Goal: Task Accomplishment & Management: Manage account settings

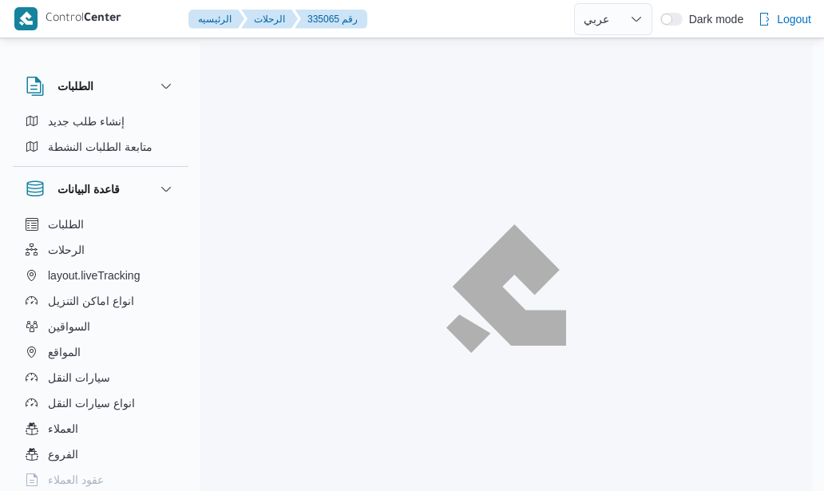
select select "ar"
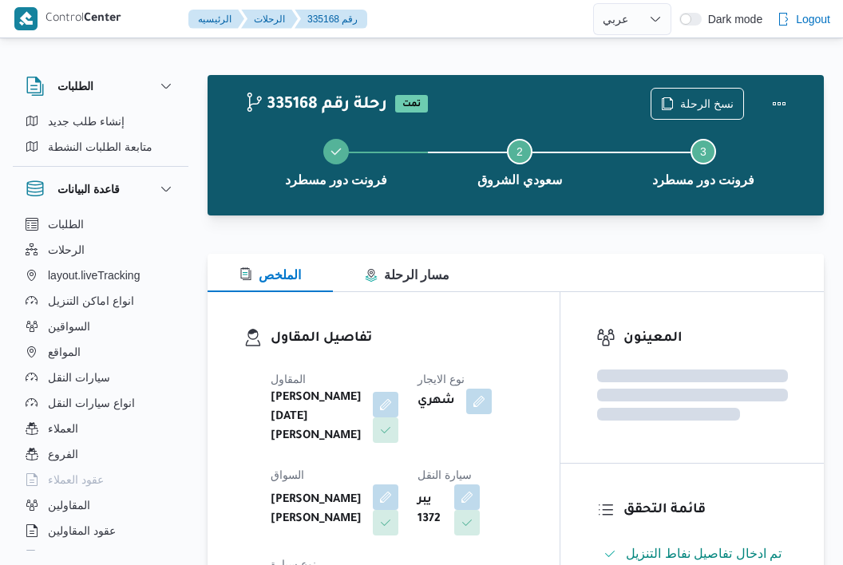
select select "ar"
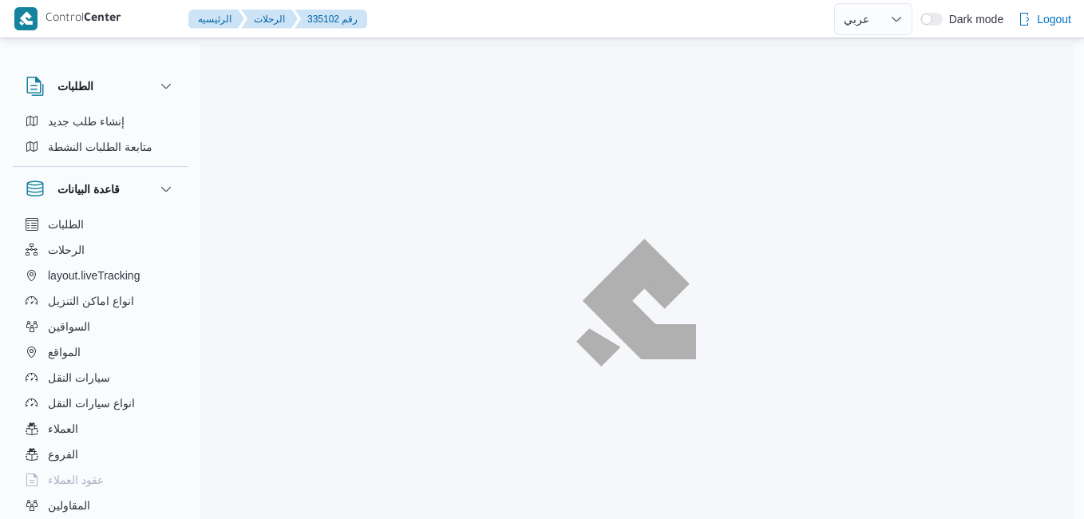
select select "ar"
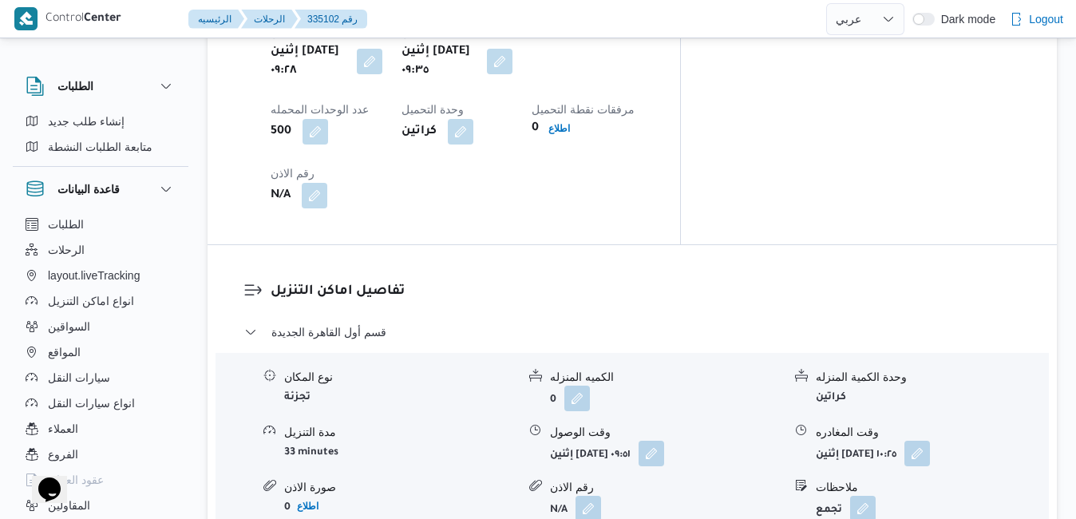
scroll to position [1405, 0]
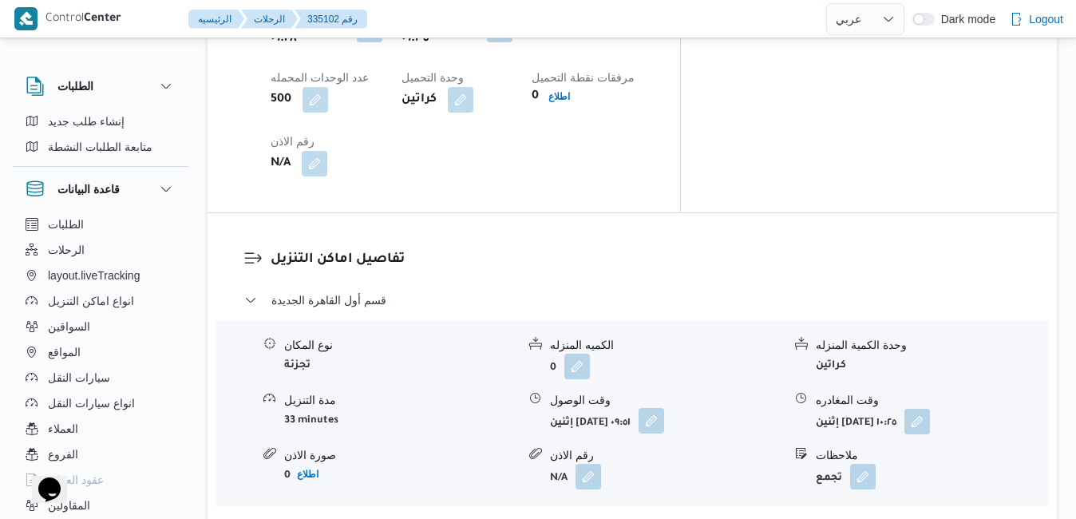
click at [664, 408] on button "button" at bounding box center [651, 421] width 26 height 26
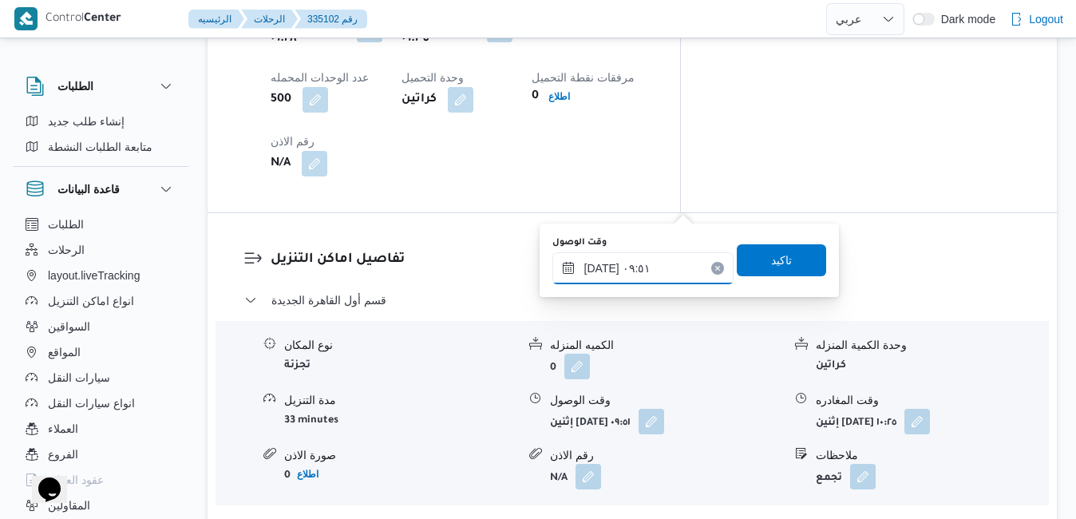
click at [638, 265] on input "٠٨/٠٩/٢٠٢٥ ٠٩:٥١" at bounding box center [642, 268] width 181 height 32
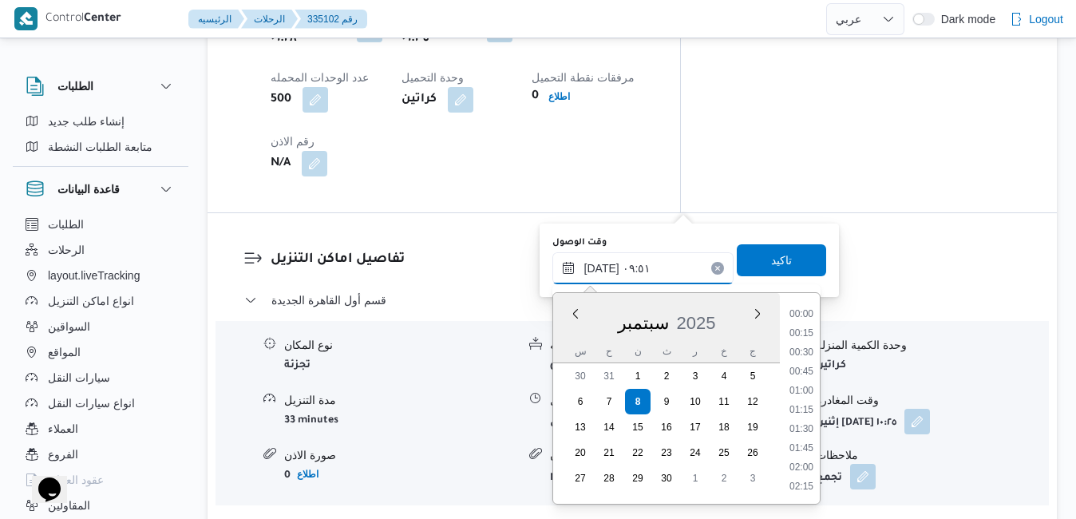
scroll to position [650, 0]
click at [806, 445] on li "10:15" at bounding box center [801, 449] width 37 height 16
type input "٠٨/٠٩/٢٠٢٥ ١٠:١٥"
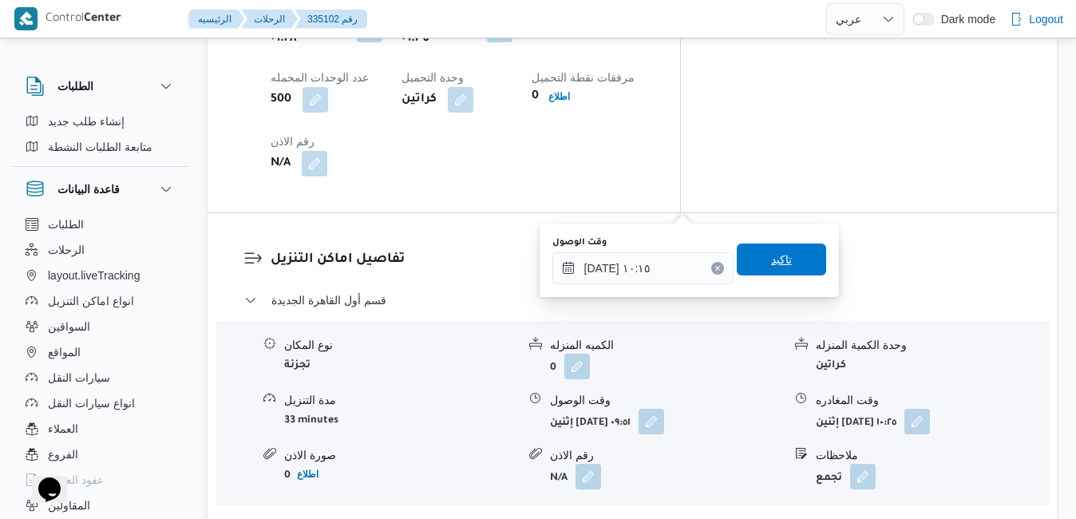
click at [777, 260] on span "تاكيد" at bounding box center [781, 259] width 21 height 19
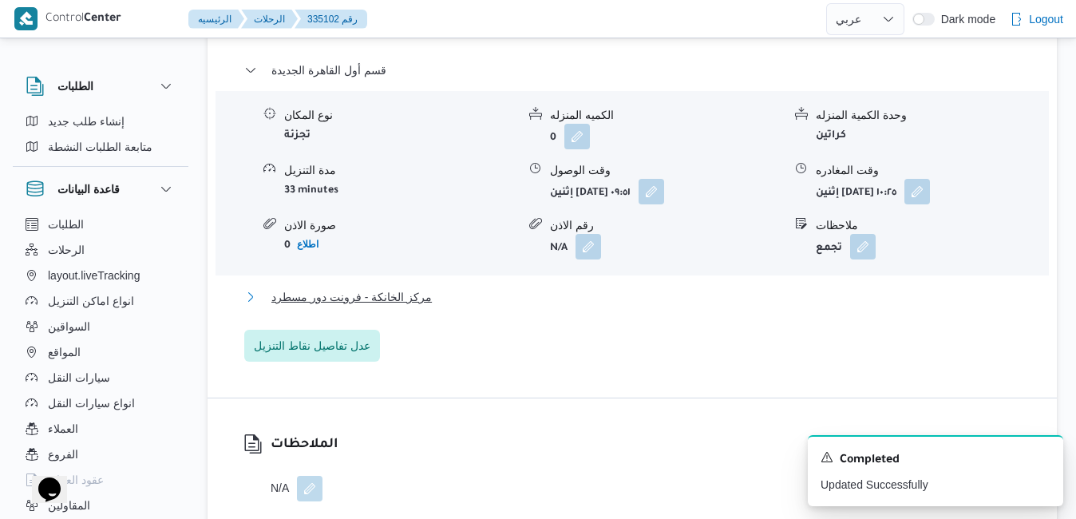
click at [653, 306] on button "مركز الخانكة - فرونت دور مسطرد" at bounding box center [632, 296] width 777 height 19
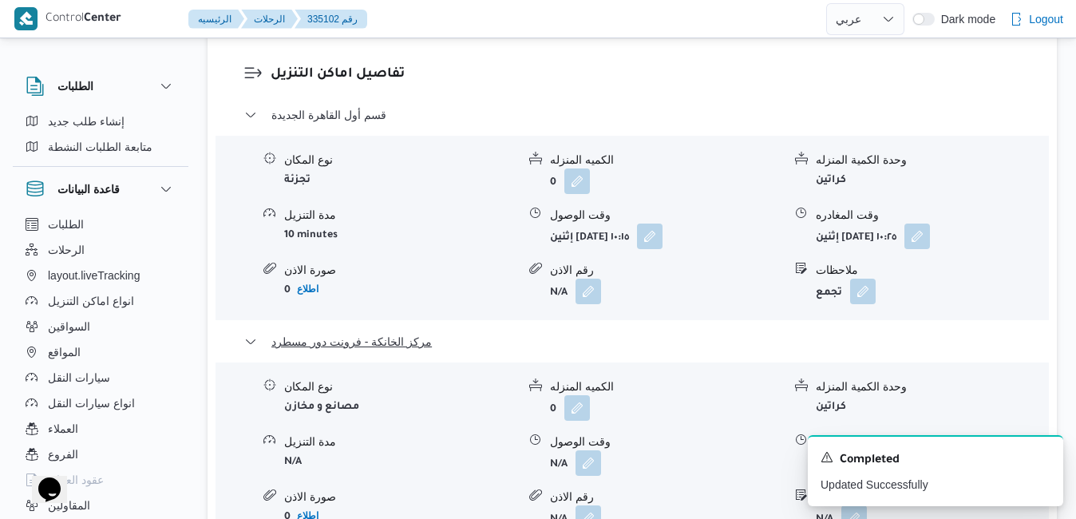
scroll to position [1596, 0]
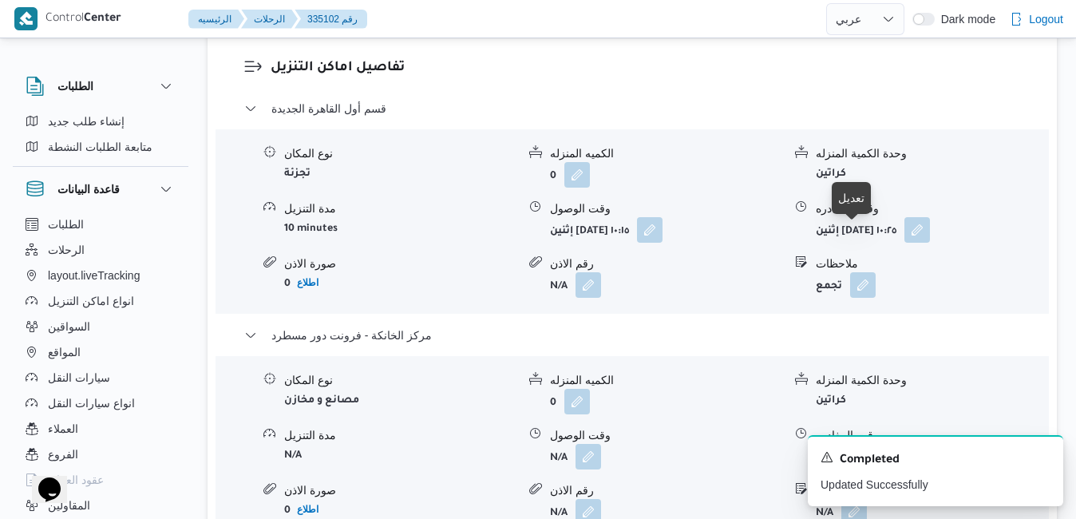
click at [856, 443] on button "button" at bounding box center [854, 456] width 26 height 26
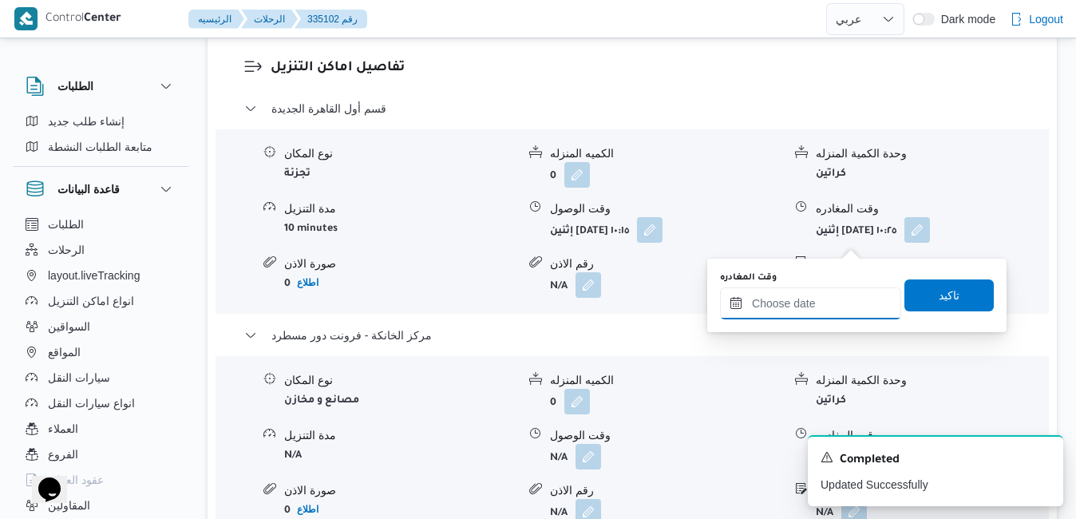
click at [761, 314] on input "وقت المغادره" at bounding box center [810, 303] width 181 height 32
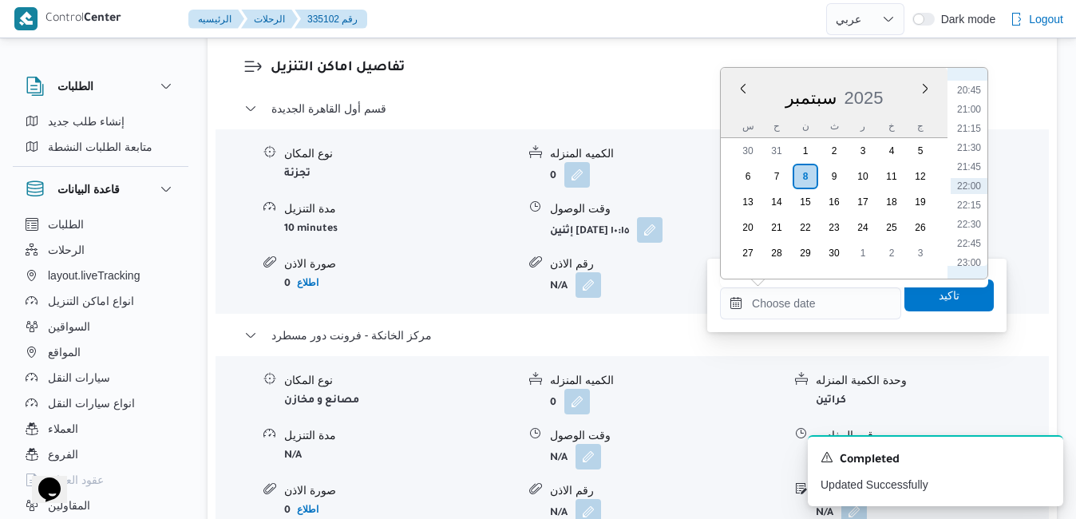
scroll to position [1426, 0]
click at [965, 216] on li "20:15" at bounding box center [969, 214] width 37 height 16
type input "٠٨/٠٩/٢٠٢٥ ٢٠:١٥"
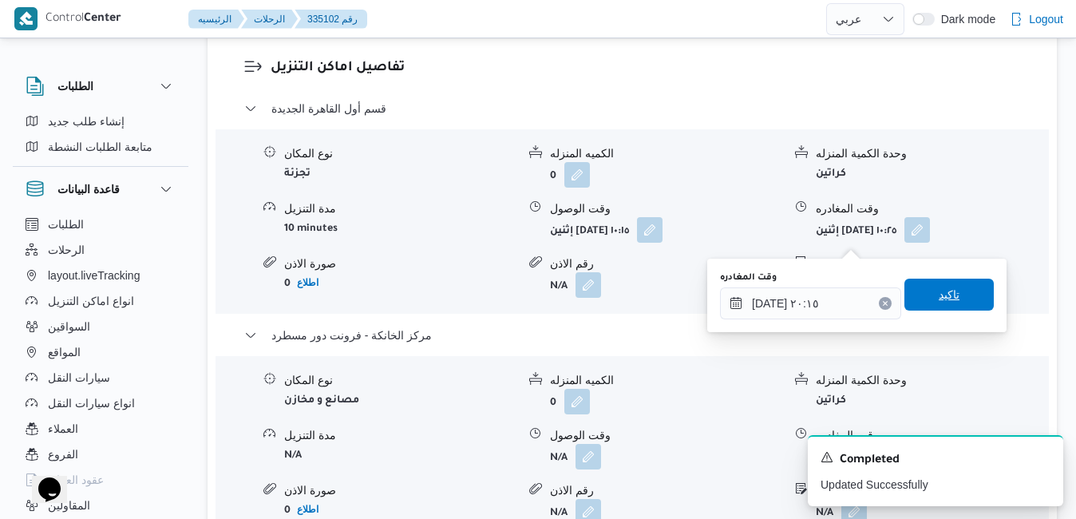
click at [939, 302] on span "تاكيد" at bounding box center [949, 294] width 21 height 19
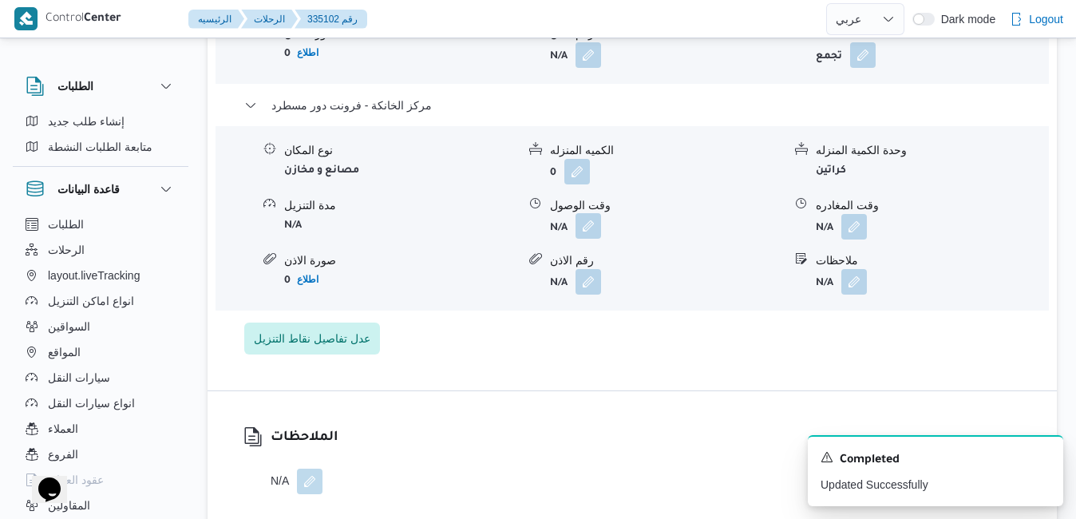
click at [591, 239] on button "button" at bounding box center [588, 226] width 26 height 26
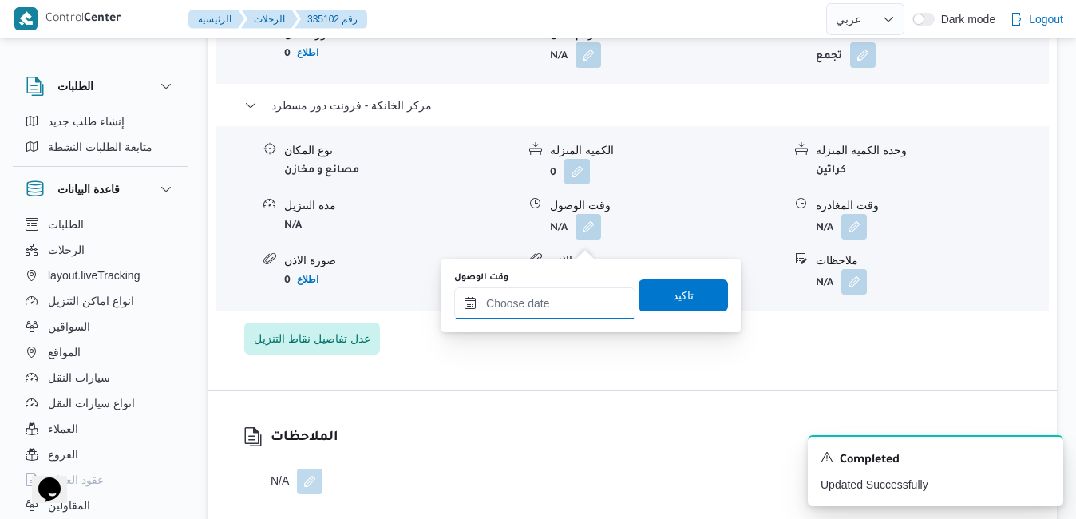
click at [571, 296] on input "وقت الوصول" at bounding box center [544, 303] width 181 height 32
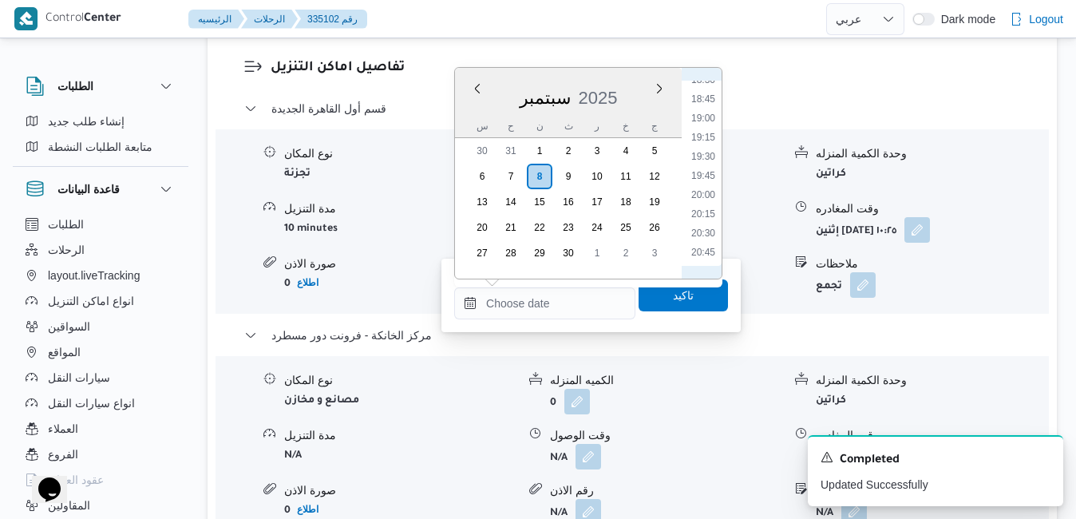
click at [709, 193] on li "20:00" at bounding box center [703, 195] width 37 height 16
type input "٠٨/٠٩/٢٠٢٥ ٢٠:٠٠"
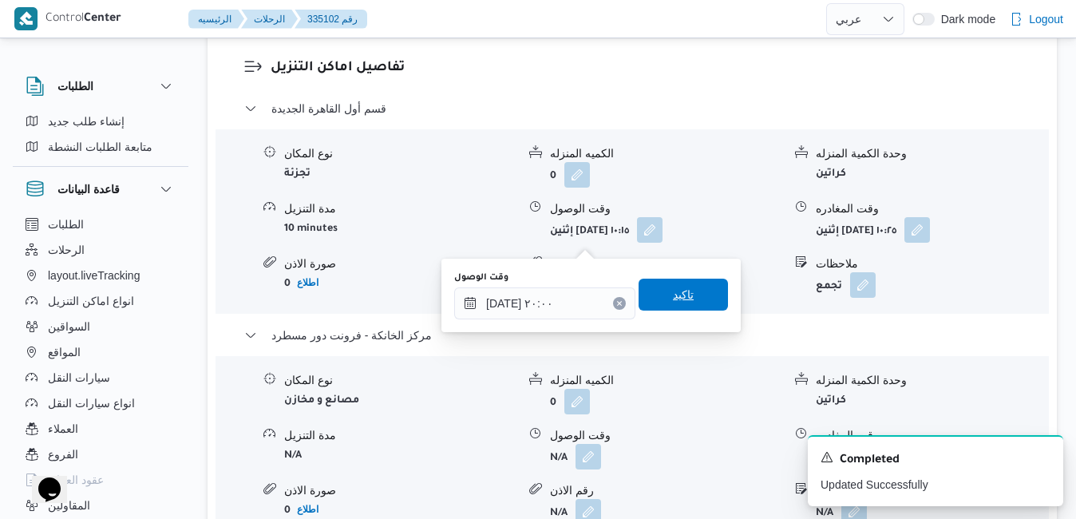
click at [673, 303] on span "تاكيد" at bounding box center [683, 294] width 21 height 19
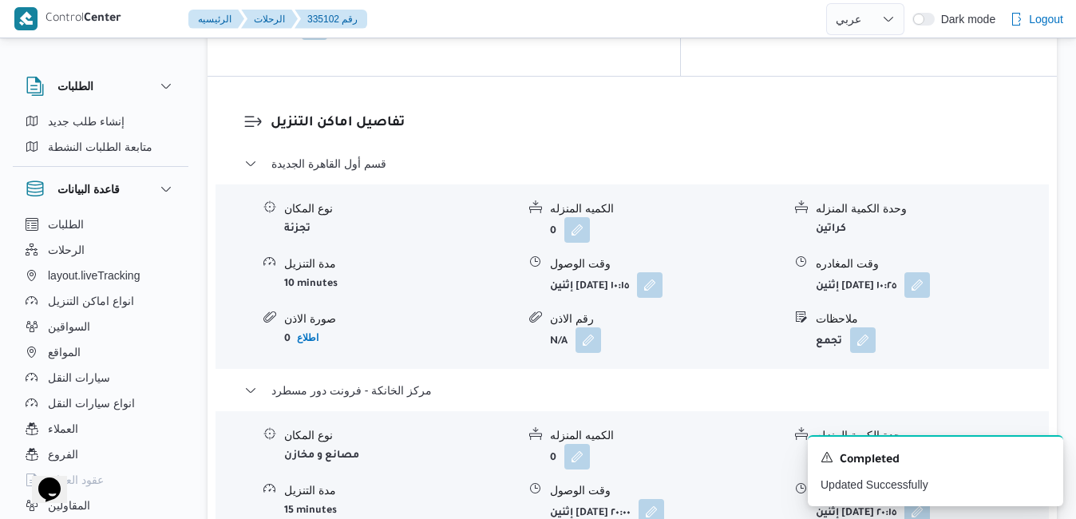
scroll to position [1500, 0]
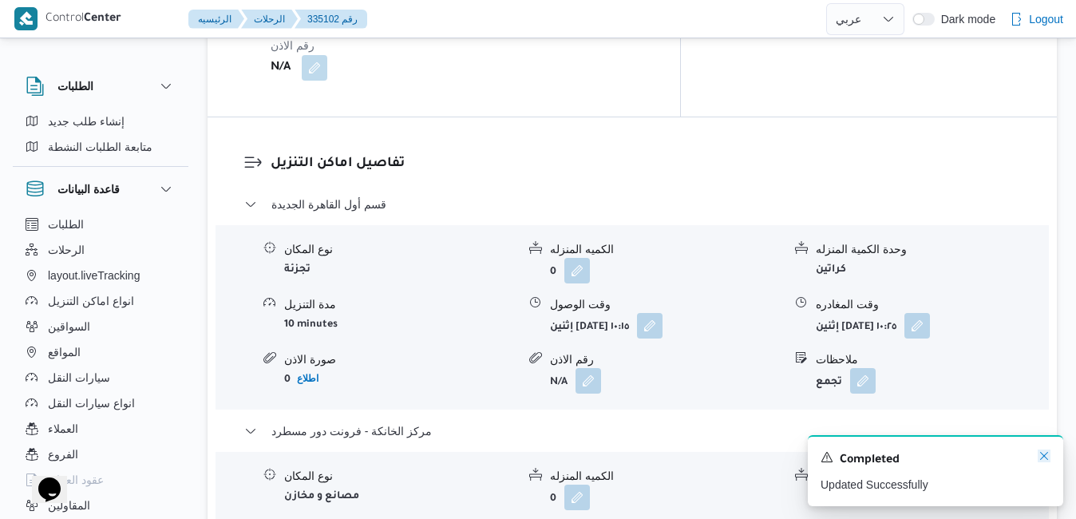
click at [1043, 455] on icon "Dismiss toast" at bounding box center [1044, 455] width 13 height 13
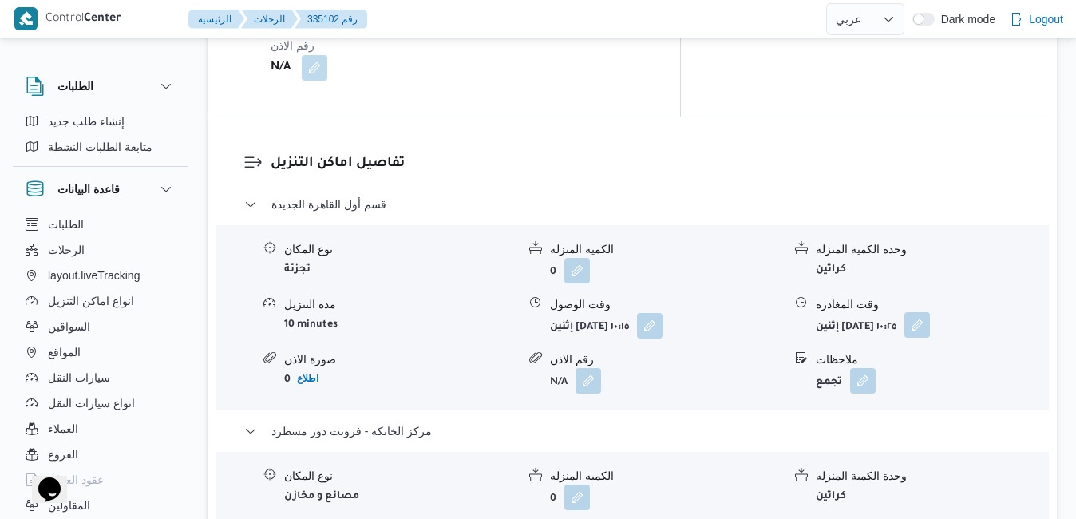
click at [930, 312] on button "button" at bounding box center [917, 325] width 26 height 26
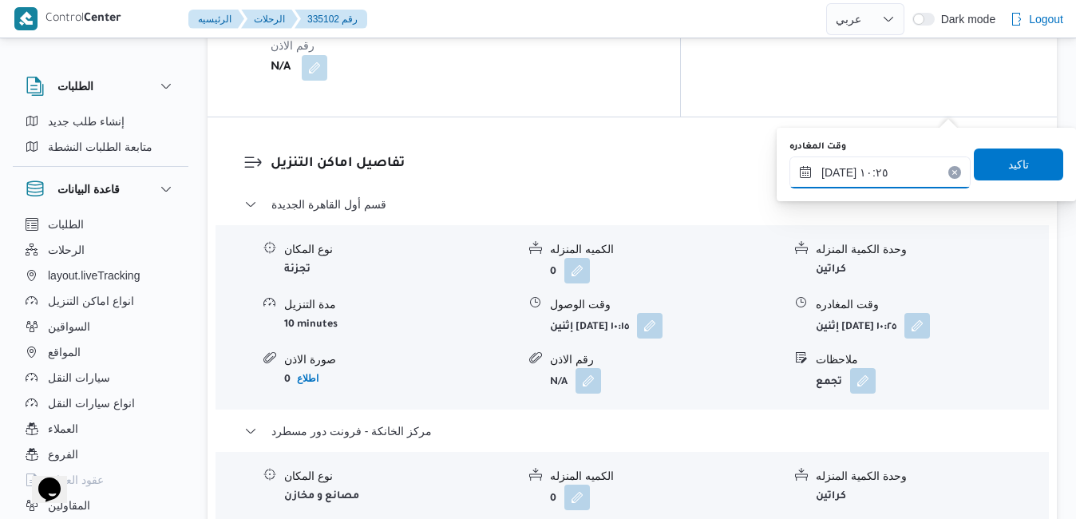
click at [884, 168] on input "٠٨/٠٩/٢٠٢٥ ١٠:٢٥" at bounding box center [879, 172] width 181 height 32
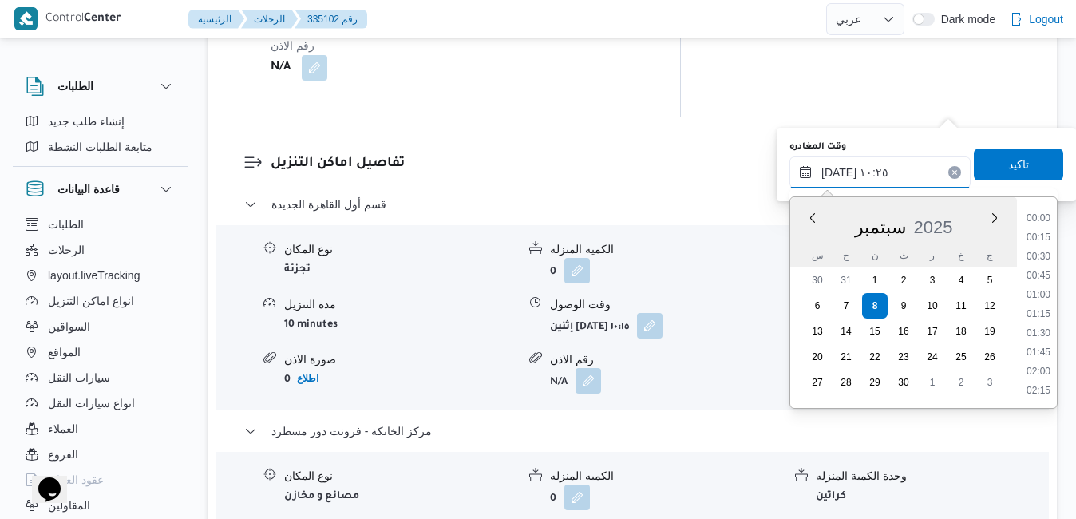
scroll to position [688, 0]
click at [1047, 236] on li "09:15" at bounding box center [1038, 239] width 37 height 16
type input "٠٨/٠٩/٢٠٢٥ ٠٩:١٥"
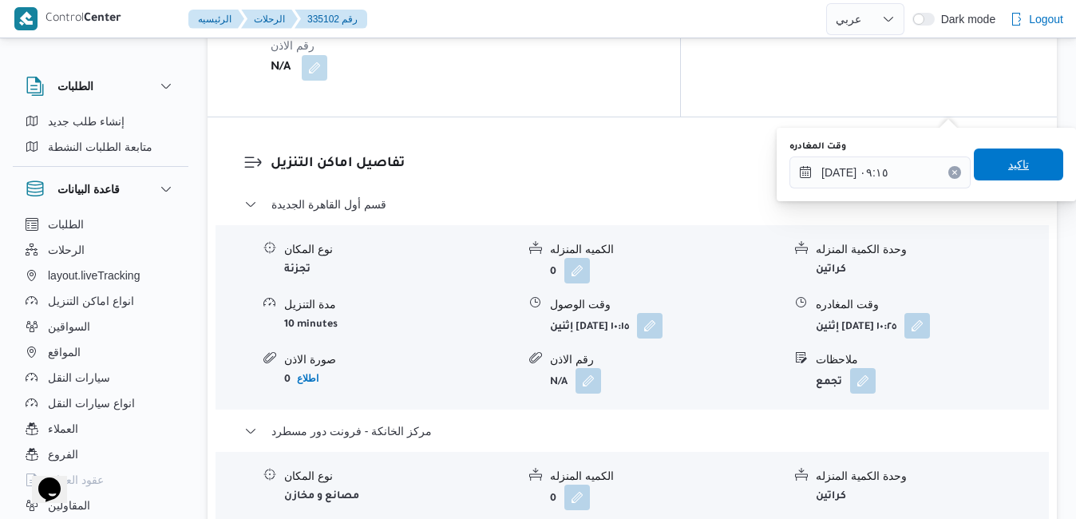
drag, startPoint x: 1021, startPoint y: 171, endPoint x: 1033, endPoint y: 165, distance: 13.2
click at [1033, 165] on span "تاكيد" at bounding box center [1018, 164] width 89 height 32
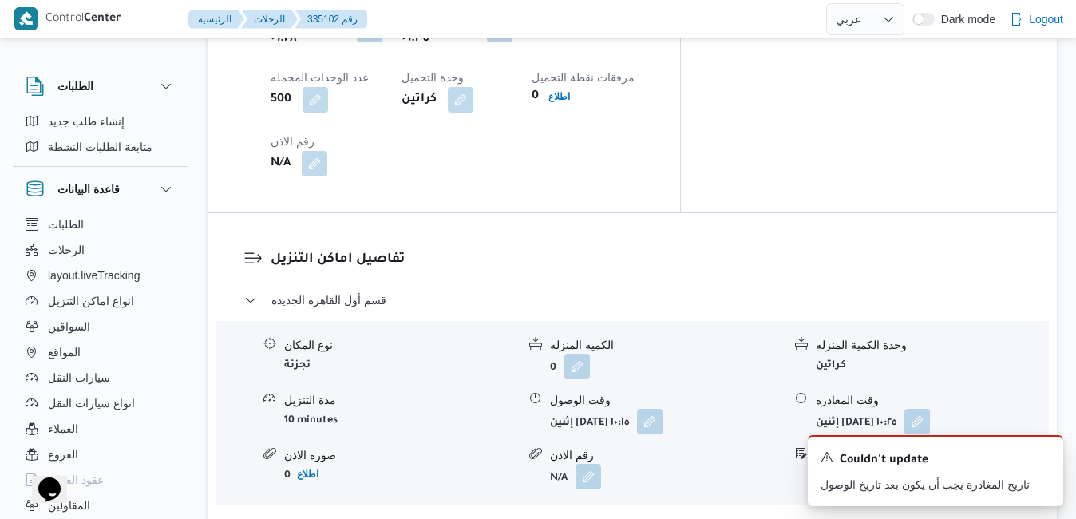
scroll to position [1437, 0]
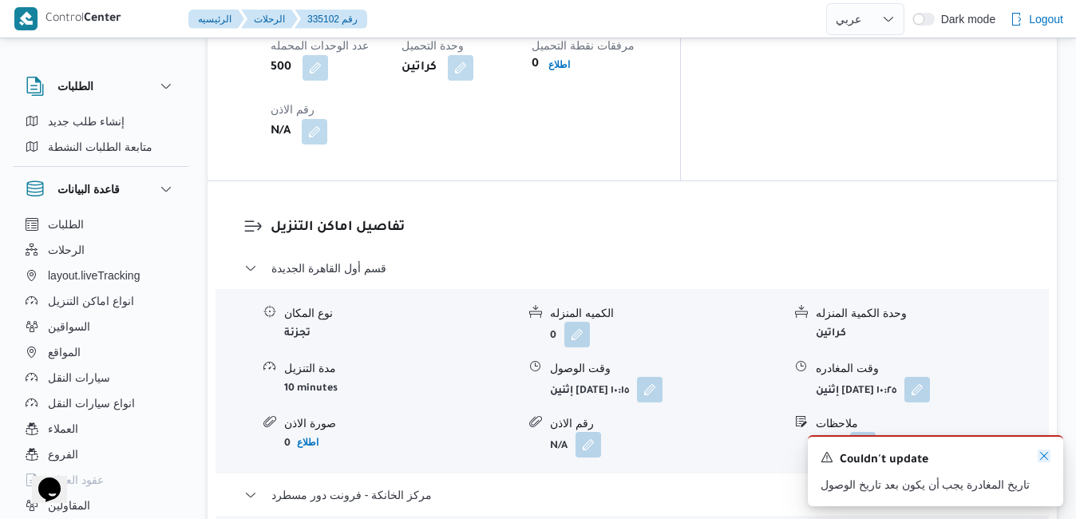
click at [1046, 452] on icon "Dismiss toast" at bounding box center [1044, 455] width 13 height 13
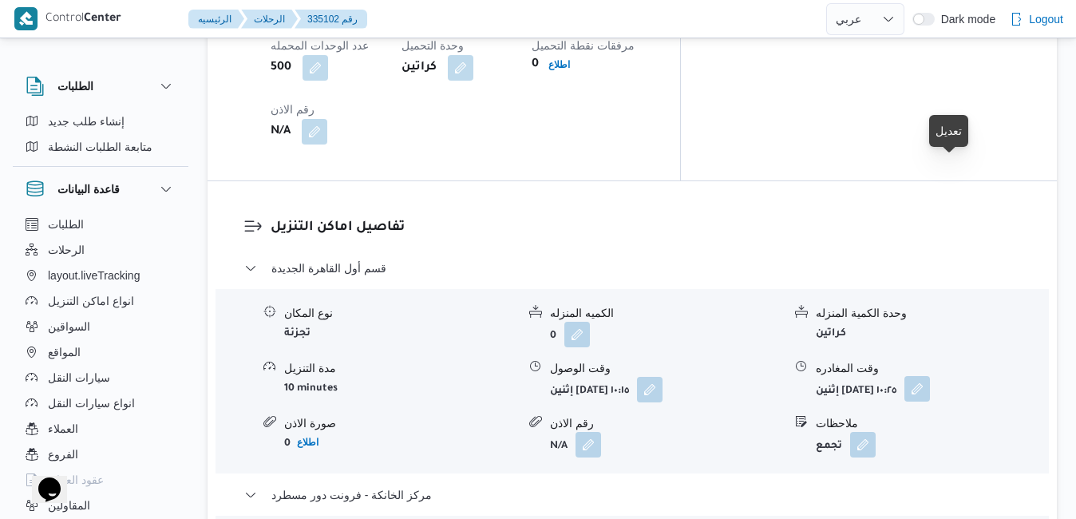
click at [930, 376] on button "button" at bounding box center [917, 389] width 26 height 26
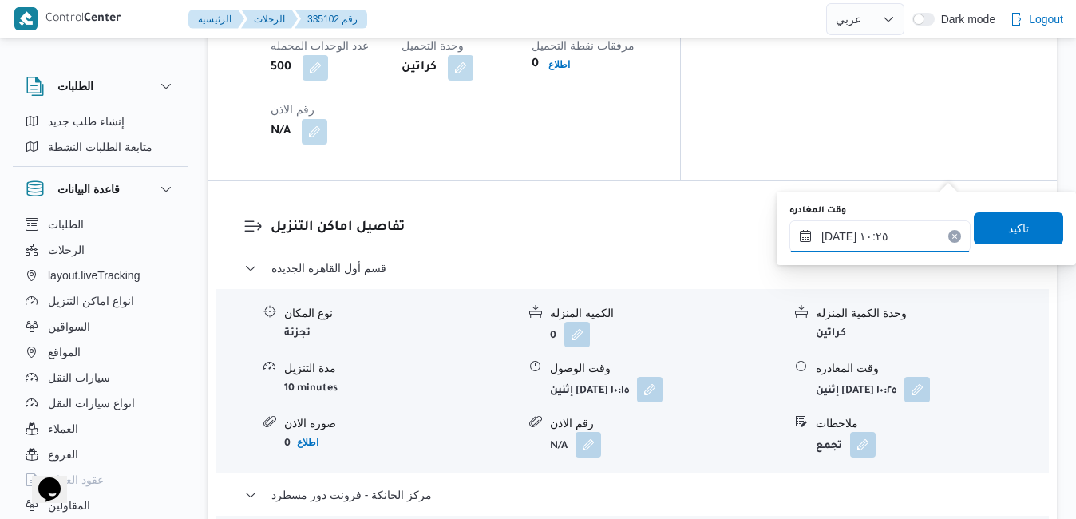
click at [870, 233] on input "٠٨/٠٩/٢٠٢٥ ١٠:٢٥" at bounding box center [879, 236] width 181 height 32
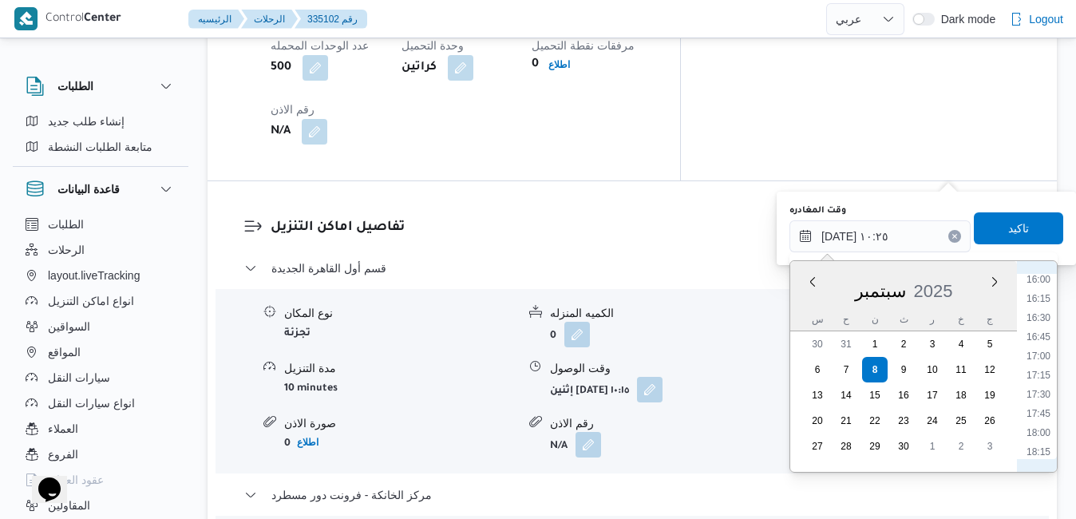
scroll to position [1336, 0]
click at [1046, 420] on li "19:15" at bounding box center [1038, 421] width 37 height 16
type input "٠٨/٠٩/٢٠٢٥ ١٩:١٥"
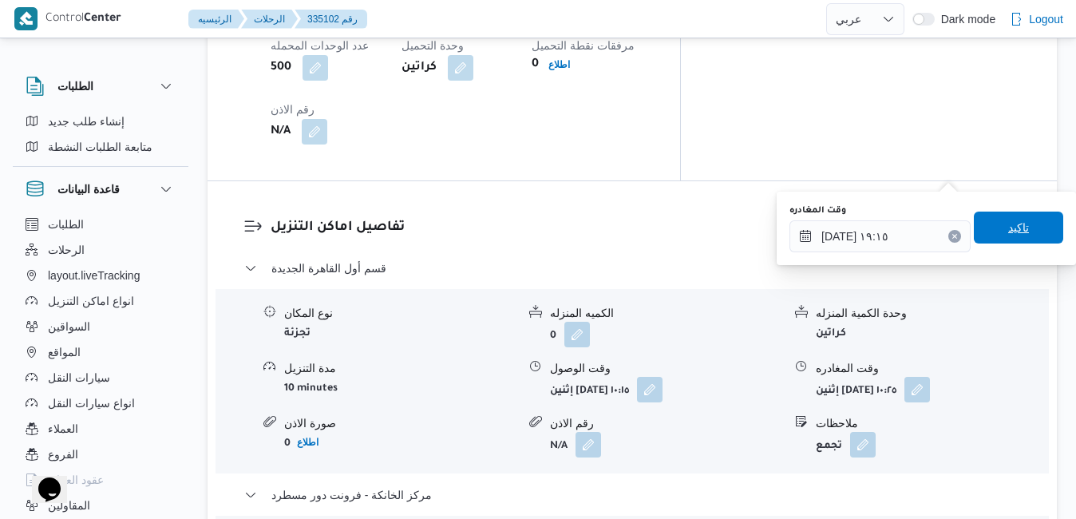
click at [1008, 232] on span "تاكيد" at bounding box center [1018, 227] width 21 height 19
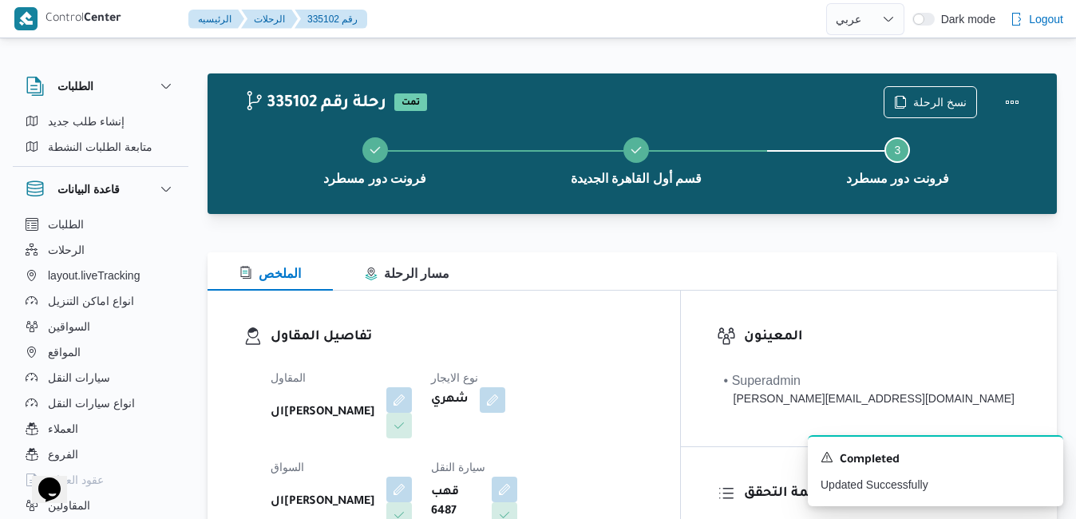
scroll to position [0, 0]
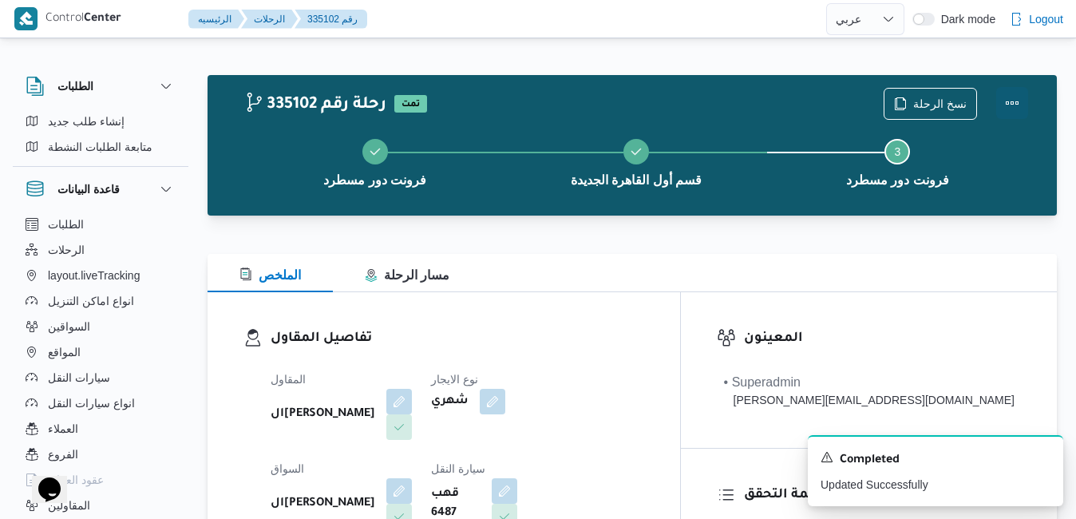
click at [1010, 105] on button "Actions" at bounding box center [1012, 103] width 32 height 32
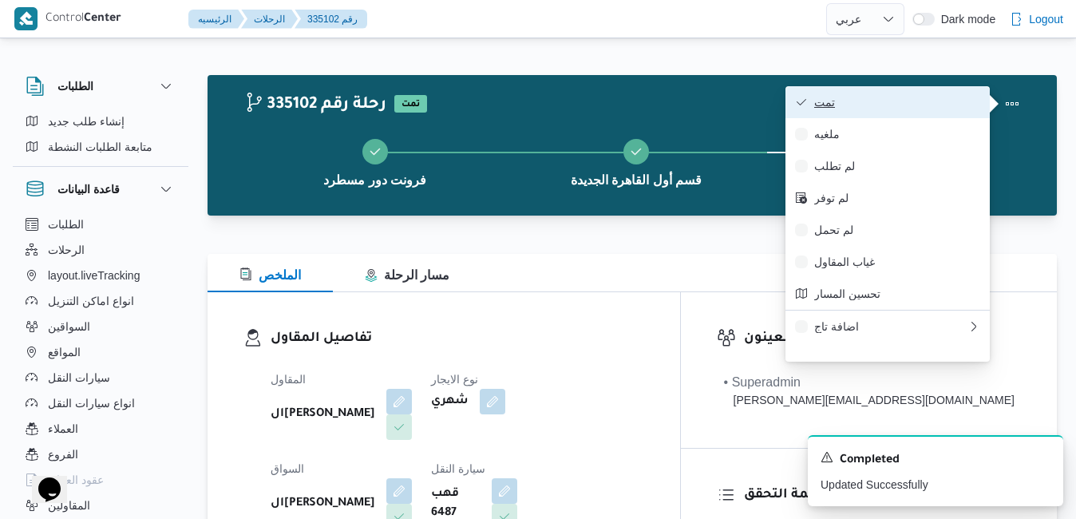
click at [943, 108] on span "تمت" at bounding box center [897, 102] width 166 height 13
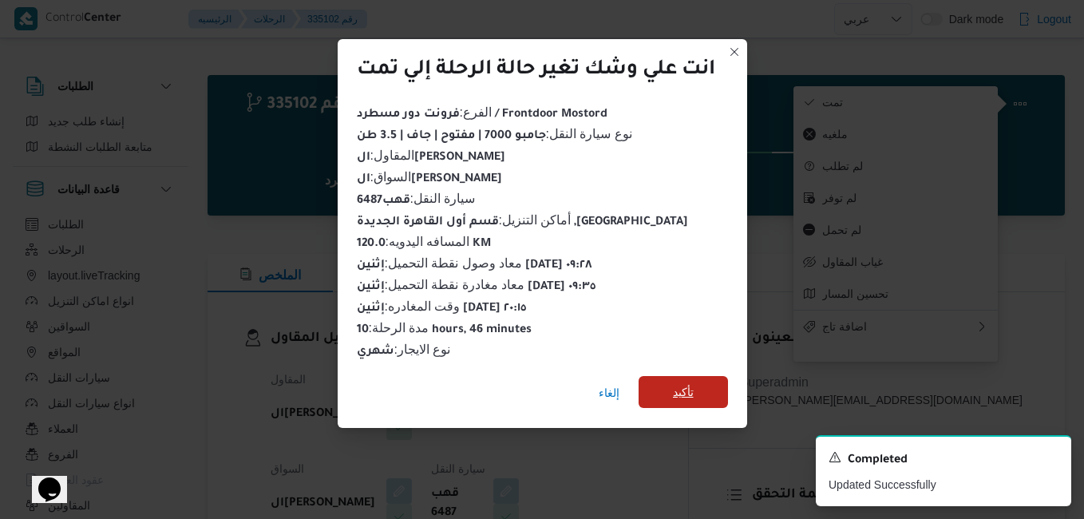
click at [693, 382] on span "تأكيد" at bounding box center [683, 391] width 21 height 19
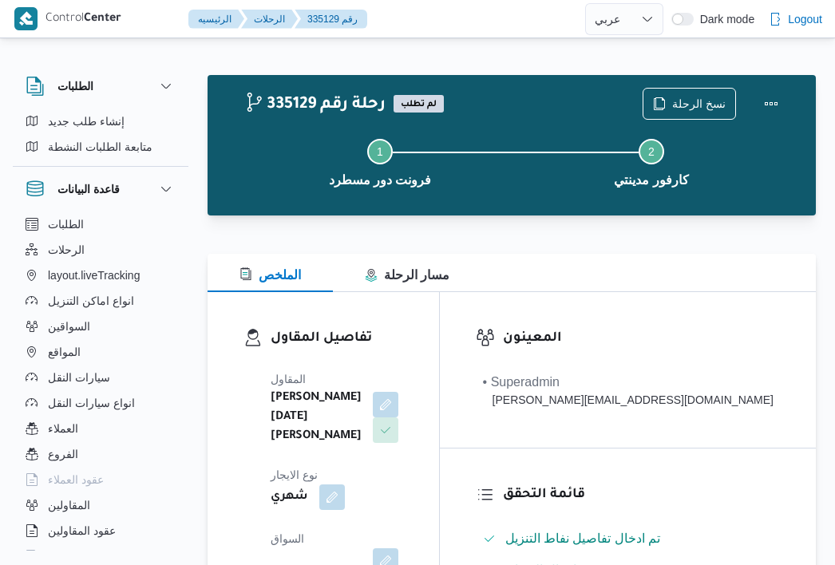
select select "ar"
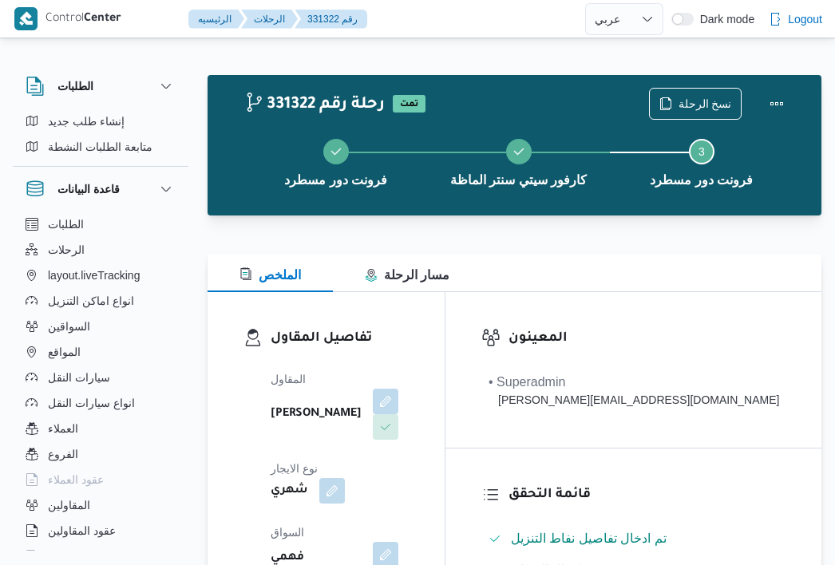
select select "ar"
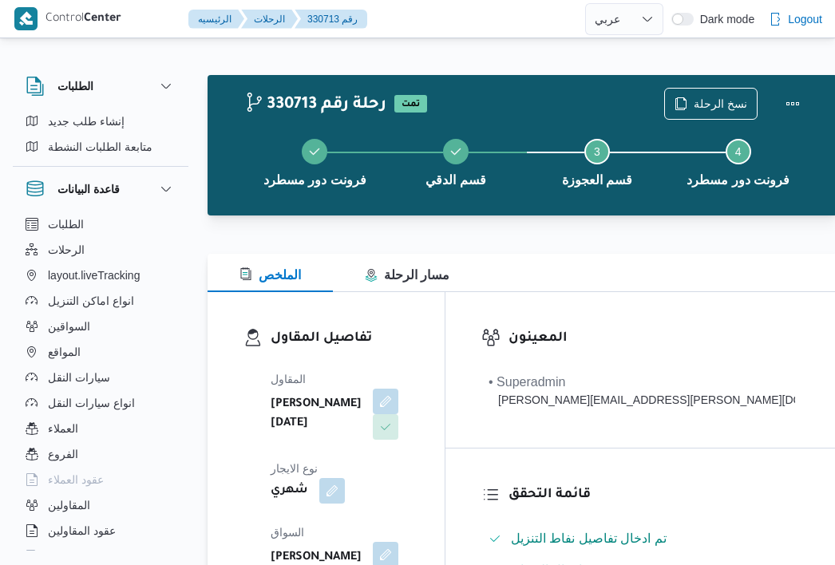
select select "ar"
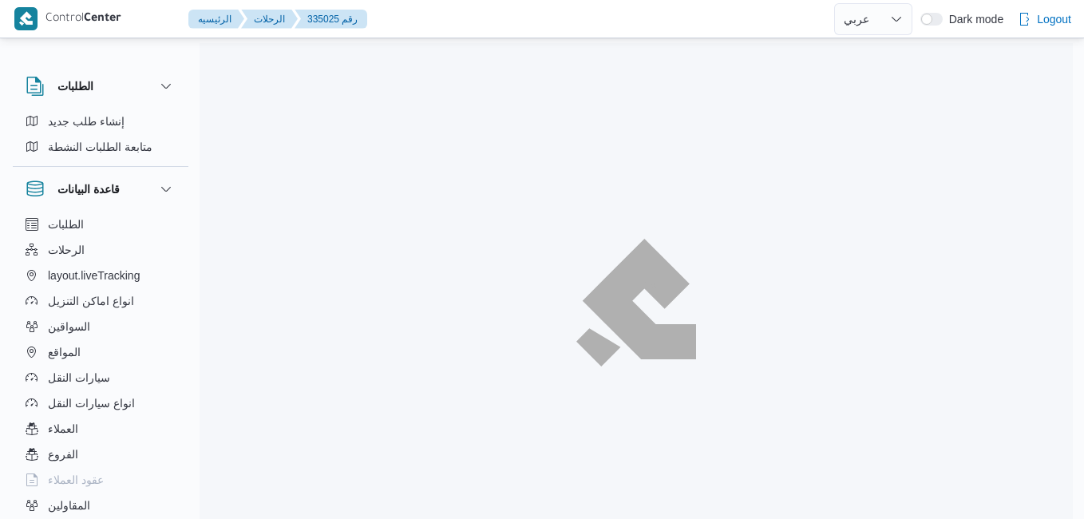
select select "ar"
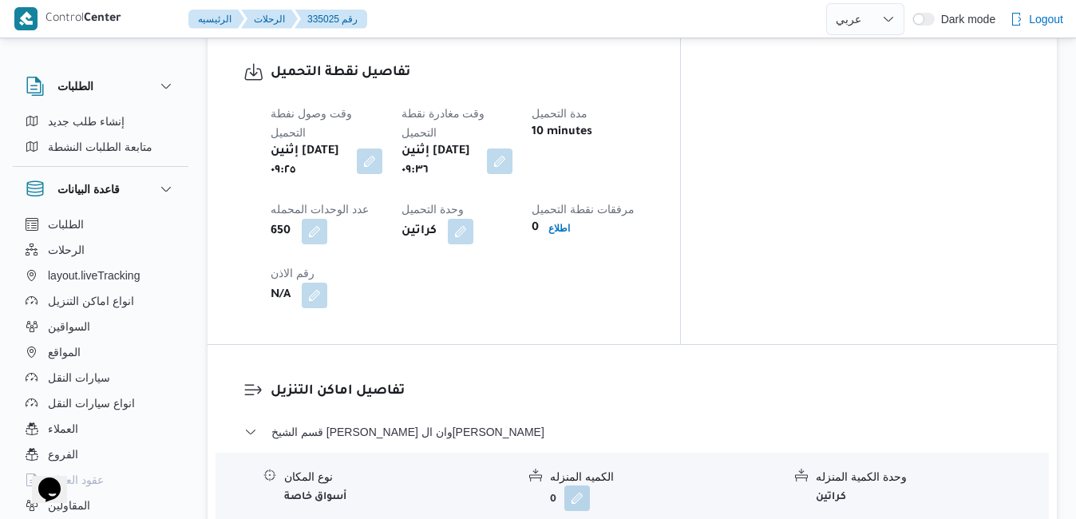
scroll to position [1309, 0]
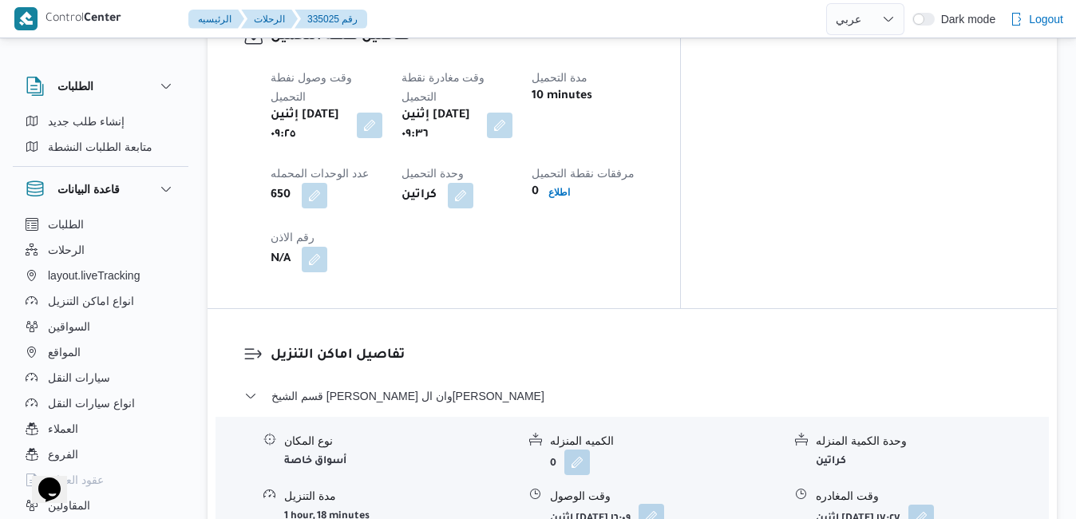
click at [664, 504] on button "button" at bounding box center [651, 517] width 26 height 26
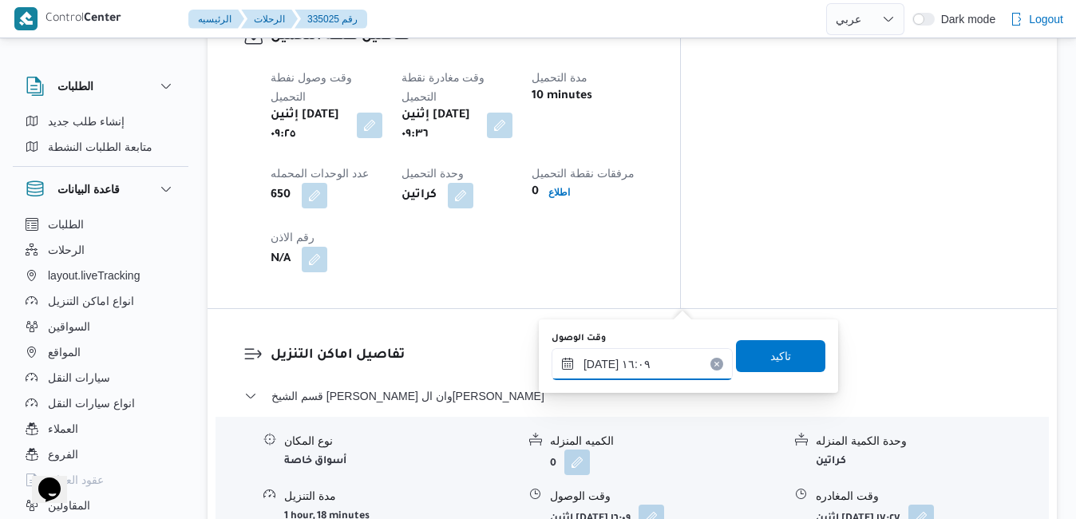
click at [643, 359] on input "٠٨/٠٩/٢٠٢٥ ١٦:٠٩" at bounding box center [641, 364] width 181 height 32
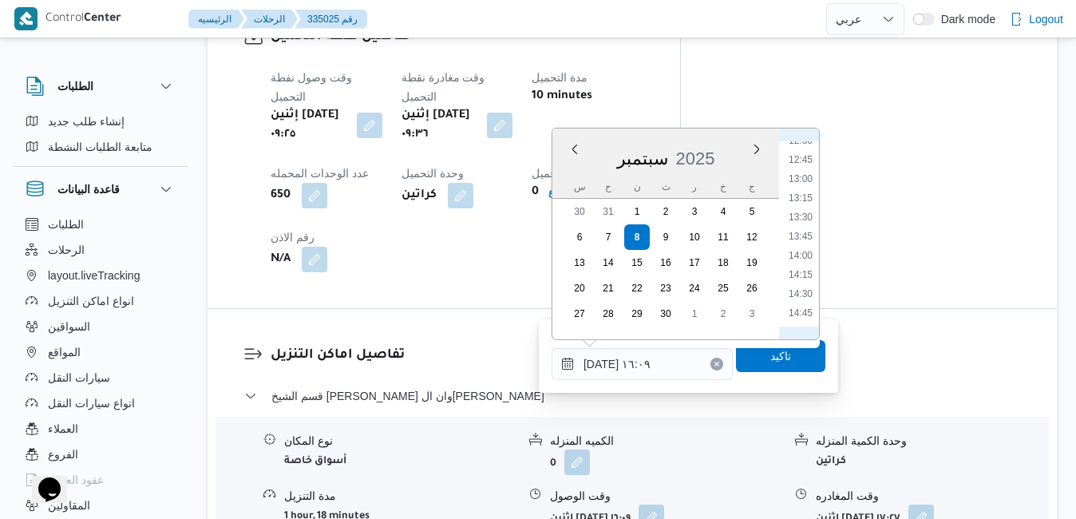
scroll to position [804, 0]
click at [803, 155] on li "10:30" at bounding box center [800, 149] width 37 height 16
type input "٠٨/٠٩/٢٠٢٥ ١٠:٣٠"
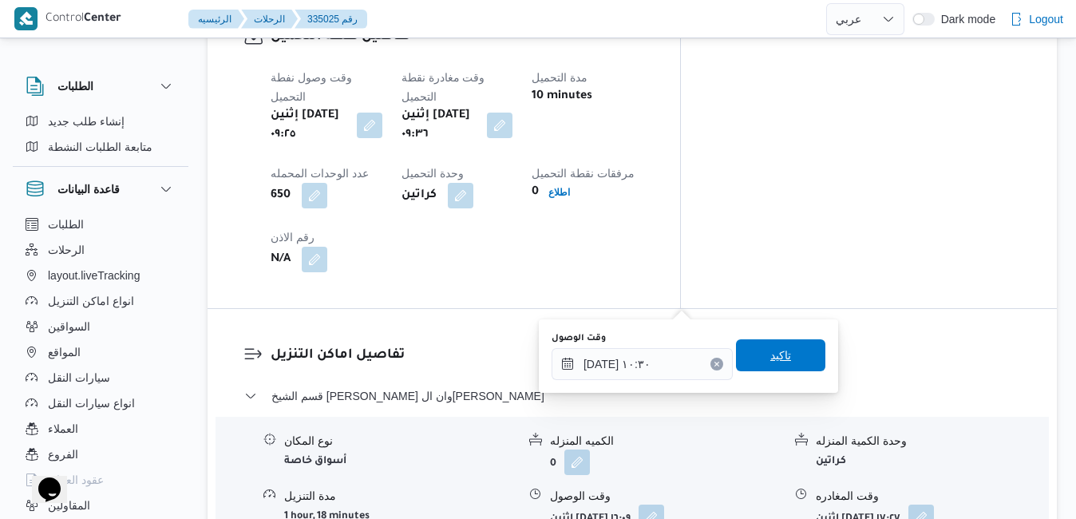
click at [748, 361] on span "تاكيد" at bounding box center [780, 355] width 89 height 32
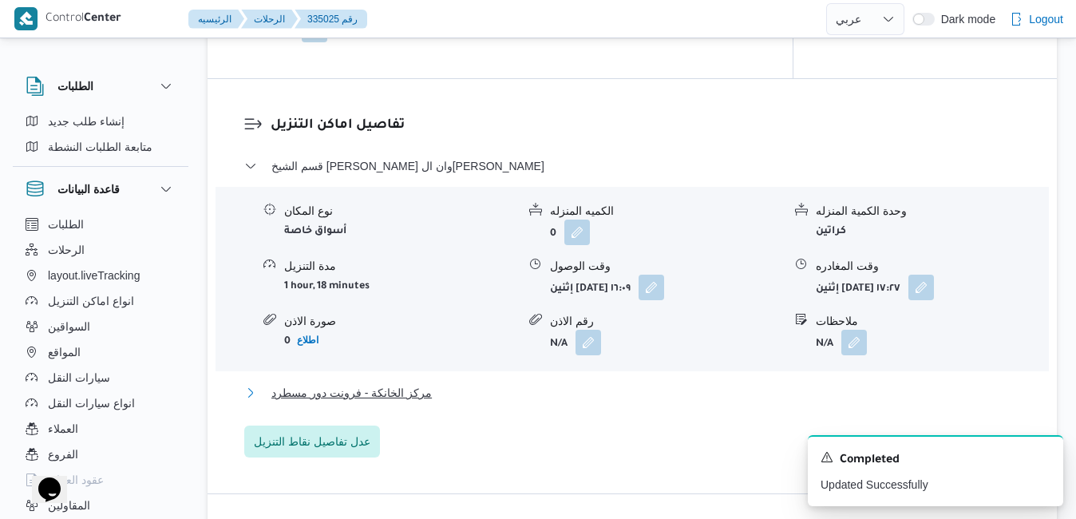
click at [653, 402] on button "مركز الخانكة - فرونت دور مسطرد" at bounding box center [632, 392] width 777 height 19
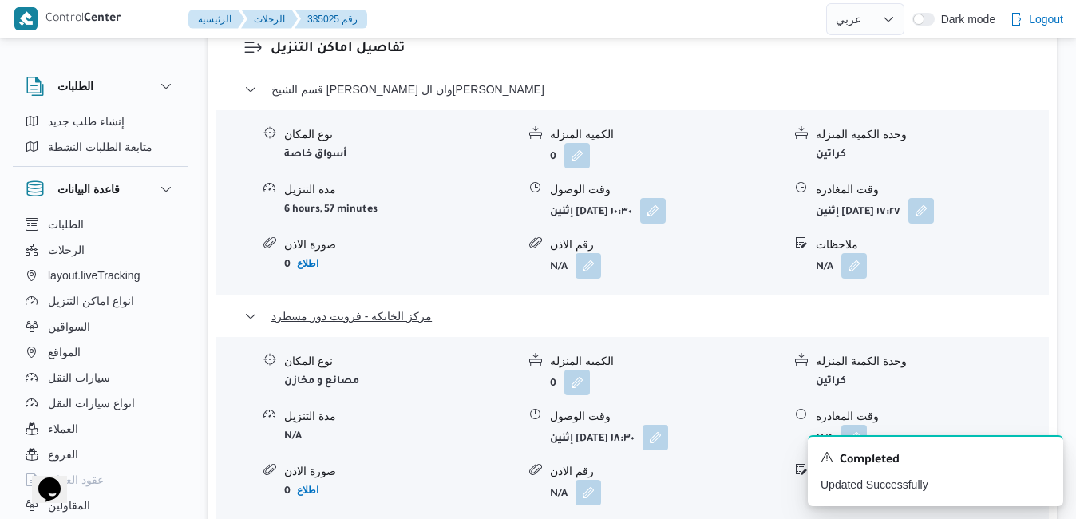
scroll to position [1660, 0]
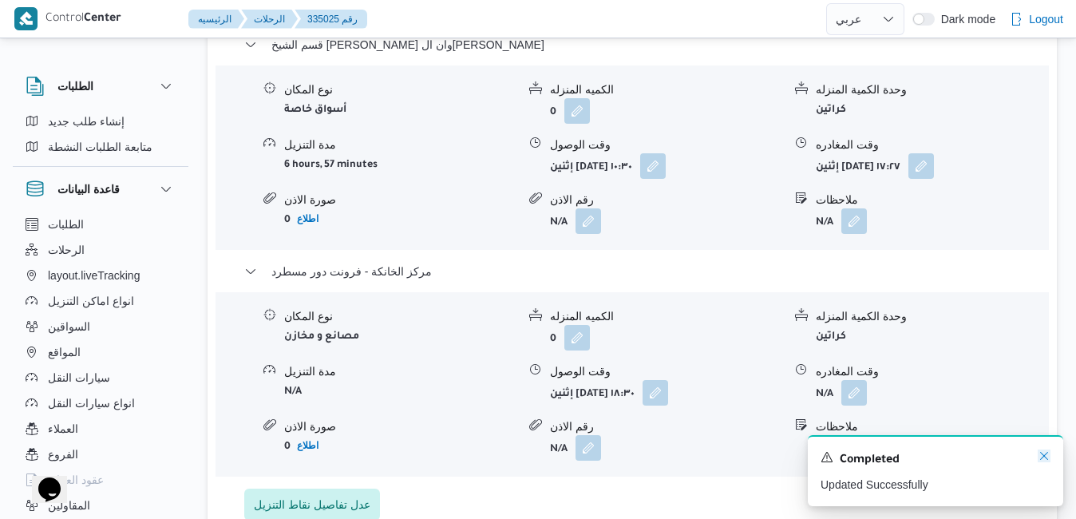
click at [1046, 461] on icon "Dismiss toast" at bounding box center [1044, 455] width 13 height 13
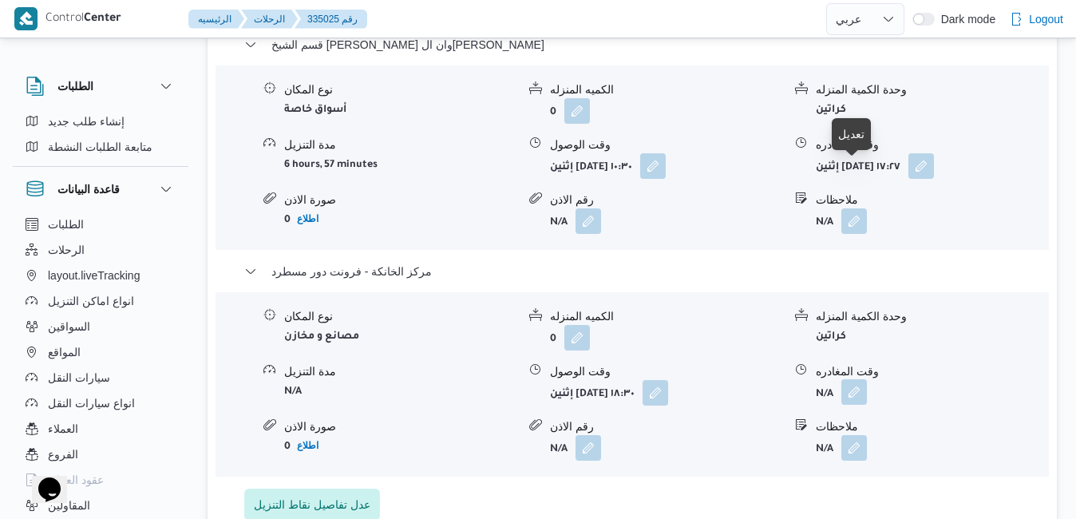
click at [851, 379] on button "button" at bounding box center [854, 392] width 26 height 26
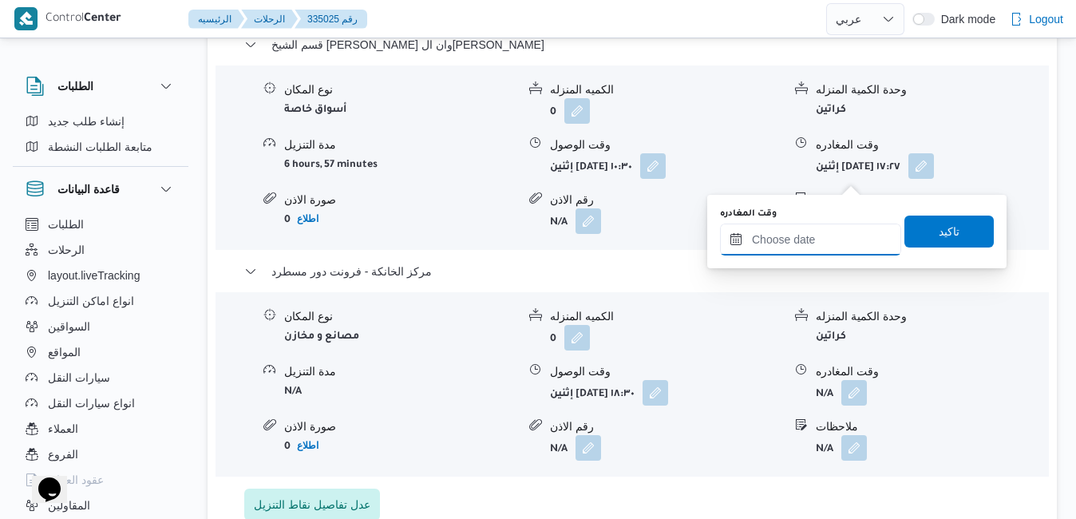
click at [808, 232] on input "وقت المغادره" at bounding box center [810, 239] width 181 height 32
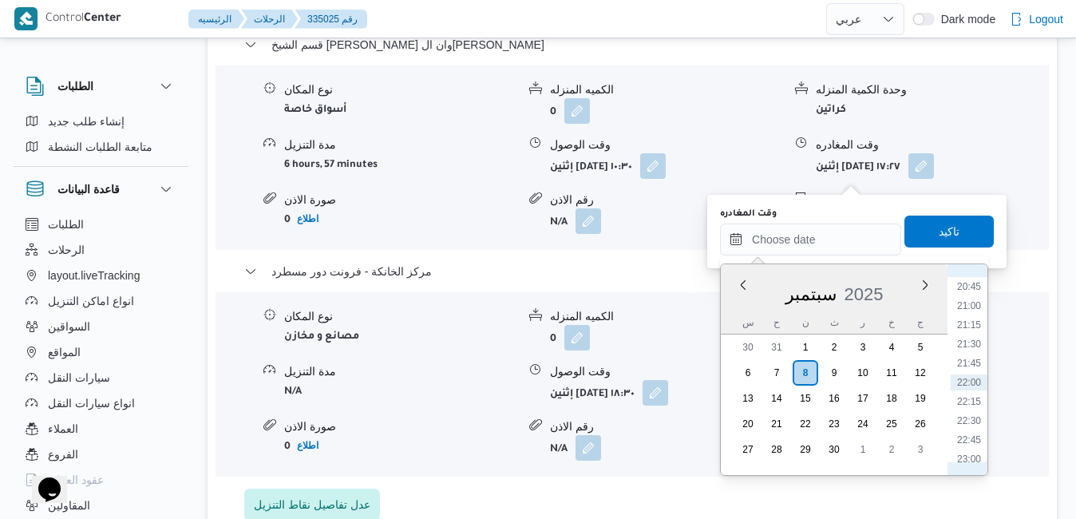
scroll to position [1426, 0]
click at [975, 389] on li "20:00" at bounding box center [969, 391] width 37 height 16
type input "٠٨/٠٩/٢٠٢٥ ٢٠:٠٠"
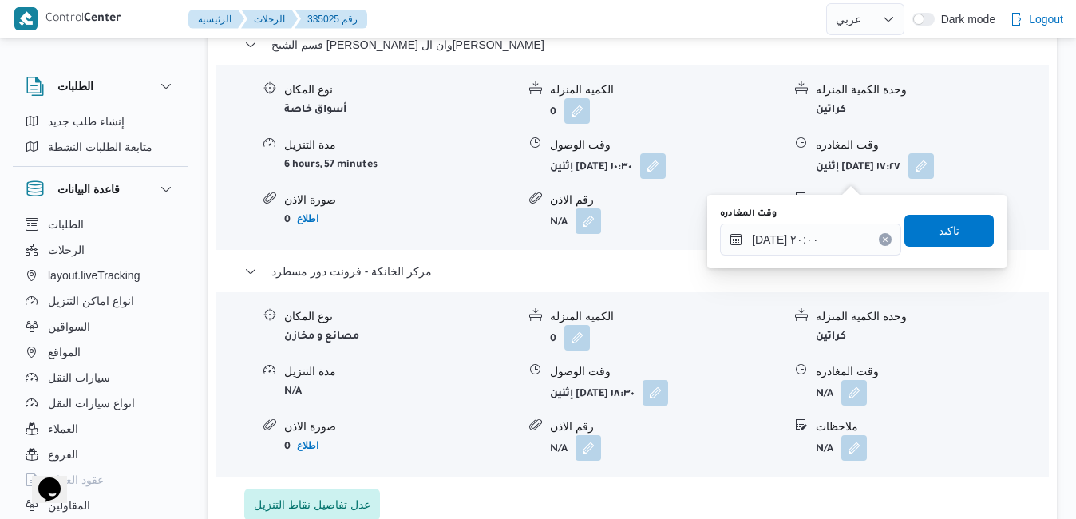
click at [941, 231] on span "تاكيد" at bounding box center [949, 230] width 21 height 19
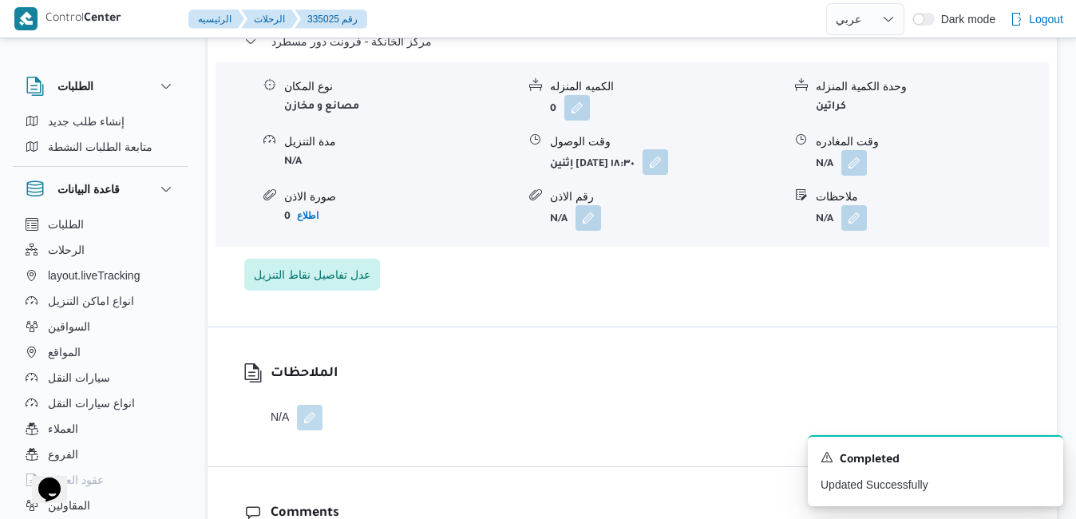
click at [668, 175] on button "button" at bounding box center [655, 162] width 26 height 26
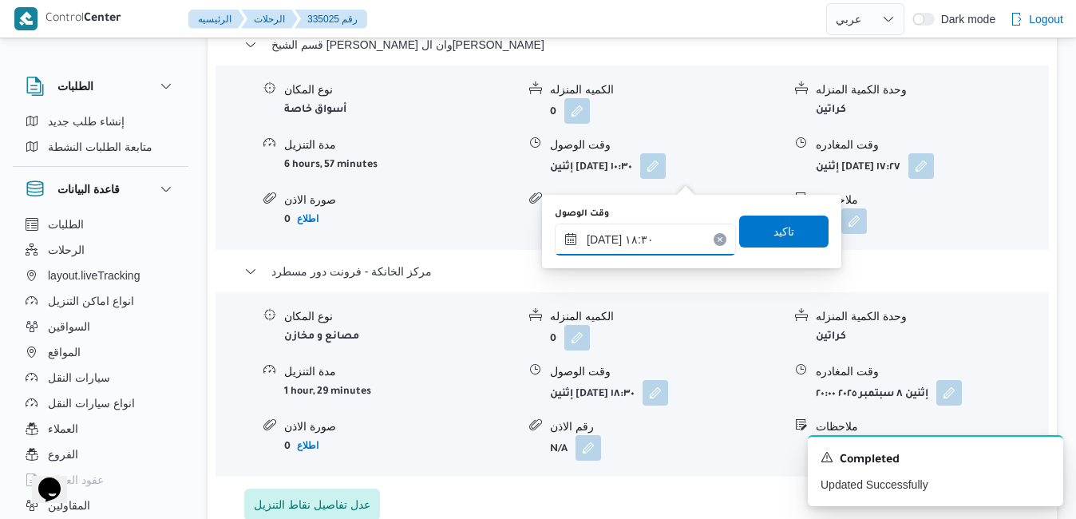
click at [672, 235] on input "٠٨/٠٩/٢٠٢٥ ١٨:٣٠" at bounding box center [645, 239] width 181 height 32
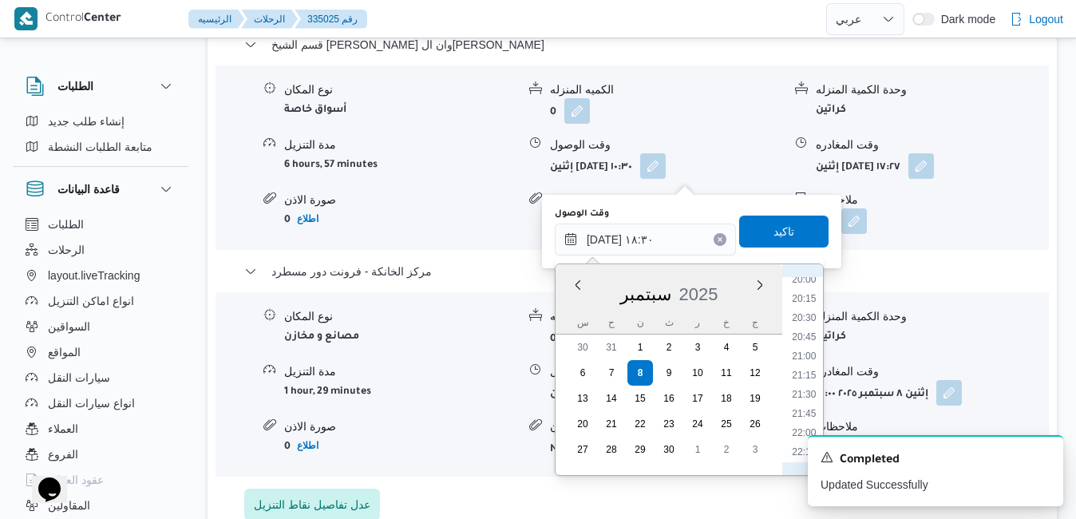
scroll to position [1376, 0]
click at [804, 418] on li "19:45" at bounding box center [803, 422] width 37 height 16
type input "٠٨/٠٩/٢٠٢٥ ١٩:٤٥"
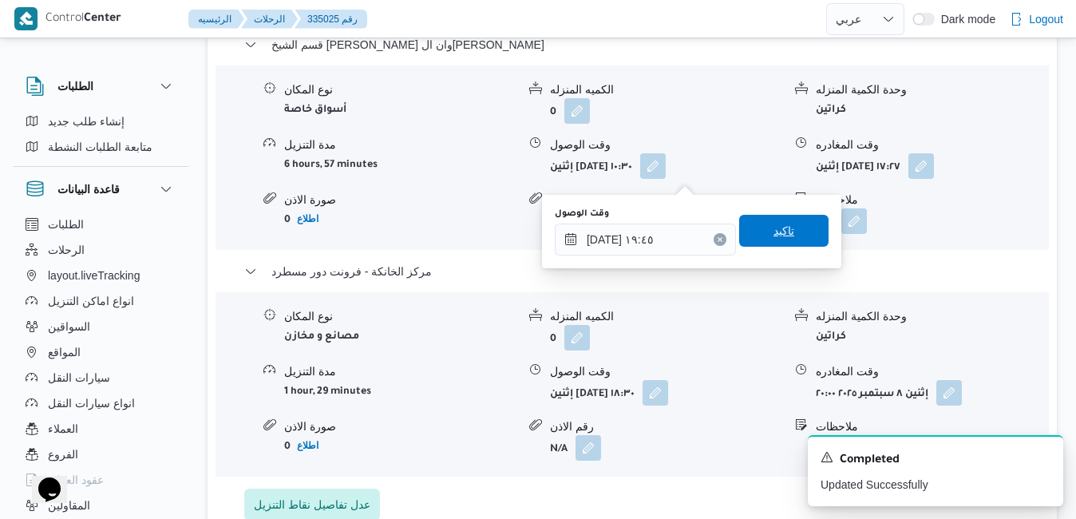
click at [773, 227] on span "تاكيد" at bounding box center [783, 230] width 21 height 19
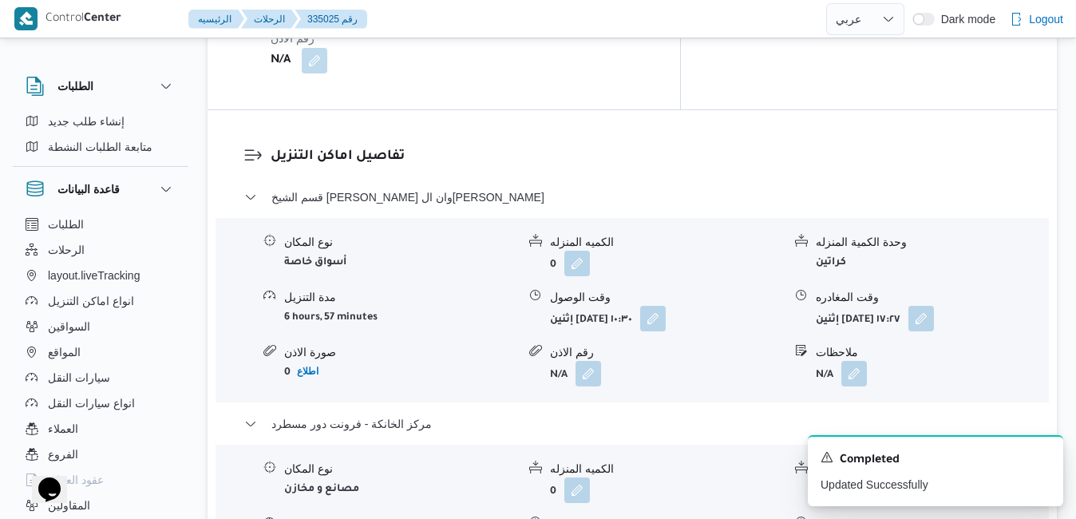
scroll to position [1500, 0]
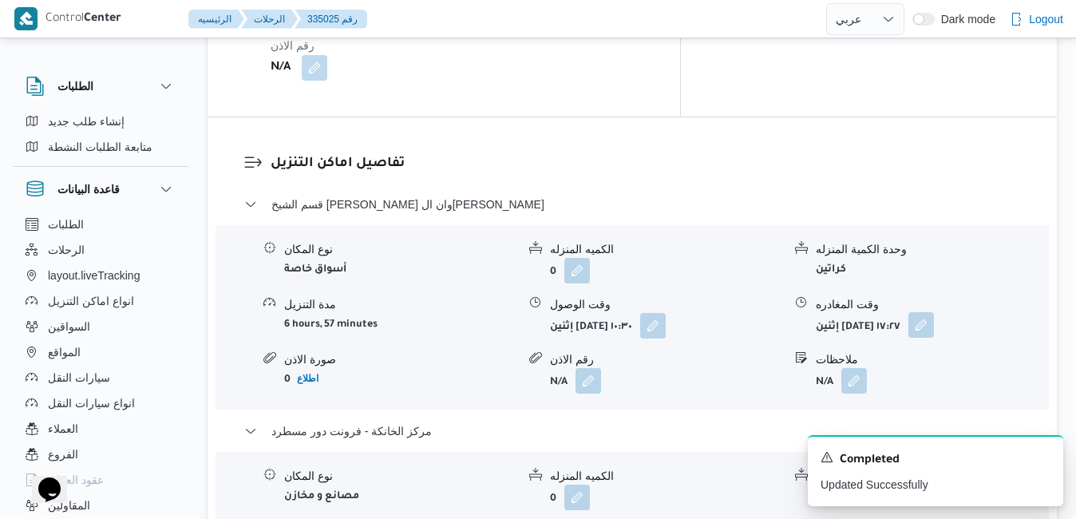
click at [934, 312] on button "button" at bounding box center [921, 325] width 26 height 26
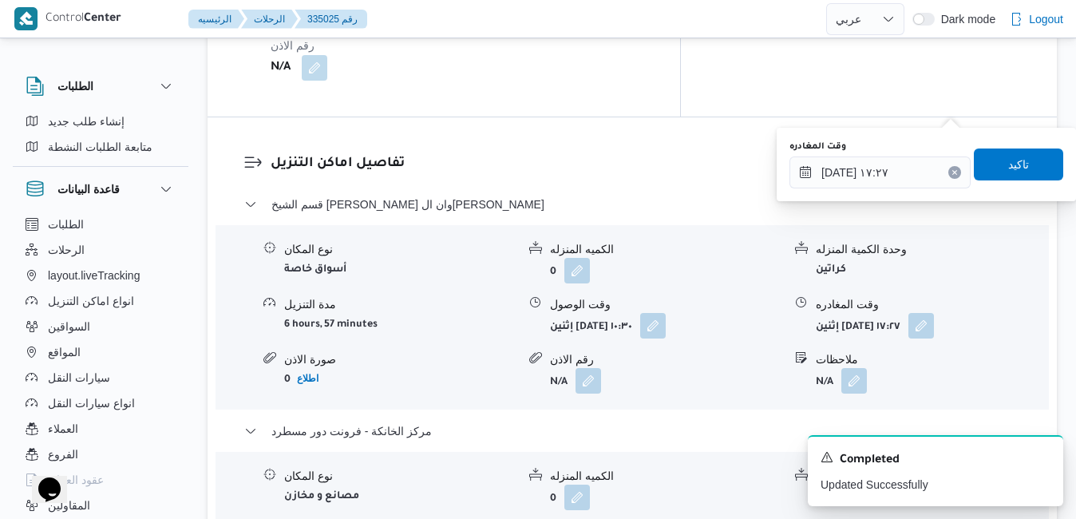
click at [878, 188] on div "وقت المغادره ٠٨/٠٩/٢٠٢٥ ١٧:٢٧ تاكيد" at bounding box center [926, 164] width 277 height 51
click at [884, 176] on input "٠٨/٠٩/٢٠٢٥ ١٧:٢٧" at bounding box center [879, 172] width 181 height 32
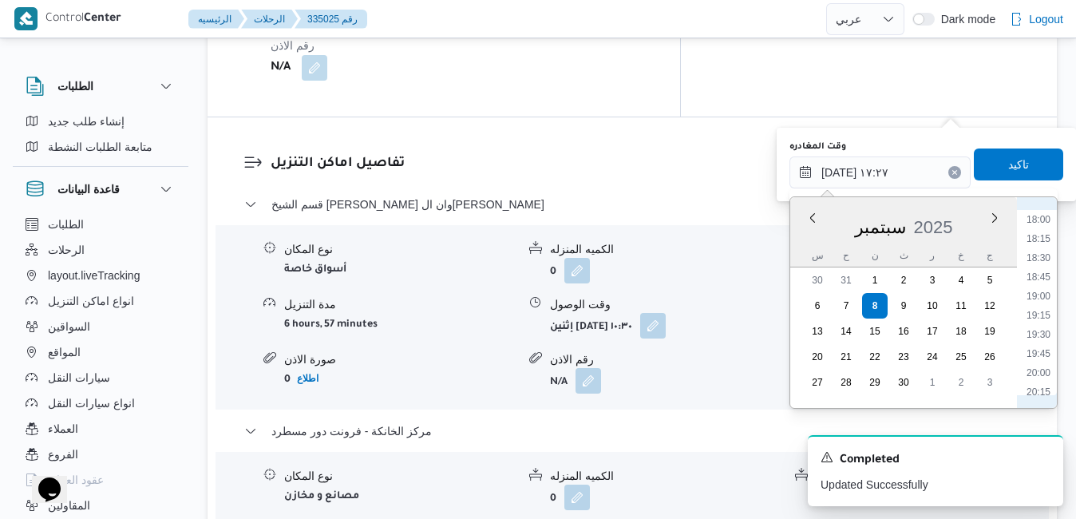
scroll to position [1386, 0]
click at [1032, 267] on li "18:45" at bounding box center [1038, 268] width 37 height 16
type input "٠٨/٠٩/٢٠٢٥ ١٨:٤٥"
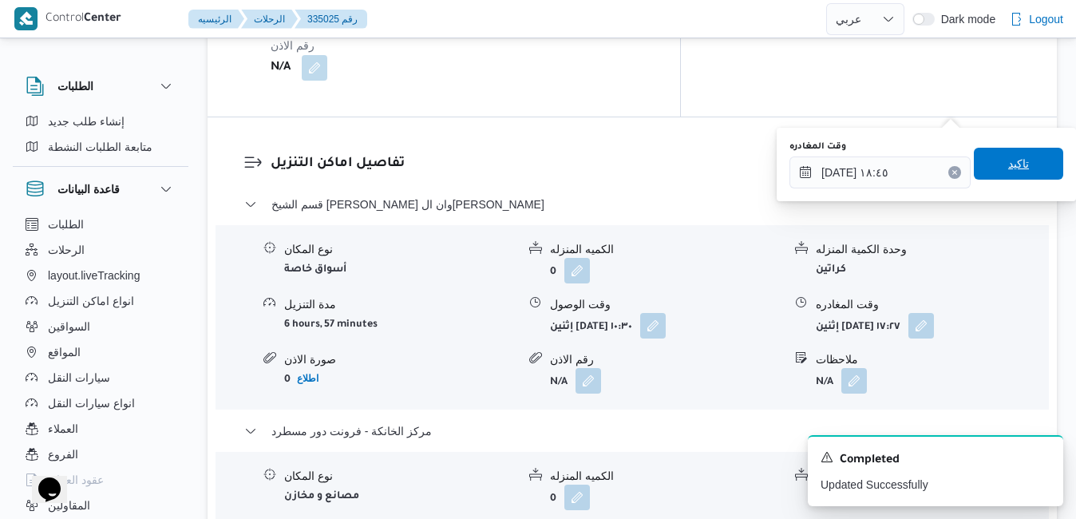
click at [1013, 171] on span "تاكيد" at bounding box center [1018, 163] width 21 height 19
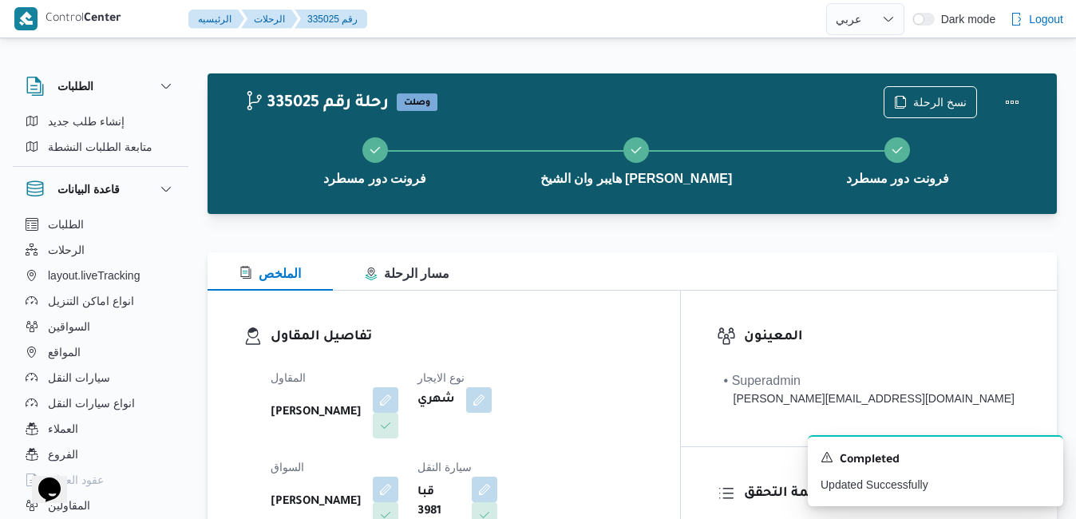
scroll to position [0, 0]
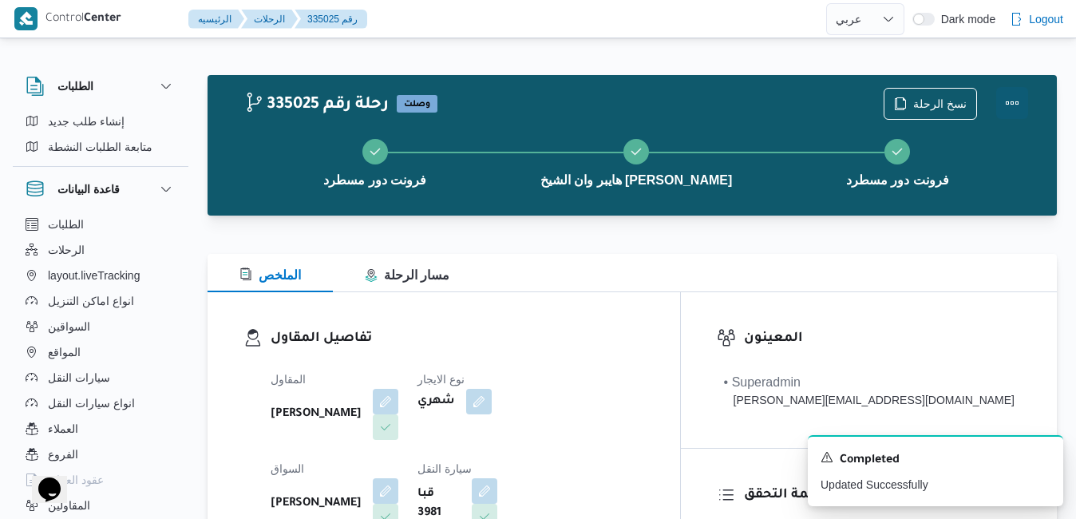
click at [1010, 107] on button "Actions" at bounding box center [1012, 103] width 32 height 32
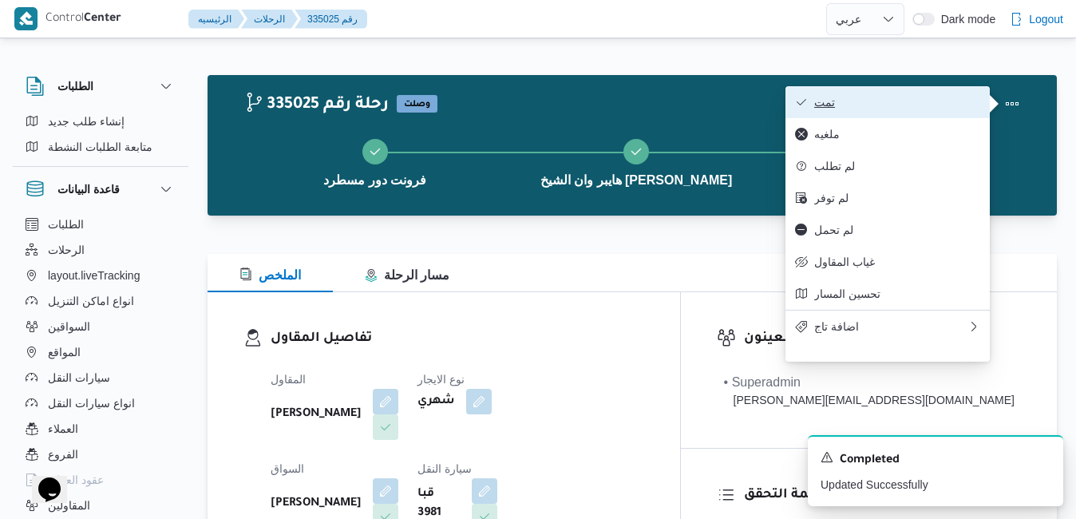
click at [889, 100] on span "تمت" at bounding box center [897, 102] width 166 height 13
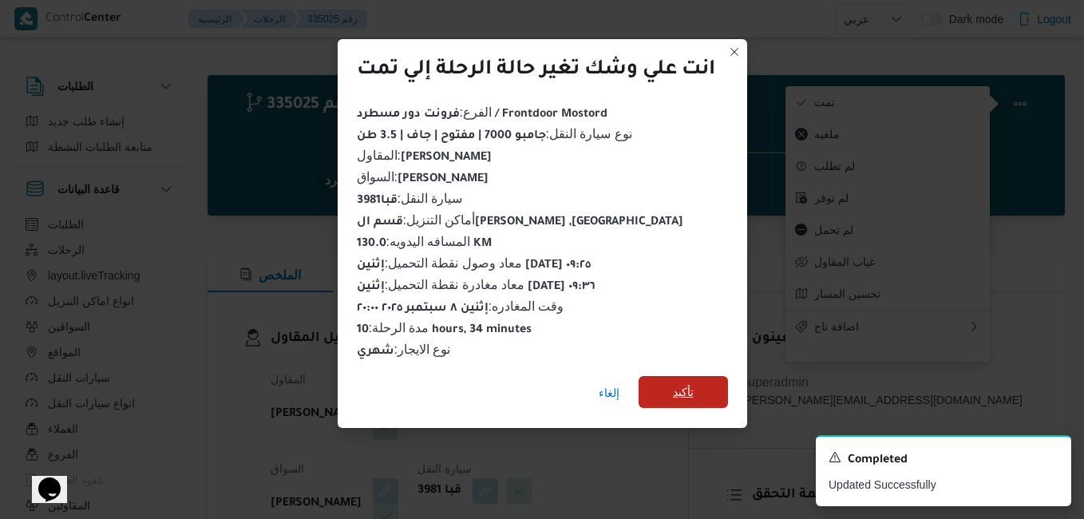
click at [691, 386] on span "تأكيد" at bounding box center [683, 391] width 21 height 19
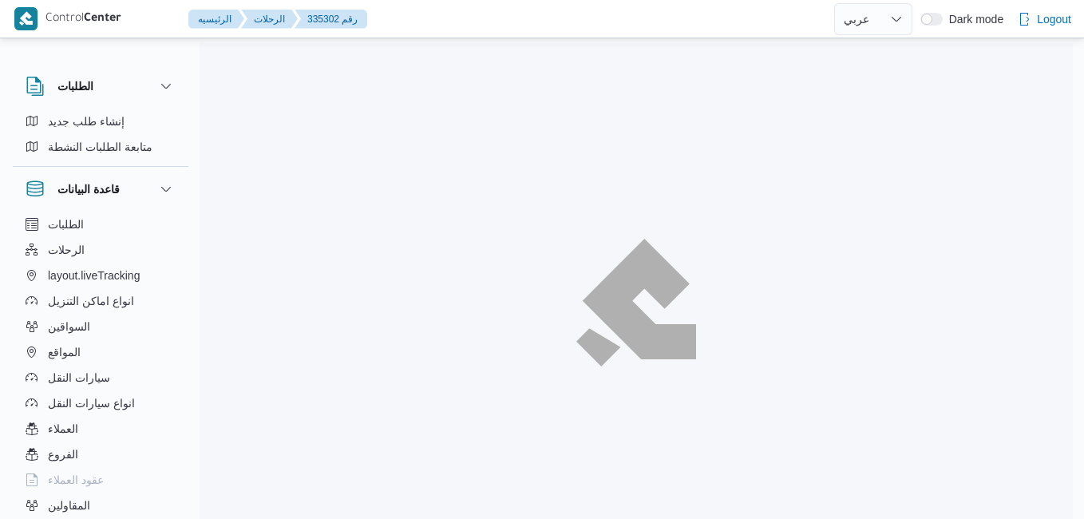
select select "ar"
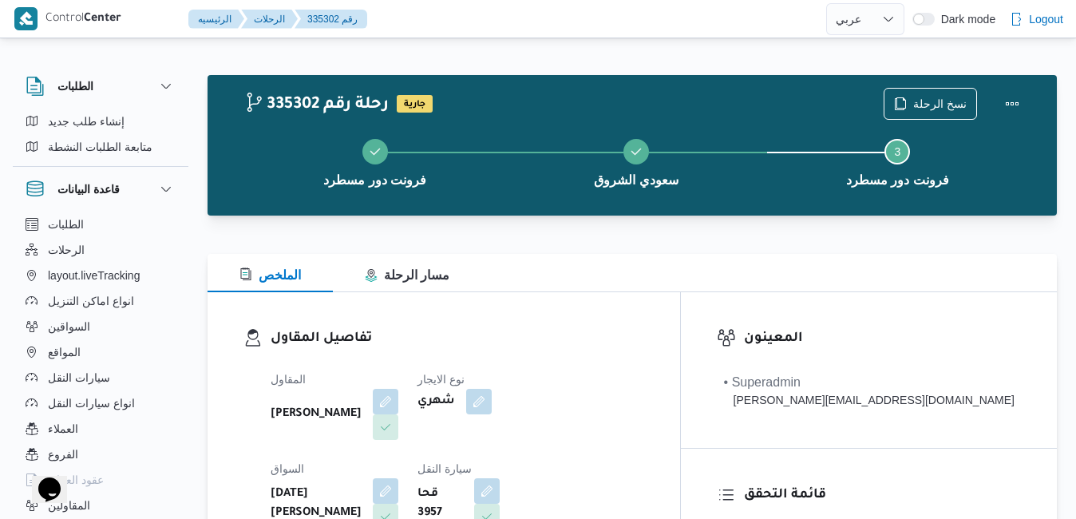
click at [583, 263] on div "الملخص مسار الرحلة" at bounding box center [632, 273] width 849 height 38
click at [1014, 94] on button "Actions" at bounding box center [1012, 103] width 32 height 32
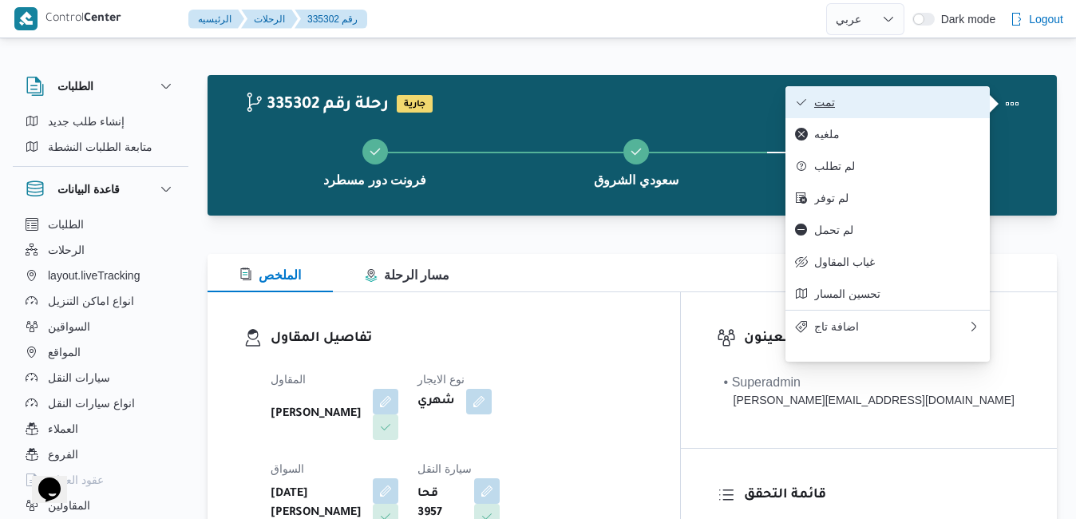
click at [907, 104] on span "تمت" at bounding box center [897, 102] width 166 height 13
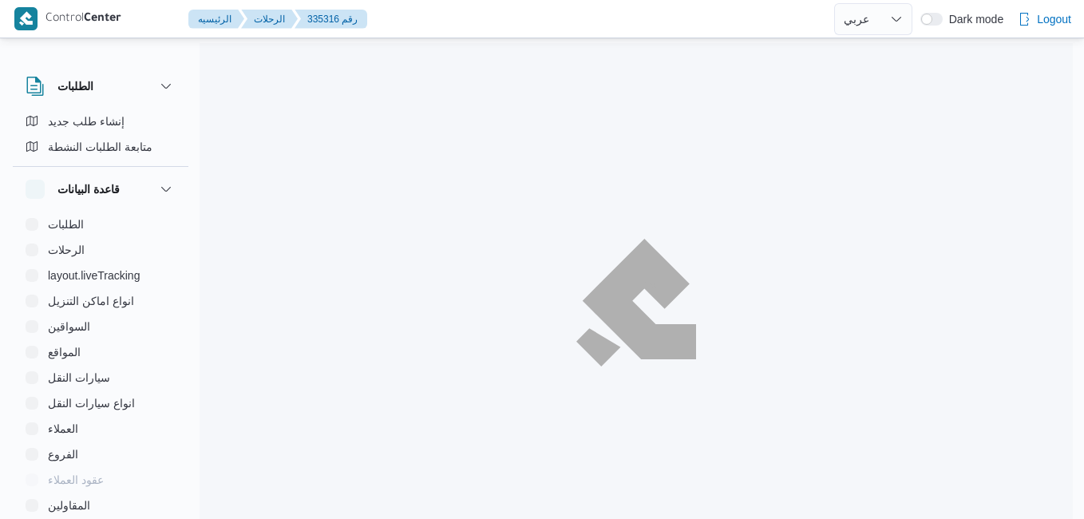
select select "ar"
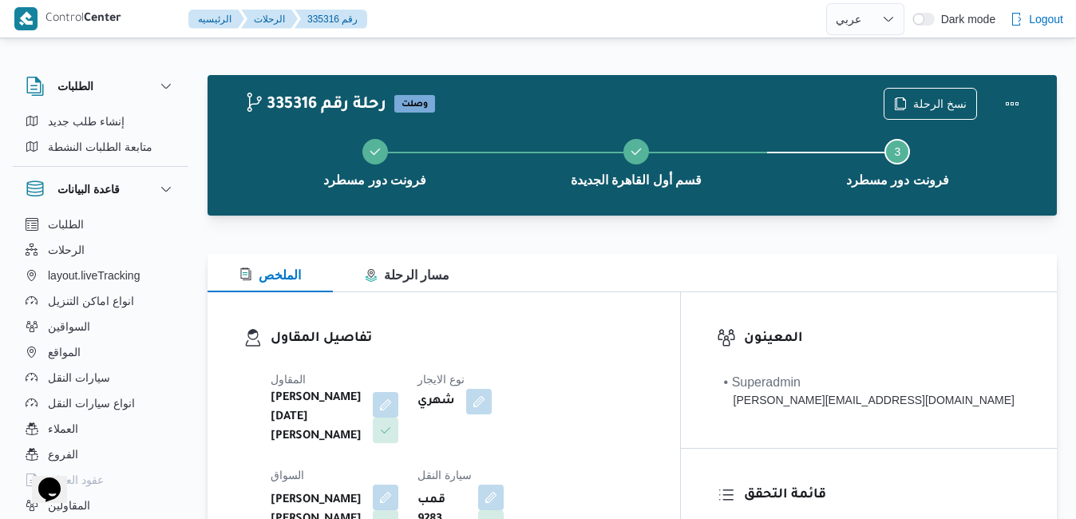
click at [667, 326] on div "تفاصيل المقاول المقاول [PERSON_NAME][DATE] [PERSON_NAME] نوع الايجار شهري [PERS…" at bounding box center [444, 479] width 472 height 375
click at [1012, 100] on button "Actions" at bounding box center [1012, 103] width 32 height 32
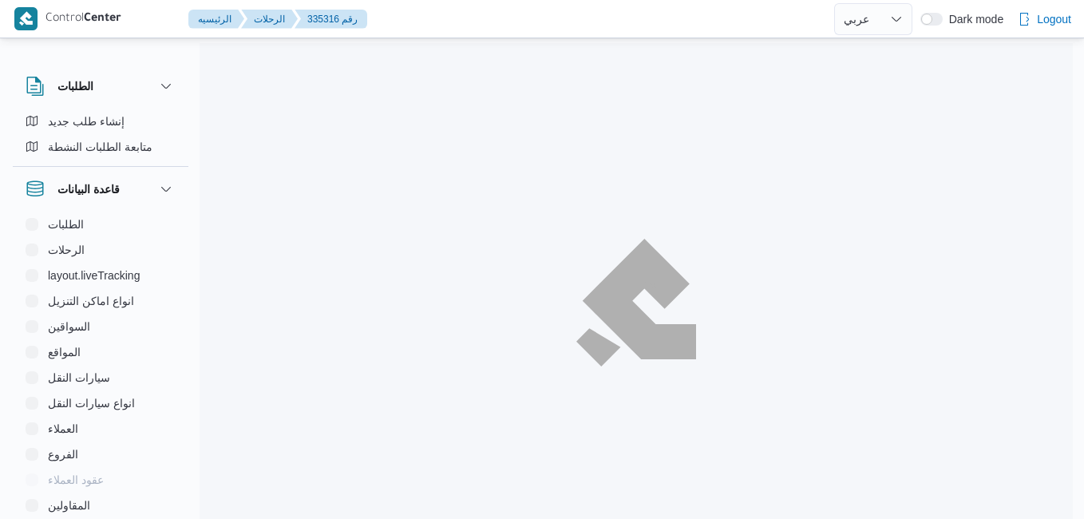
select select "ar"
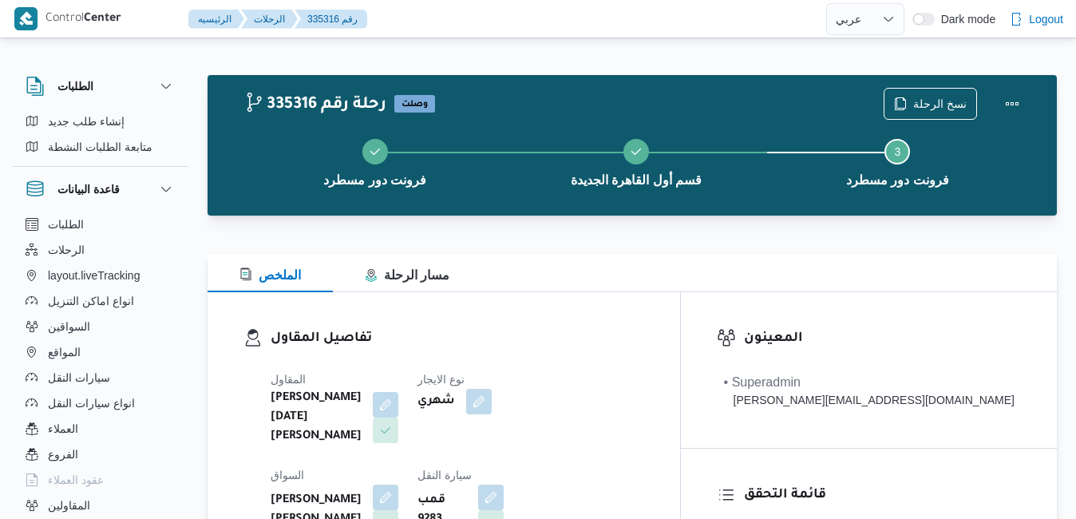
click at [644, 333] on h3 "تفاصيل المقاول" at bounding box center [458, 339] width 374 height 22
click at [680, 322] on div "تفاصيل المقاول المقاول [PERSON_NAME][DATE] [PERSON_NAME] نوع الايجار شهري [PERS…" at bounding box center [444, 479] width 472 height 375
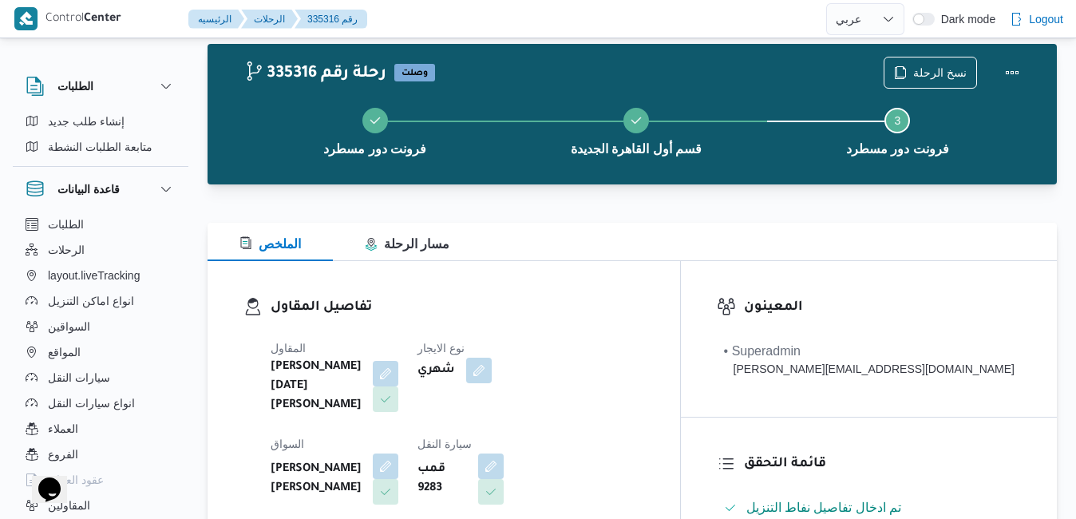
scroll to position [32, 0]
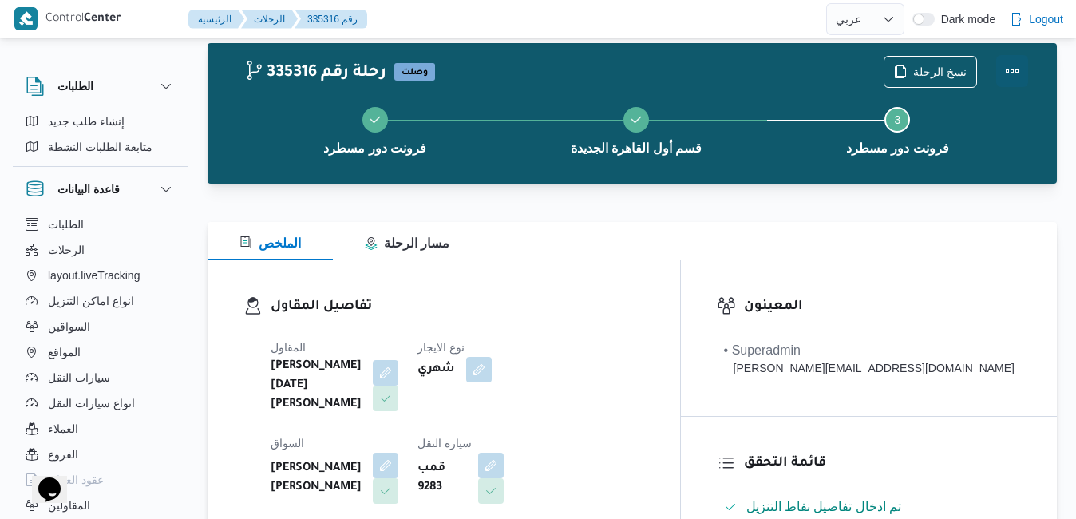
click at [1015, 61] on button "Actions" at bounding box center [1012, 71] width 32 height 32
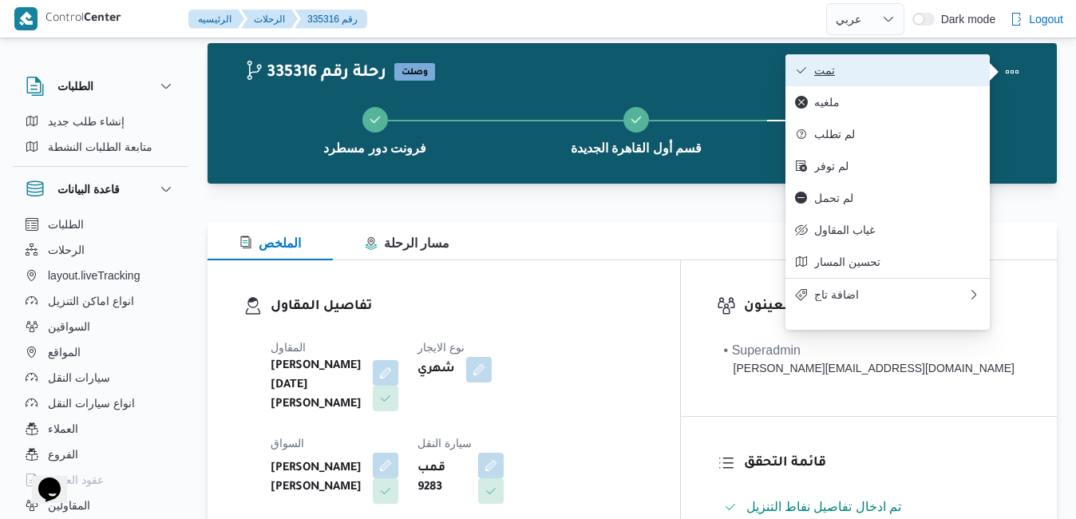
click at [933, 68] on span "تمت" at bounding box center [897, 70] width 166 height 13
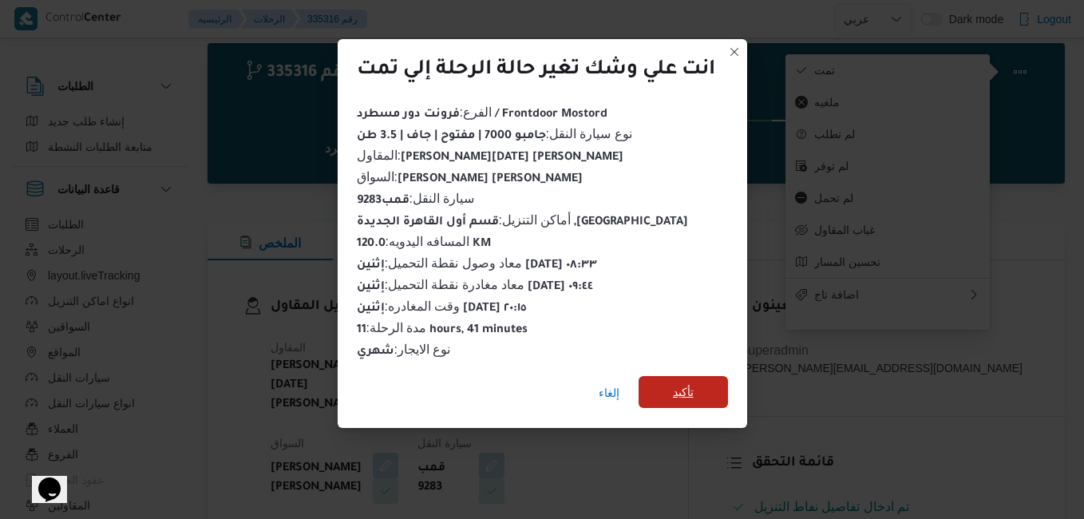
click at [686, 389] on span "تأكيد" at bounding box center [683, 391] width 21 height 19
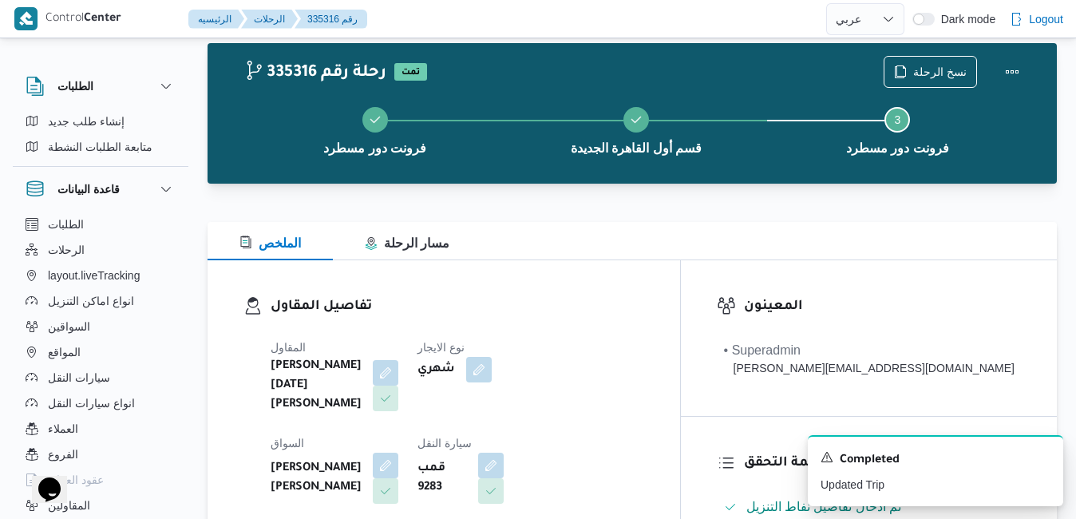
click at [670, 279] on div "تفاصيل المقاول المقاول ابراهيم رمضان ابراهيم عثمان ابوباشا نوع الايجار شهري الس…" at bounding box center [444, 447] width 472 height 375
click at [644, 298] on h3 "تفاصيل المقاول" at bounding box center [458, 307] width 374 height 22
click at [1004, 76] on button "Actions" at bounding box center [1012, 71] width 32 height 32
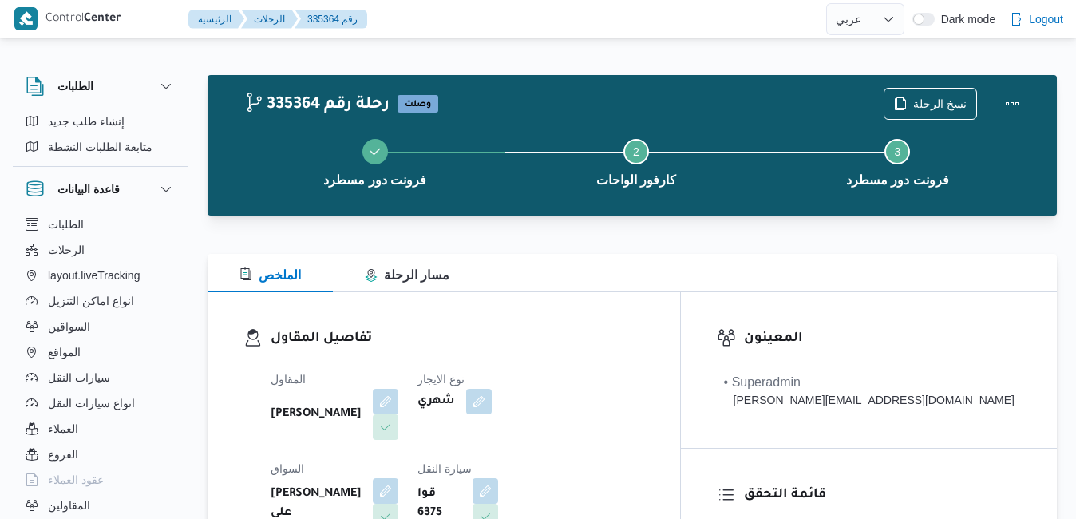
select select "ar"
click at [1002, 103] on button "Actions" at bounding box center [1012, 103] width 32 height 32
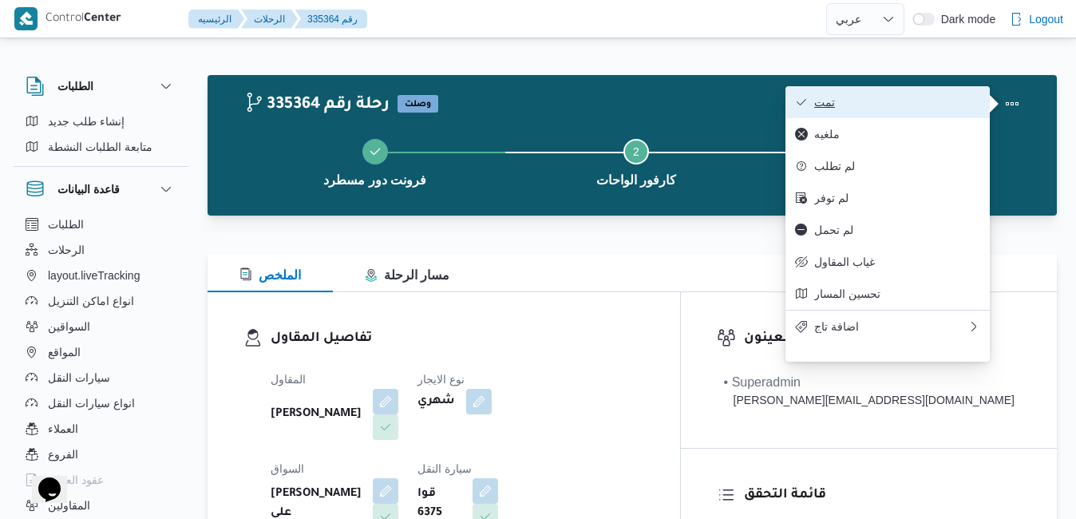
click at [934, 102] on span "تمت" at bounding box center [897, 102] width 166 height 13
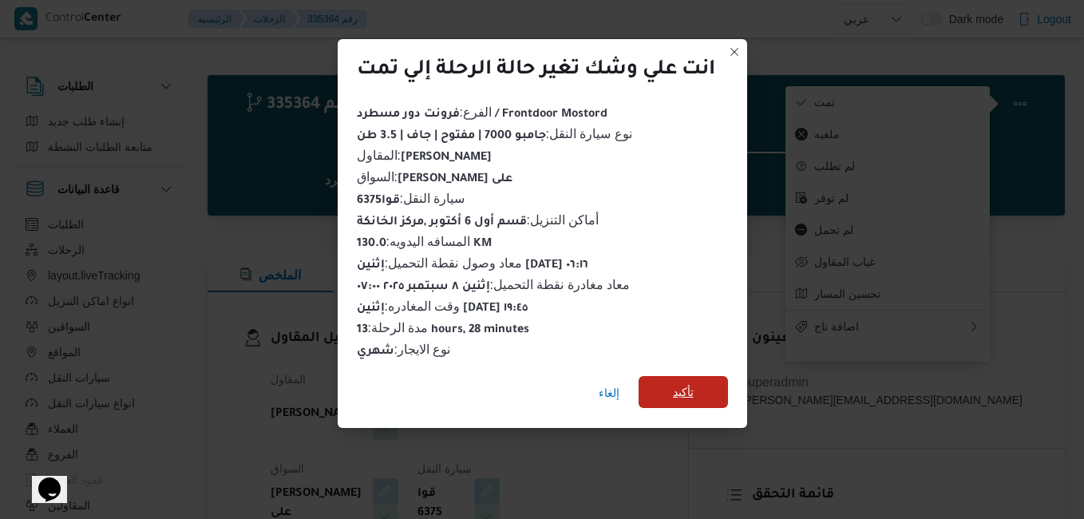
click at [669, 385] on span "تأكيد" at bounding box center [682, 392] width 89 height 32
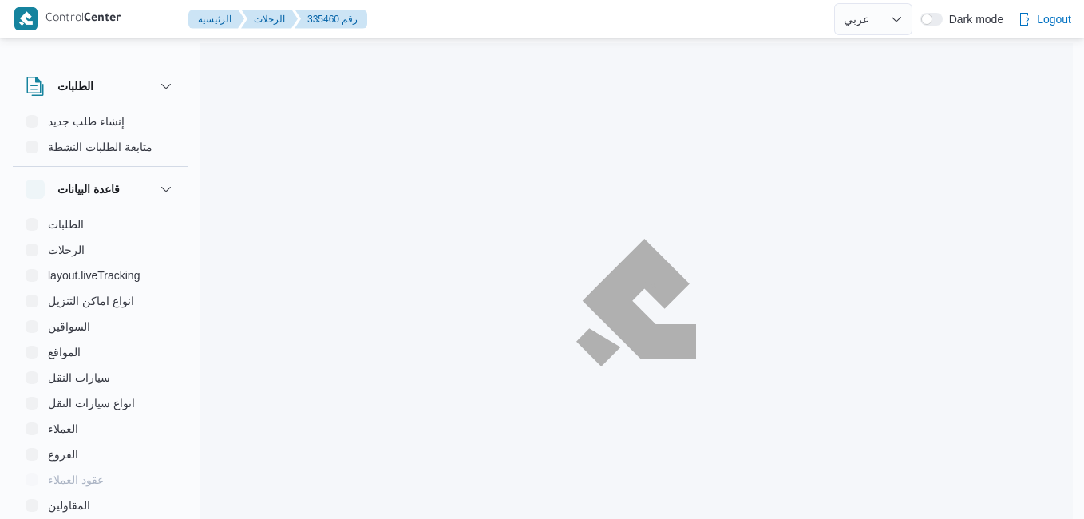
select select "ar"
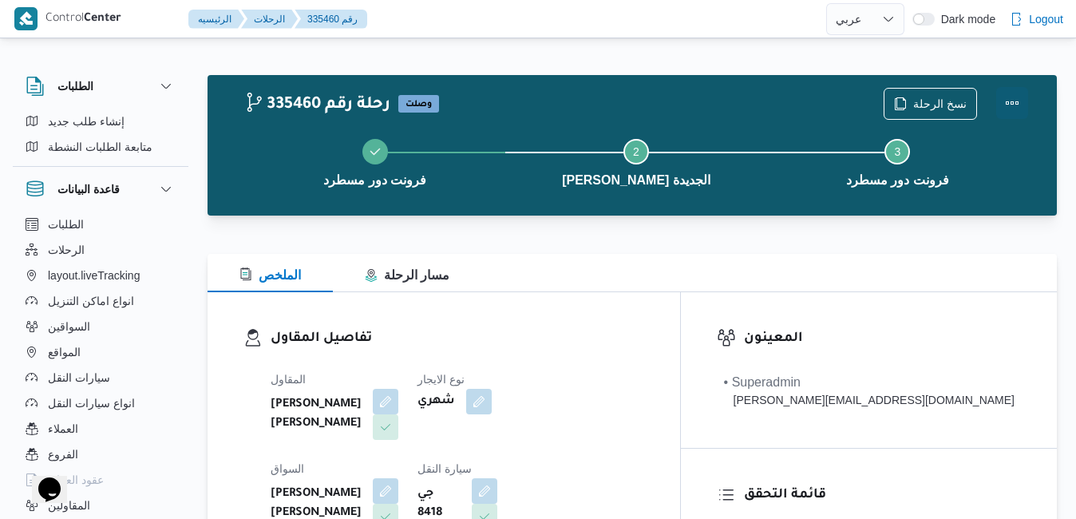
click at [1006, 101] on button "Actions" at bounding box center [1012, 103] width 32 height 32
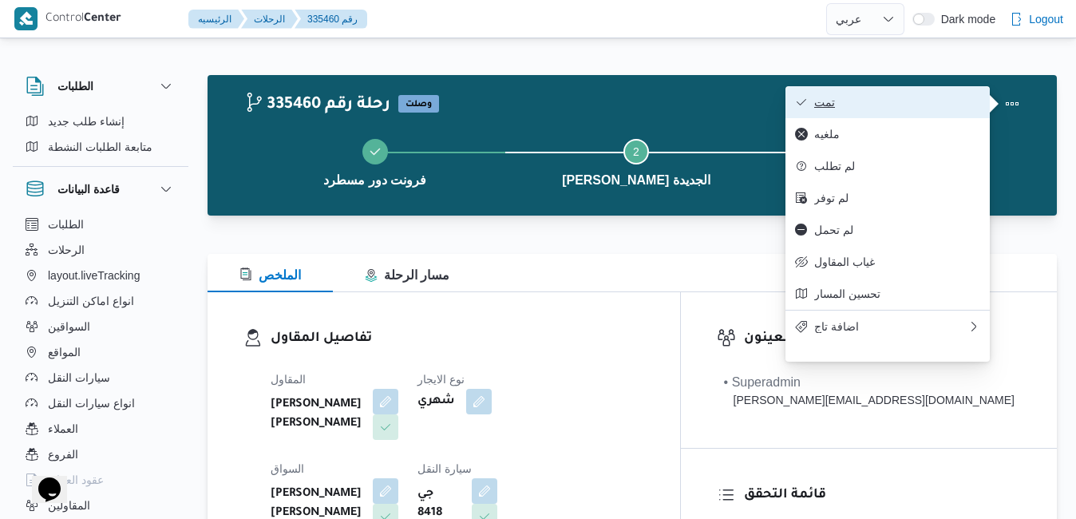
click at [957, 105] on span "تمت" at bounding box center [897, 102] width 166 height 13
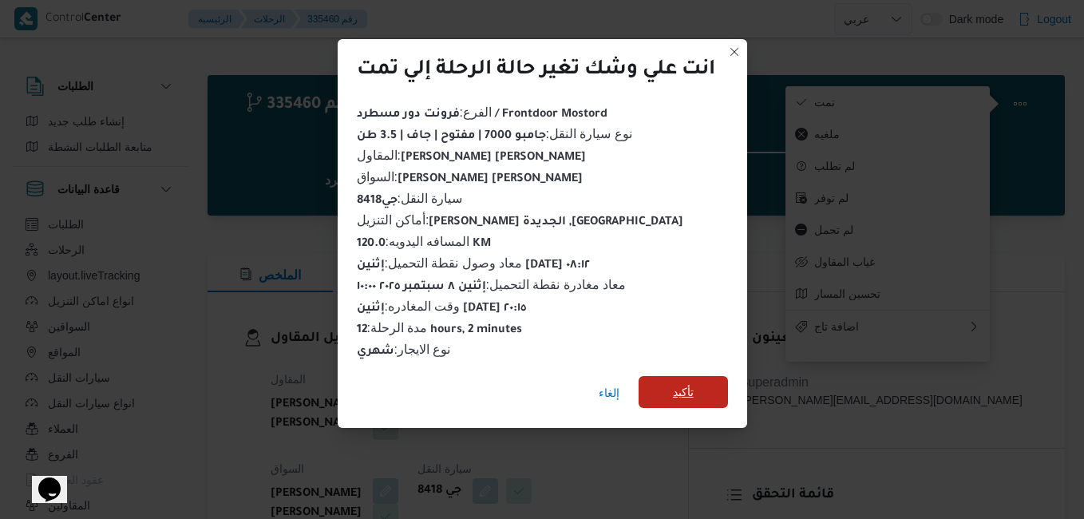
click at [678, 392] on span "تأكيد" at bounding box center [683, 391] width 21 height 19
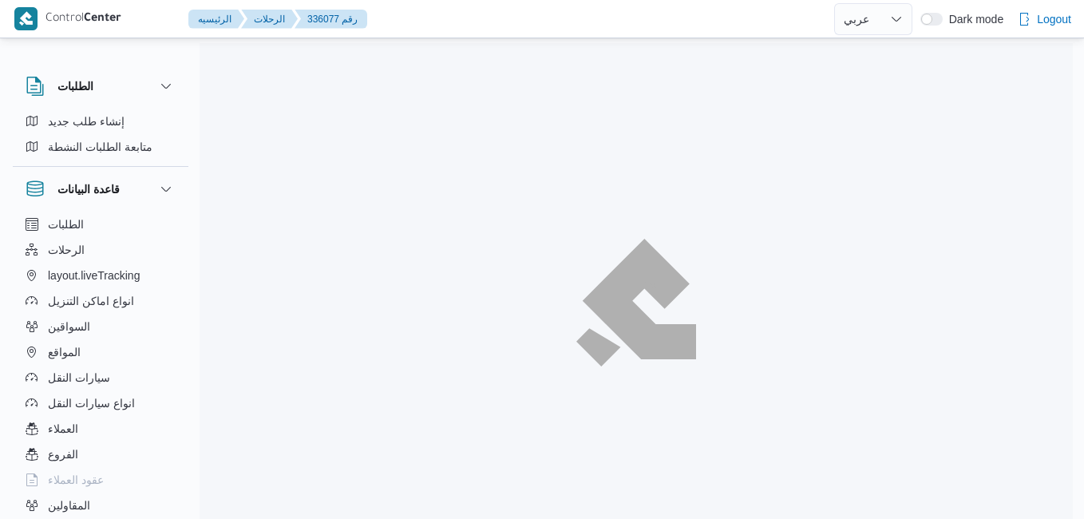
select select "ar"
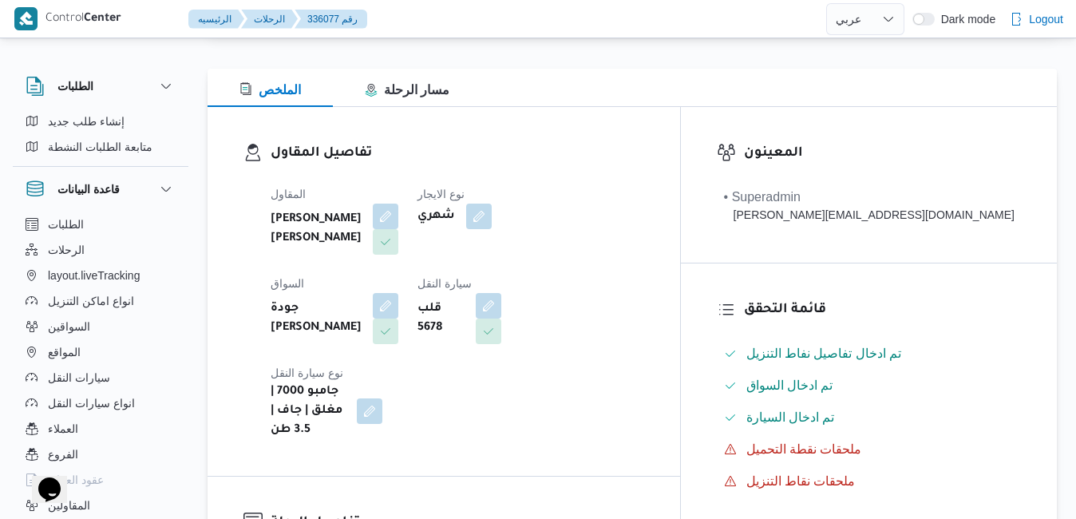
scroll to position [192, 0]
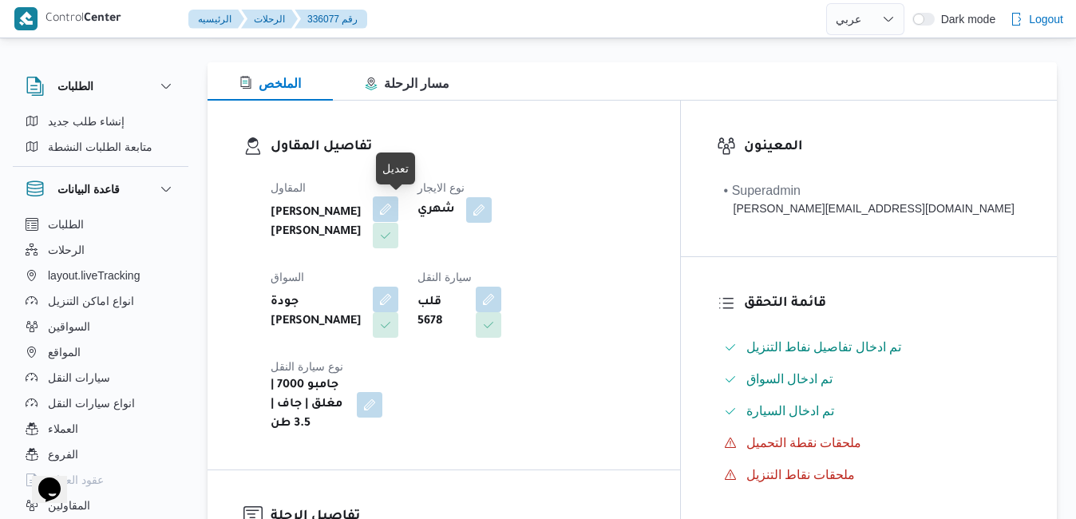
click at [398, 211] on button "button" at bounding box center [386, 209] width 26 height 26
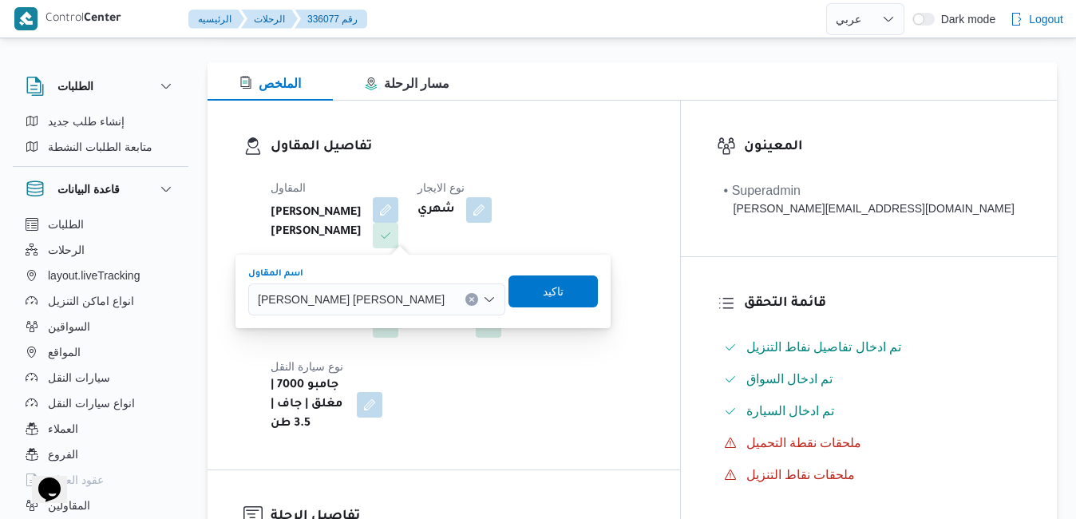
click at [365, 302] on span "[PERSON_NAME] [PERSON_NAME]" at bounding box center [351, 299] width 187 height 18
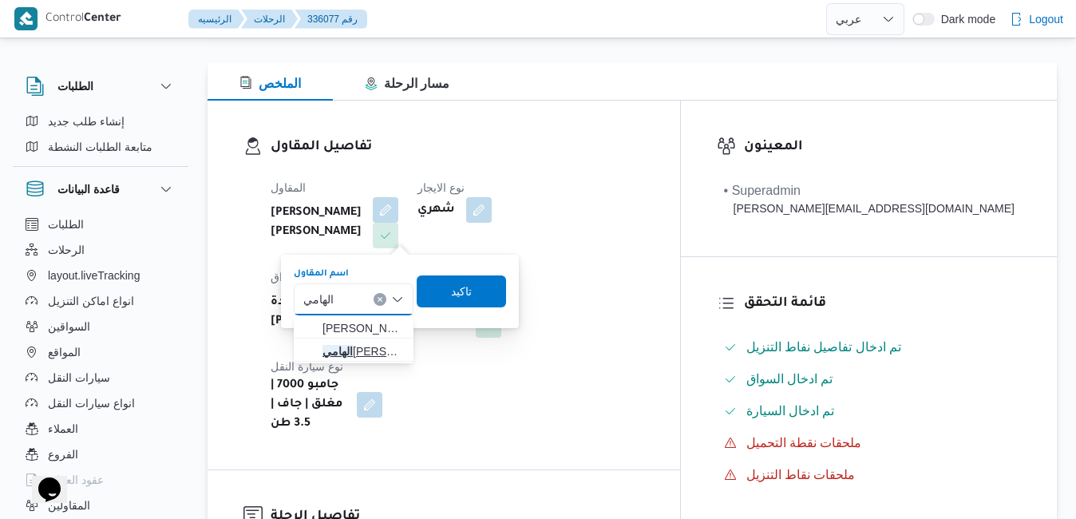
type input "الهامي"
click at [387, 353] on span "ال[PERSON_NAME]" at bounding box center [362, 351] width 81 height 19
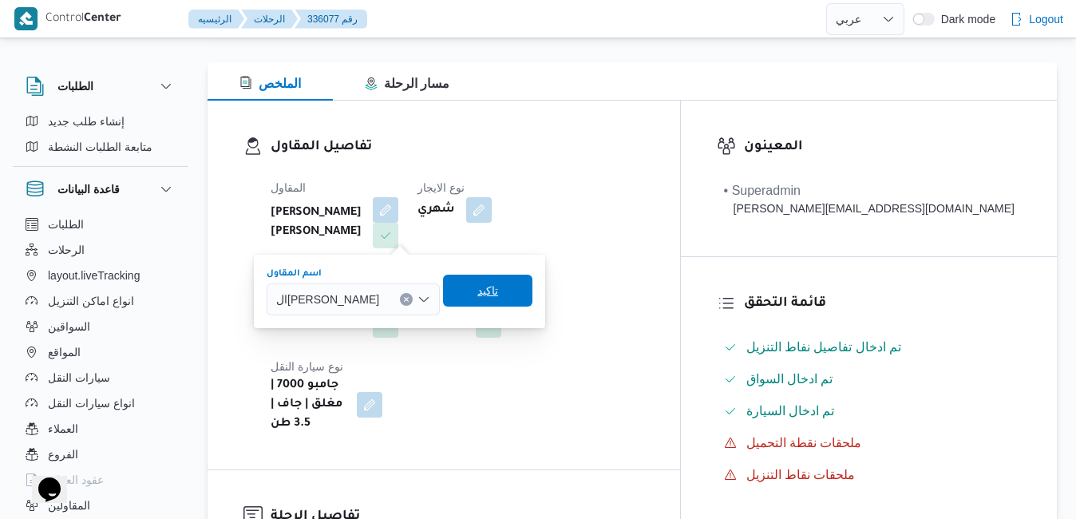
click at [492, 288] on span "تاكيد" at bounding box center [487, 290] width 21 height 19
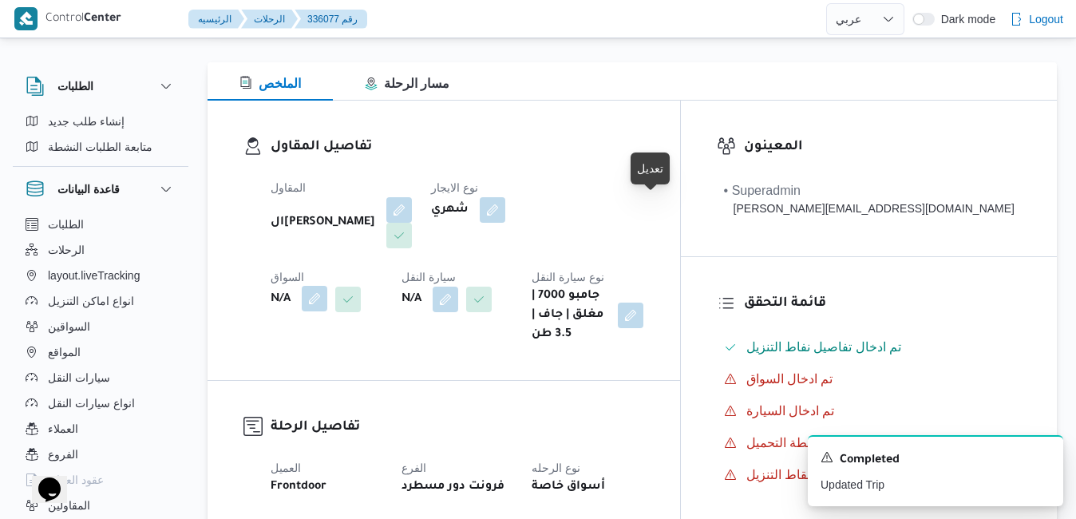
click at [327, 286] on button "button" at bounding box center [315, 299] width 26 height 26
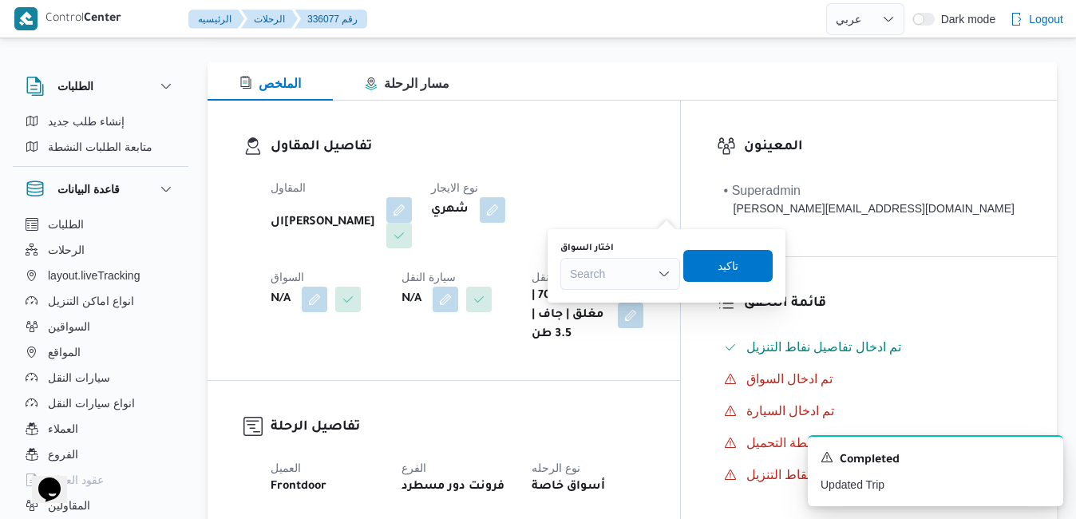
click at [603, 276] on div "Search" at bounding box center [620, 274] width 120 height 32
type input "محمد نا"
click at [617, 298] on span "محمد نا صر سعيد كامل عبدالفتاح" at bounding box center [629, 302] width 81 height 19
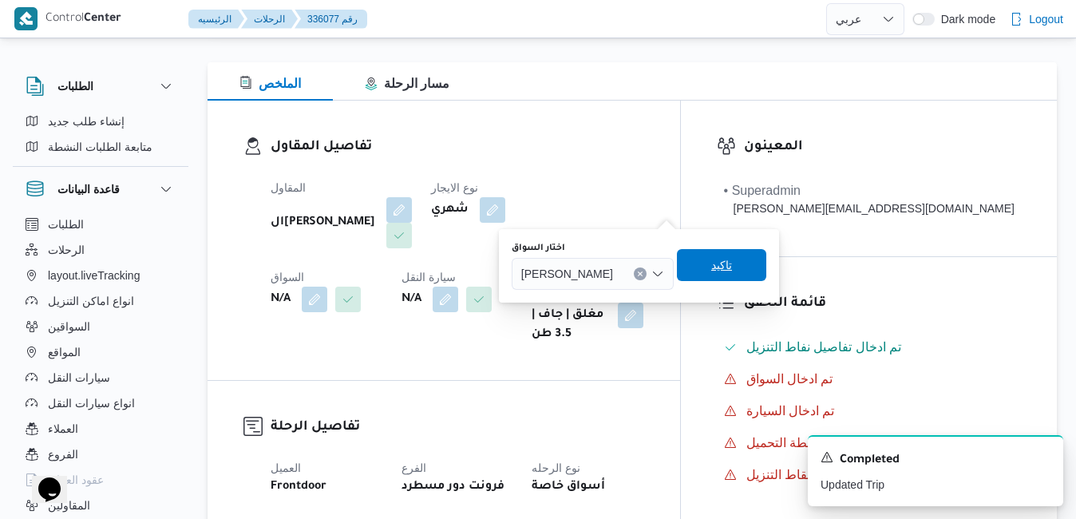
click at [747, 275] on span "تاكيد" at bounding box center [721, 265] width 89 height 32
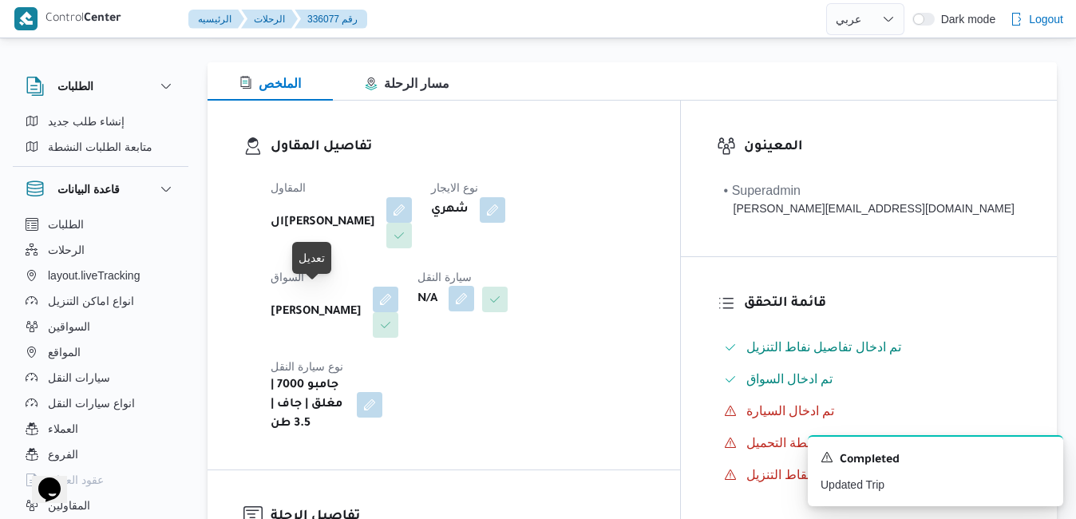
click at [449, 307] on button "button" at bounding box center [462, 299] width 26 height 26
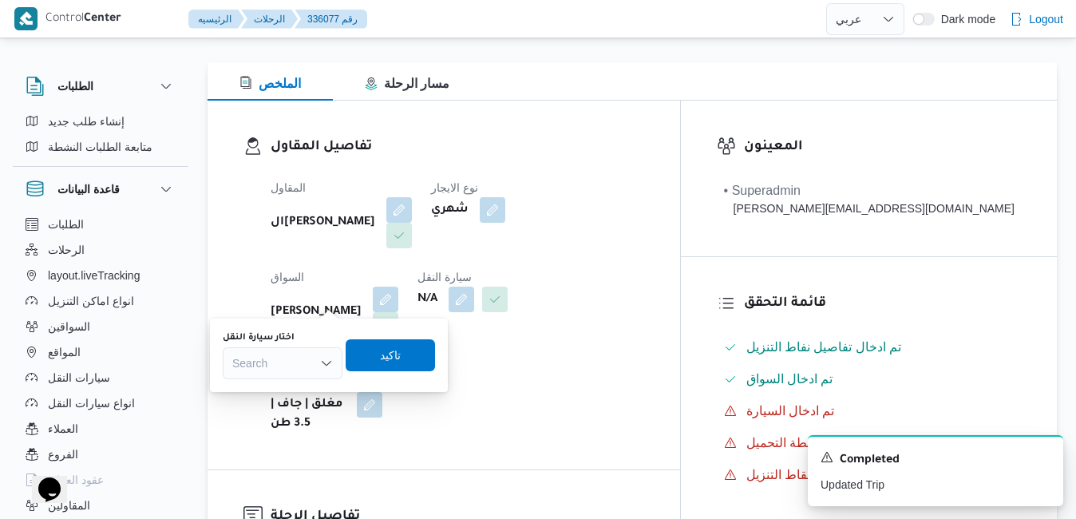
click at [296, 358] on div "Search" at bounding box center [283, 363] width 120 height 32
type input "4961"
click at [275, 392] on mark "4961" at bounding box center [263, 391] width 25 height 13
click at [416, 354] on span "تاكيد" at bounding box center [402, 354] width 89 height 32
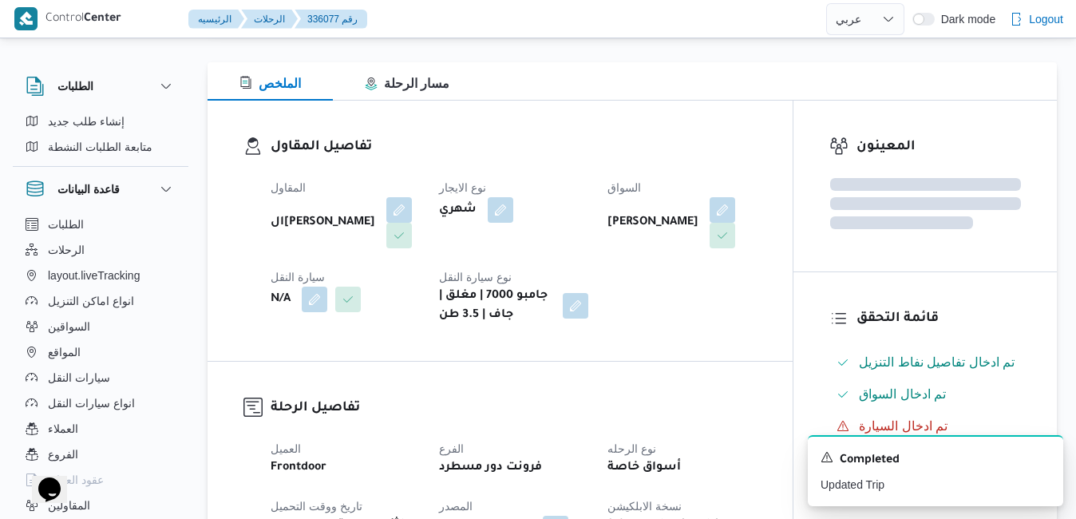
click at [416, 355] on div "تفاصيل المقاول المقاول الهامي محمد خالد علي نوع الايجار شهري السواق محمد ناصر س…" at bounding box center [500, 231] width 585 height 260
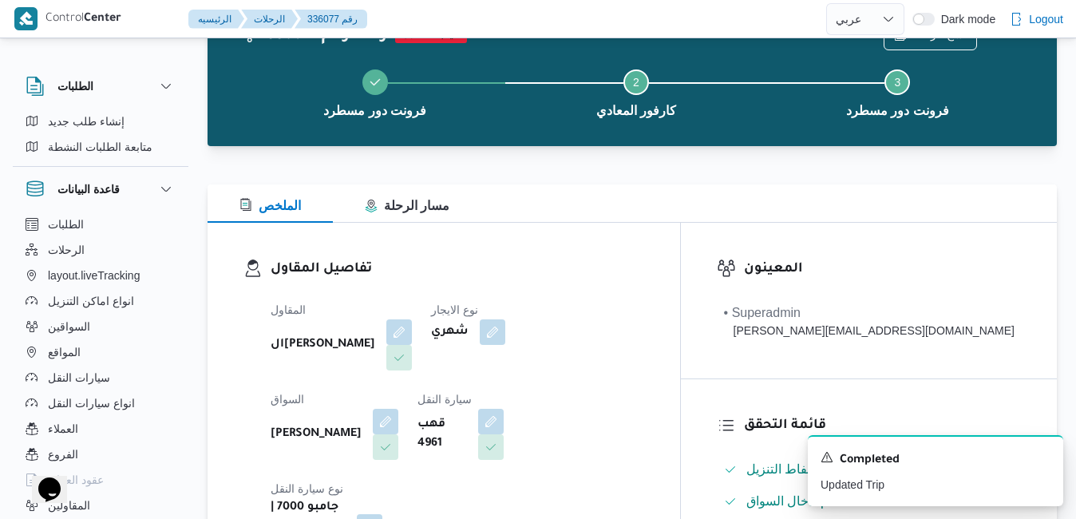
scroll to position [96, 0]
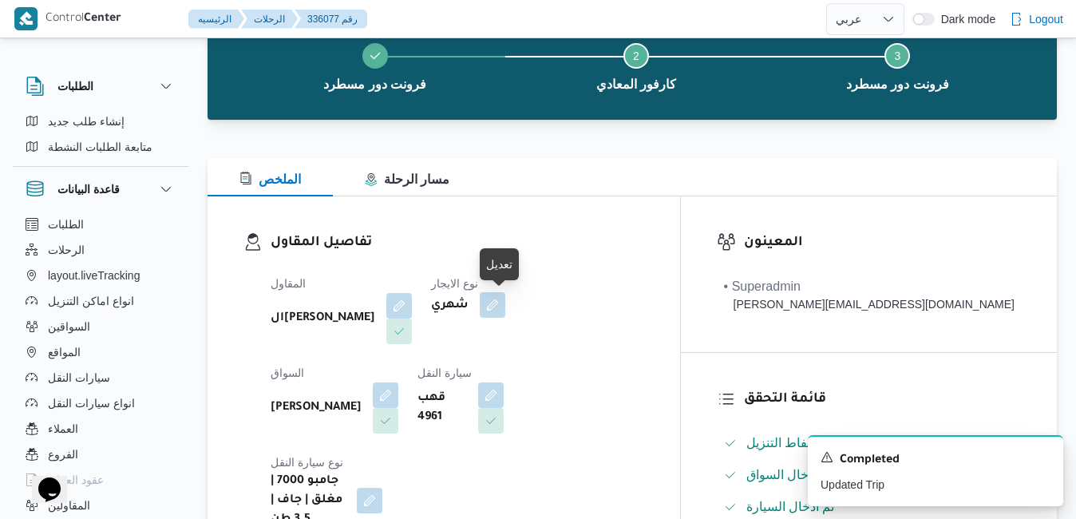
click at [505, 308] on button "button" at bounding box center [493, 305] width 26 height 26
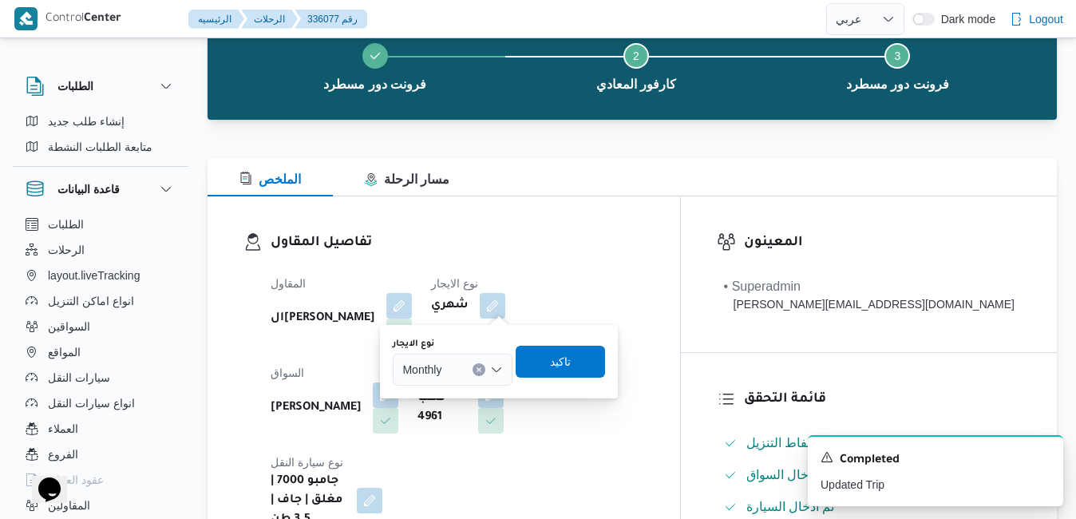
click at [492, 368] on icon "Open list of options" at bounding box center [497, 369] width 10 height 5
click at [448, 418] on span "On Demand" at bounding box center [461, 421] width 81 height 19
click at [573, 360] on span "تاكيد" at bounding box center [566, 360] width 21 height 19
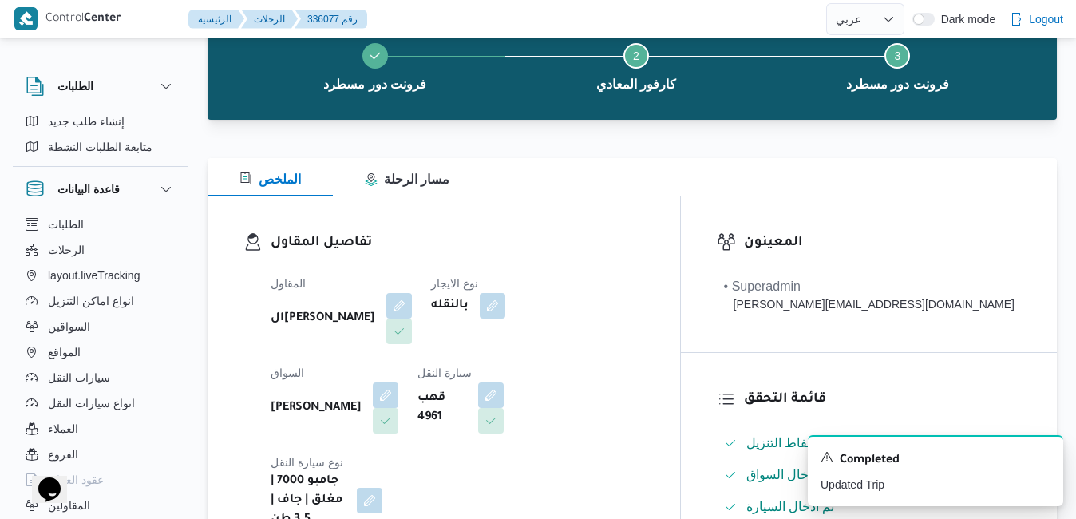
click at [654, 392] on div "المقاول الهامي محمد خالد علي نوع الايجار بالنقله السواق محمد ناصر سعيد كامل عبد…" at bounding box center [457, 401] width 393 height 275
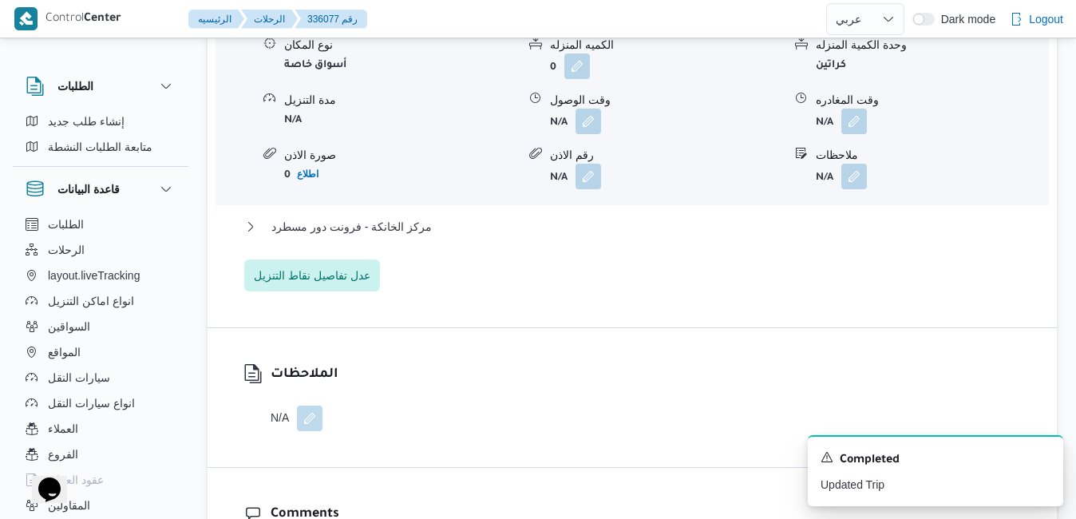
scroll to position [1692, 0]
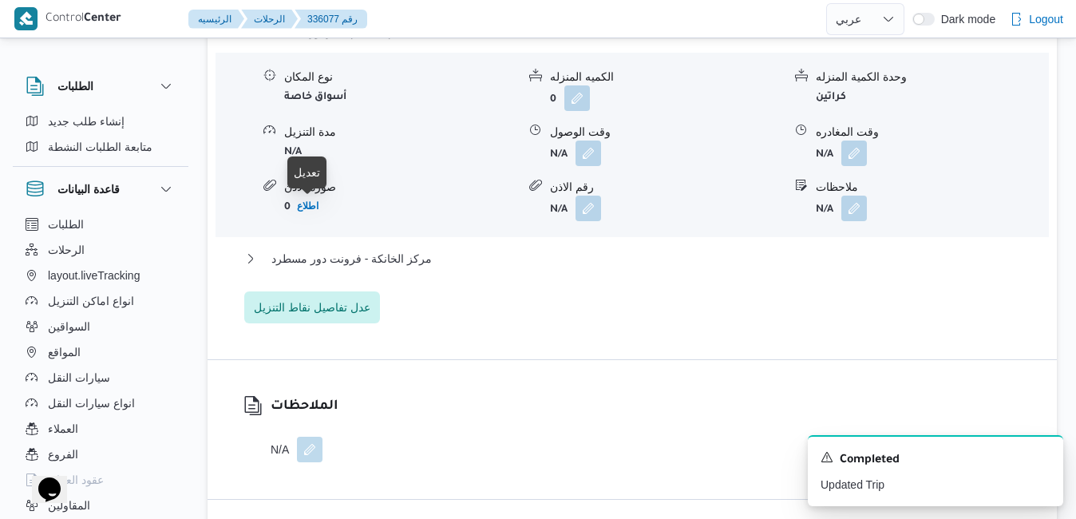
click at [322, 437] on button "button" at bounding box center [310, 450] width 26 height 26
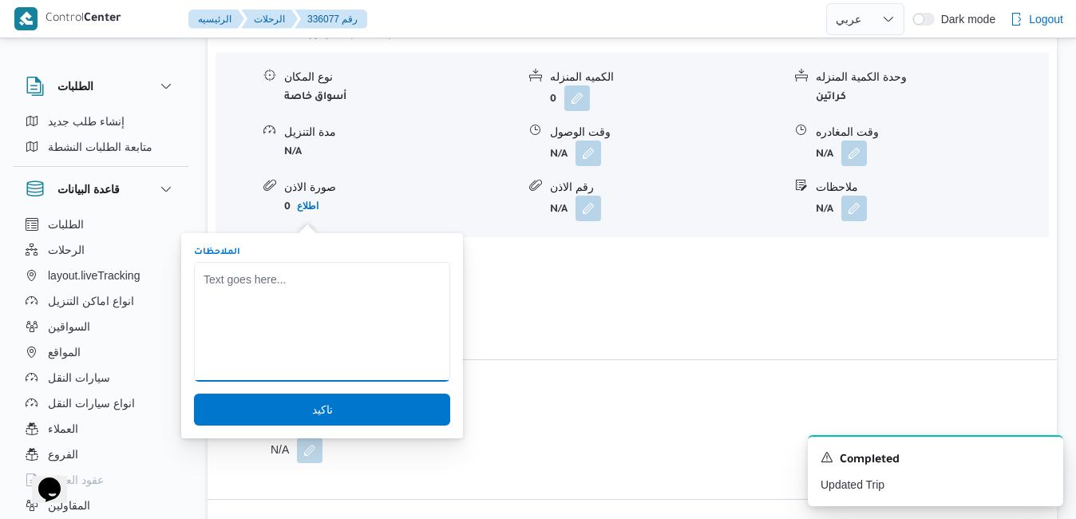
click at [342, 302] on textarea "الملاحظات" at bounding box center [322, 322] width 256 height 120
click at [236, 278] on textarea "تم استخدامها بيا الجامبو" at bounding box center [322, 322] width 256 height 120
click at [255, 282] on textarea "تم استخدامها ببديل الجامبو" at bounding box center [322, 322] width 256 height 120
click at [203, 279] on textarea "تم استخدامها بديل الجامبو" at bounding box center [322, 322] width 256 height 120
click at [333, 282] on textarea "تم استخدامها بديل الجامبو" at bounding box center [322, 322] width 256 height 120
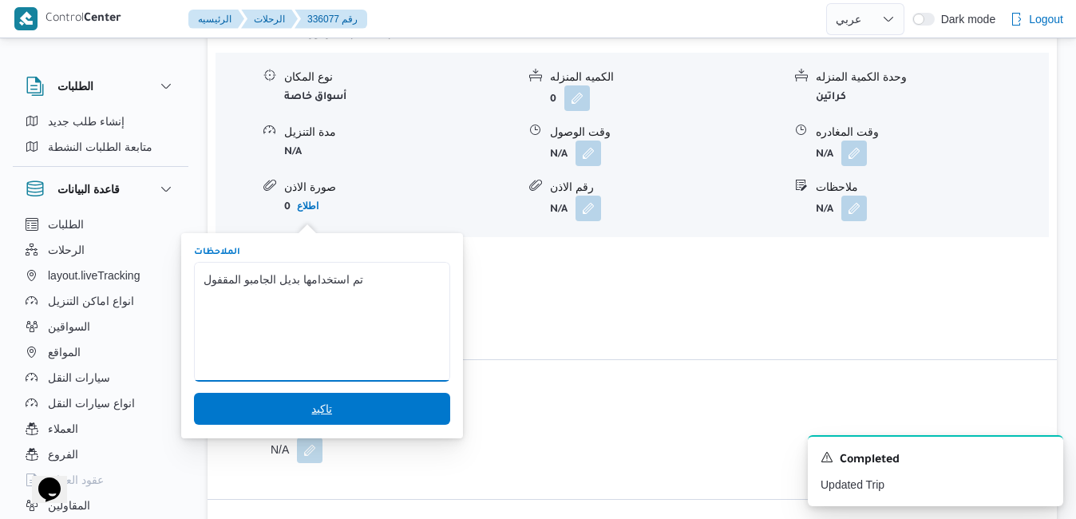
type textarea "تم استخدامها بديل الجامبو المقفول"
click at [272, 404] on span "تاكيد" at bounding box center [322, 409] width 256 height 32
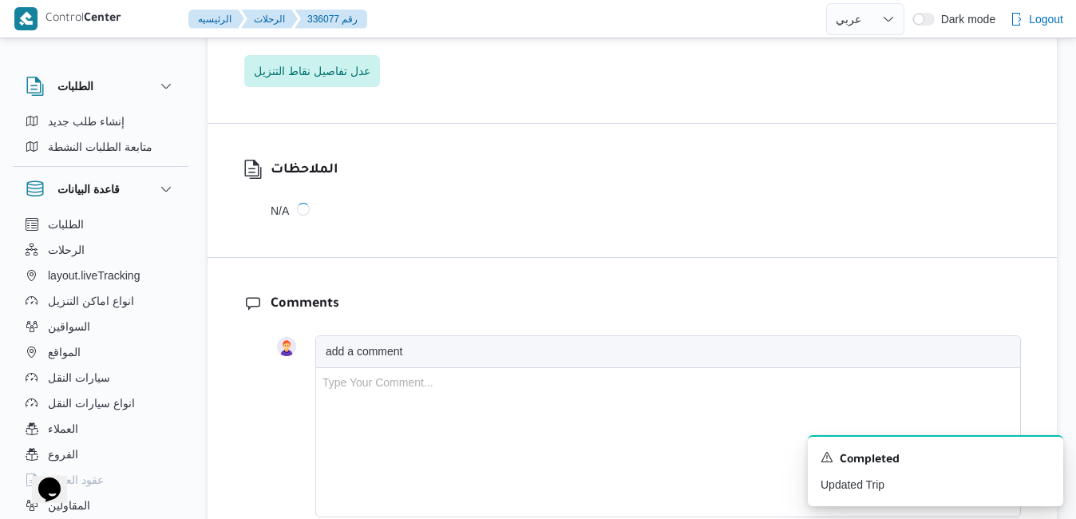
scroll to position [1697, 0]
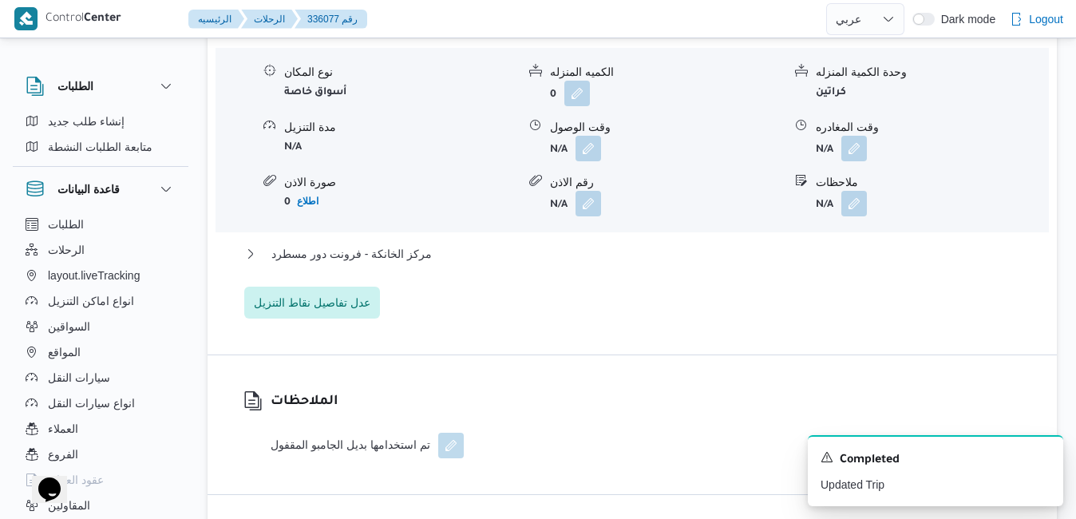
click at [825, 355] on div "الملاحظات تم استخدامها بديل الجامبو المقفول" at bounding box center [632, 424] width 849 height 139
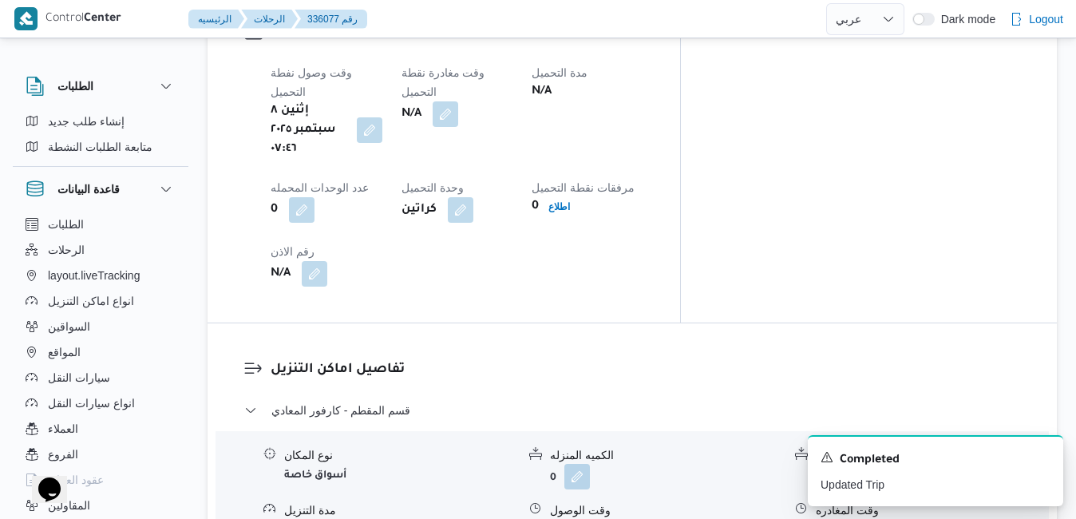
scroll to position [1282, 0]
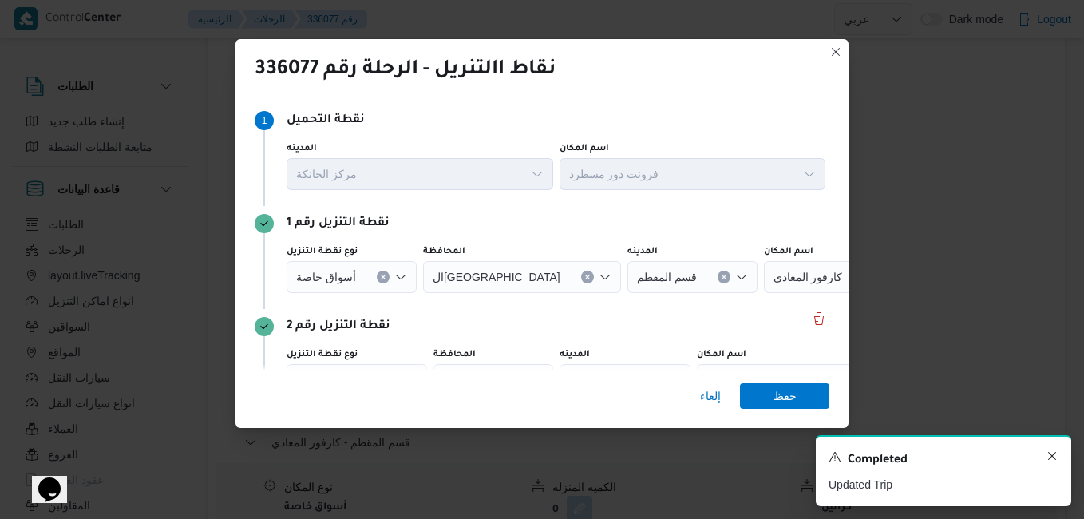
click at [1056, 458] on icon "Dismiss toast" at bounding box center [1052, 455] width 13 height 13
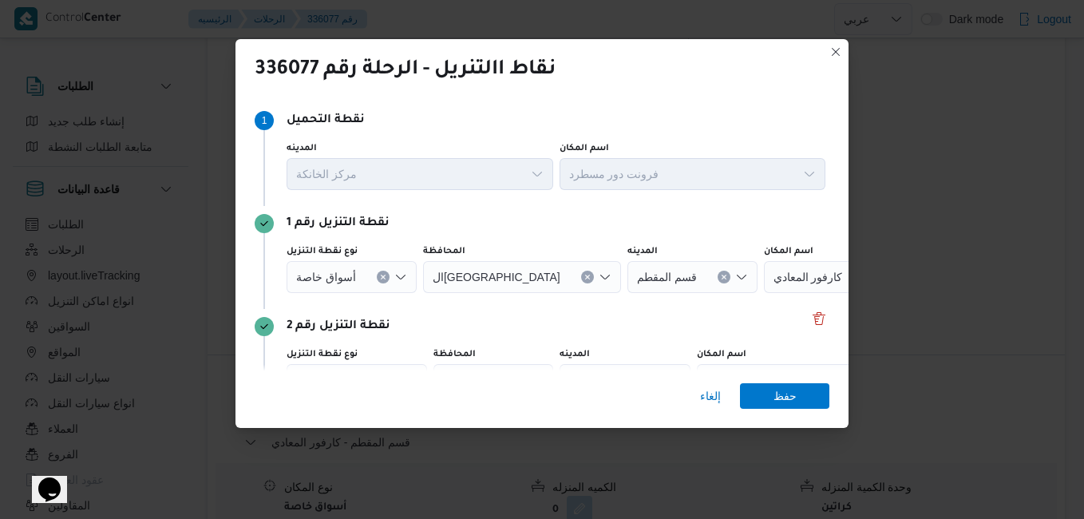
click at [394, 276] on icon "Open list of options" at bounding box center [400, 277] width 13 height 13
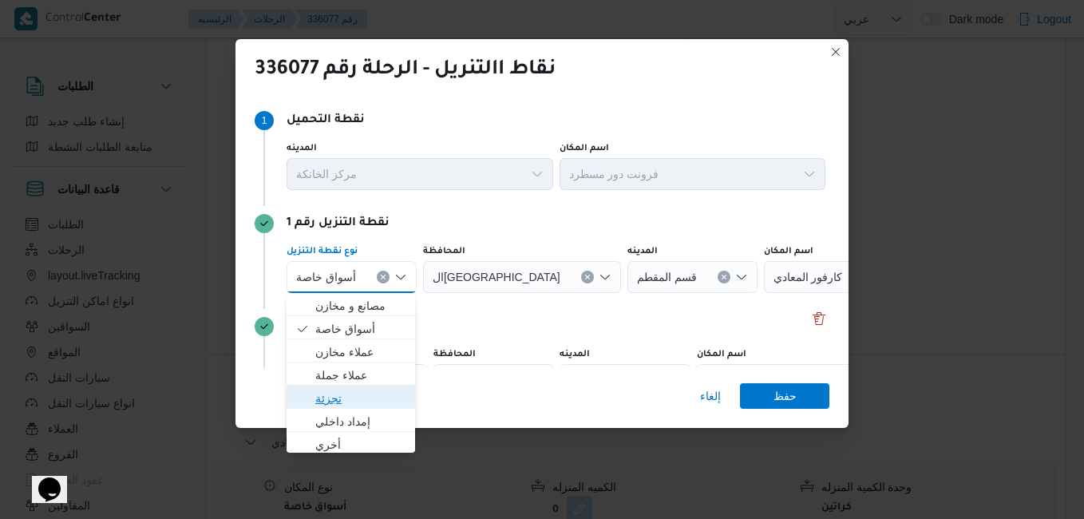
click at [350, 396] on span "تجزئة" at bounding box center [360, 398] width 90 height 19
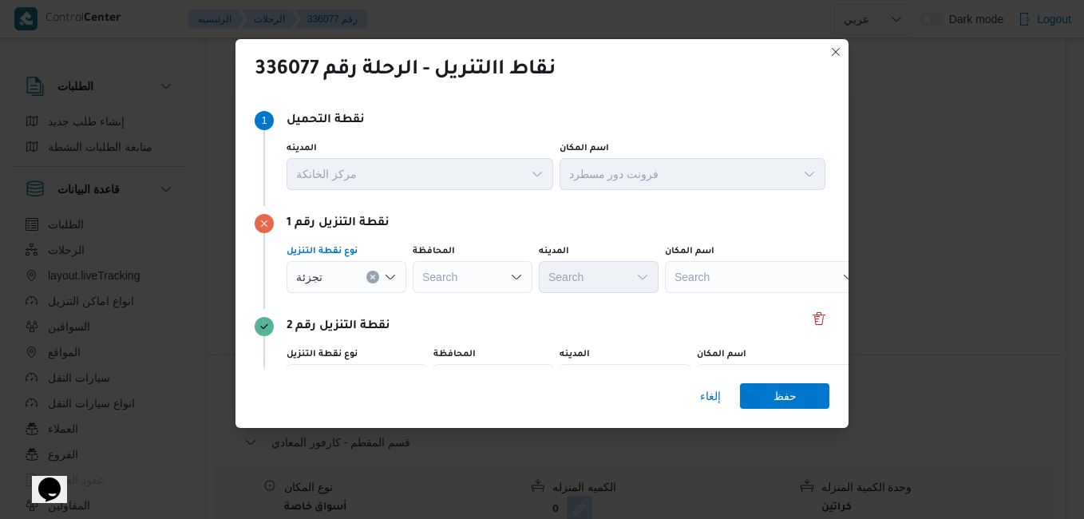
click at [494, 279] on div "Search" at bounding box center [473, 277] width 120 height 32
type input "القا"
click at [463, 305] on mark "القا" at bounding box center [466, 305] width 15 height 13
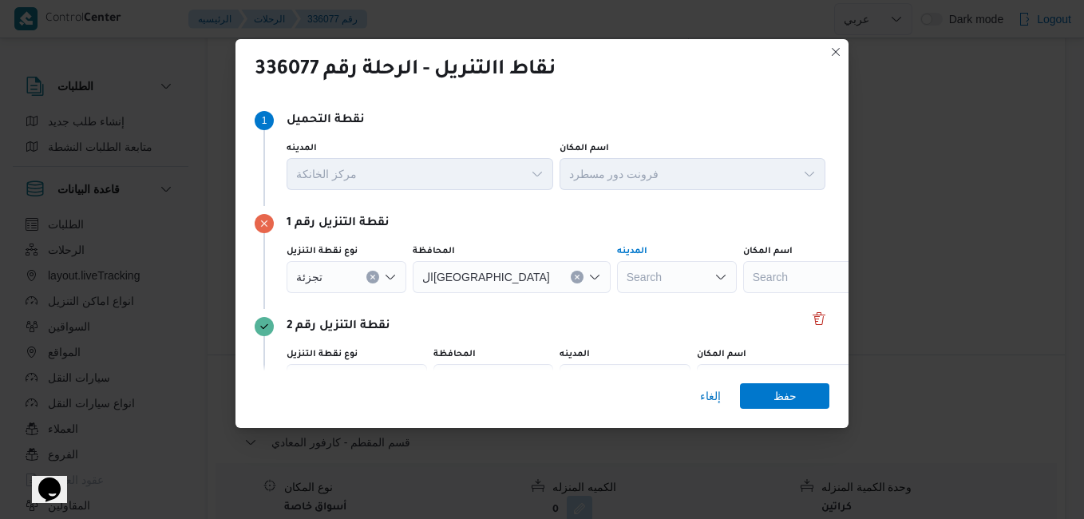
click at [617, 279] on div "Search" at bounding box center [677, 277] width 120 height 32
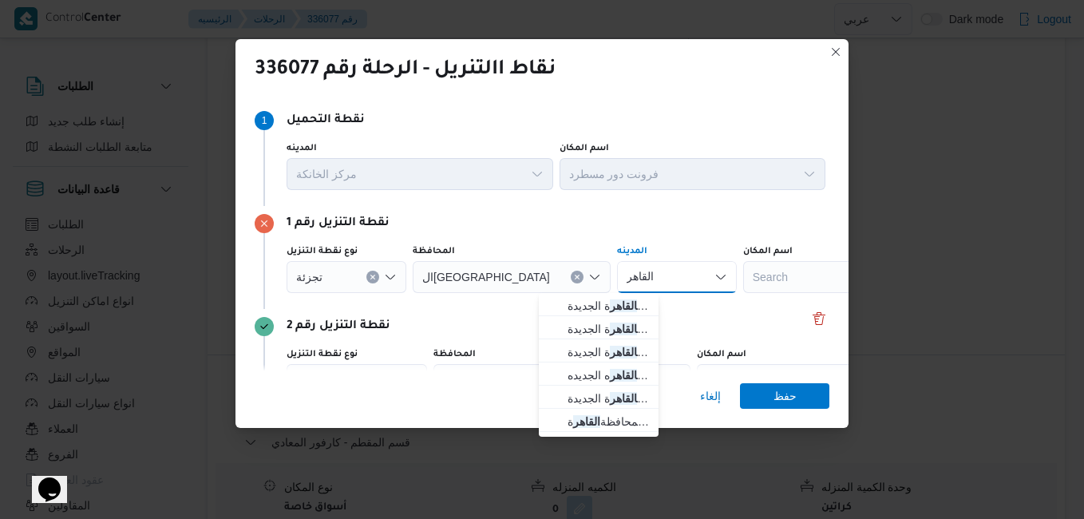
type input "القاهر"
click at [599, 307] on span "قسم أول القاهر ة الجديدة" at bounding box center [607, 305] width 81 height 19
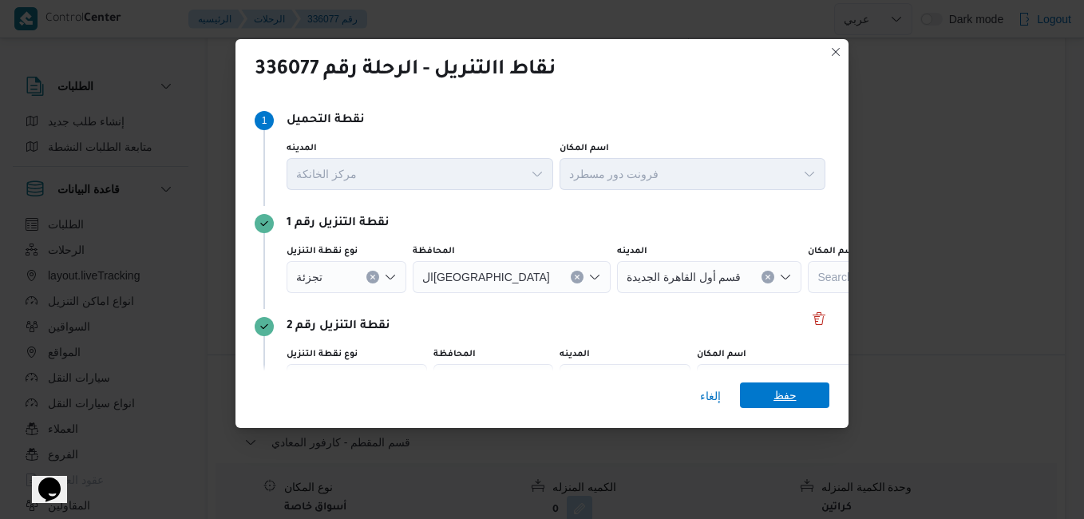
click at [786, 396] on span "حفظ" at bounding box center [784, 395] width 23 height 26
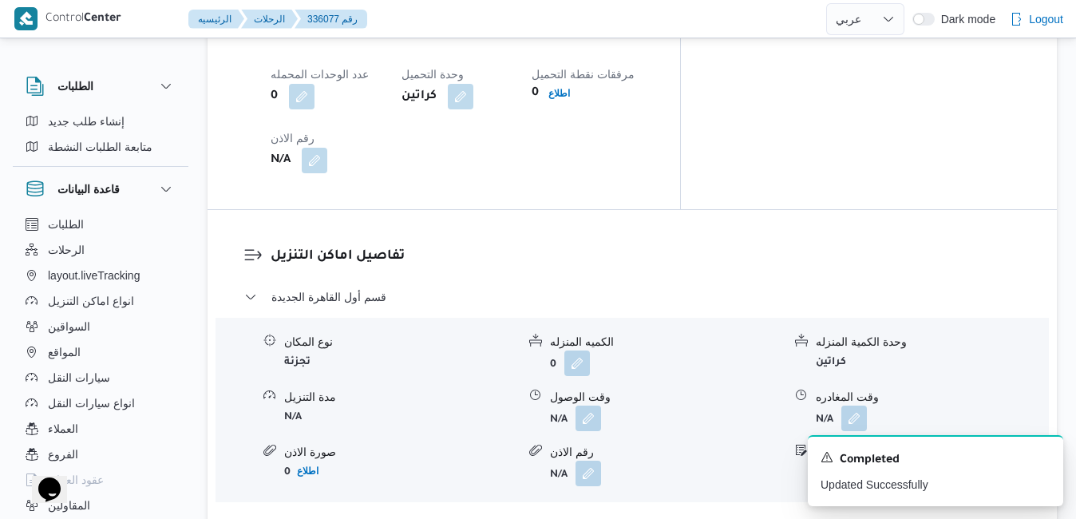
scroll to position [1441, 0]
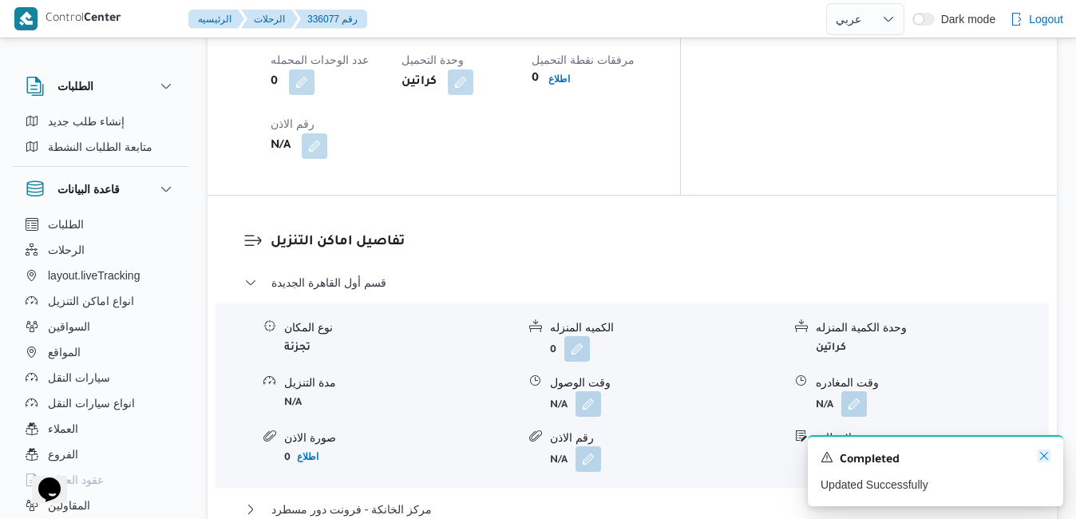
click at [1045, 457] on icon "Dismiss toast" at bounding box center [1044, 455] width 13 height 13
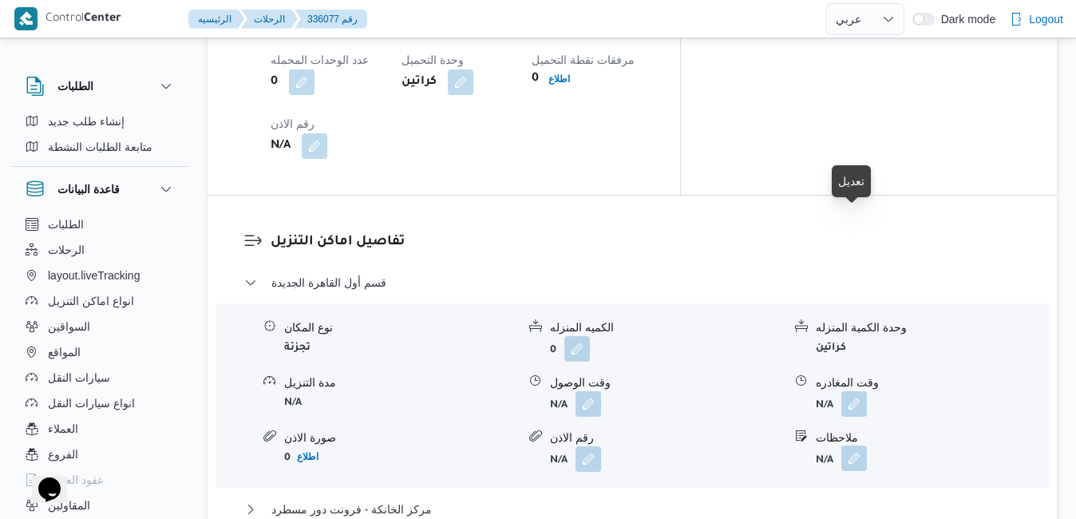
click at [856, 445] on button "button" at bounding box center [854, 458] width 26 height 26
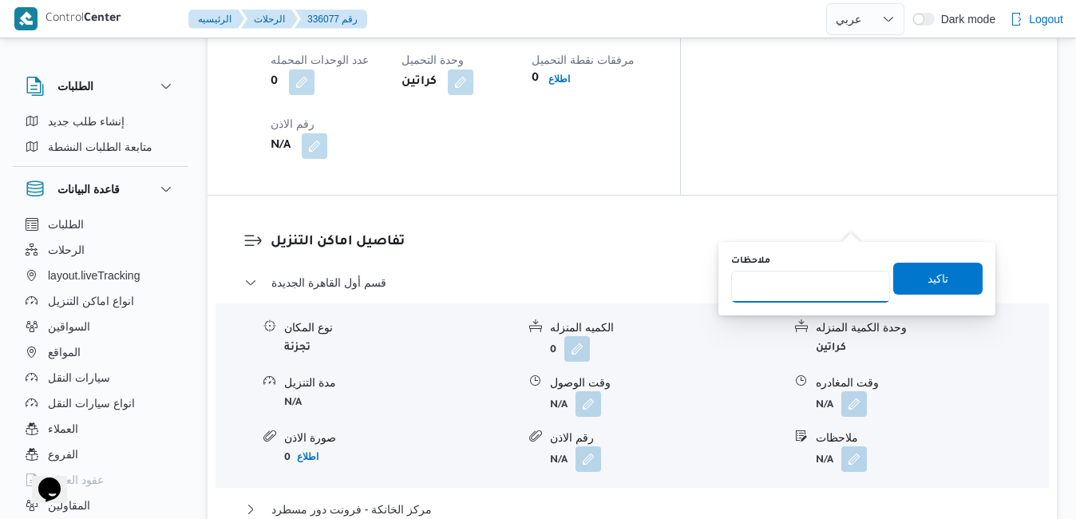
click at [810, 283] on input "ملاحظات" at bounding box center [810, 287] width 159 height 32
type input "التجمع"
click at [927, 279] on span "تاكيد" at bounding box center [937, 277] width 21 height 19
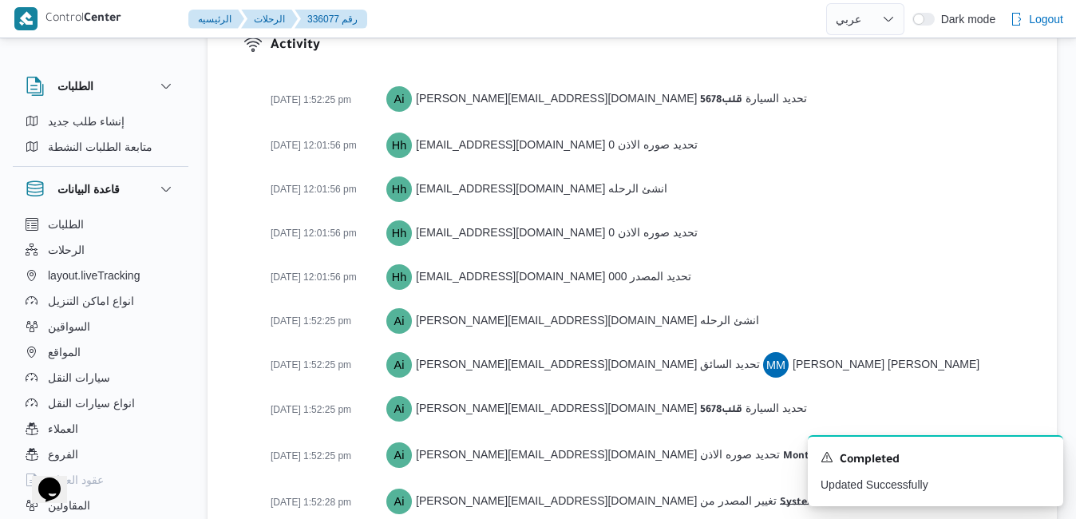
scroll to position [2496, 0]
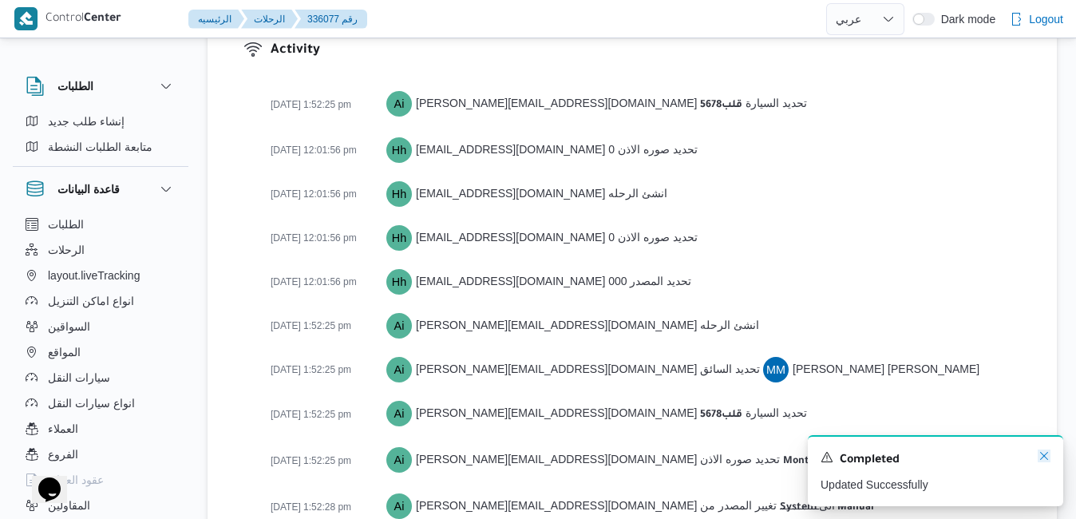
click at [1045, 453] on icon "Dismiss toast" at bounding box center [1044, 455] width 13 height 13
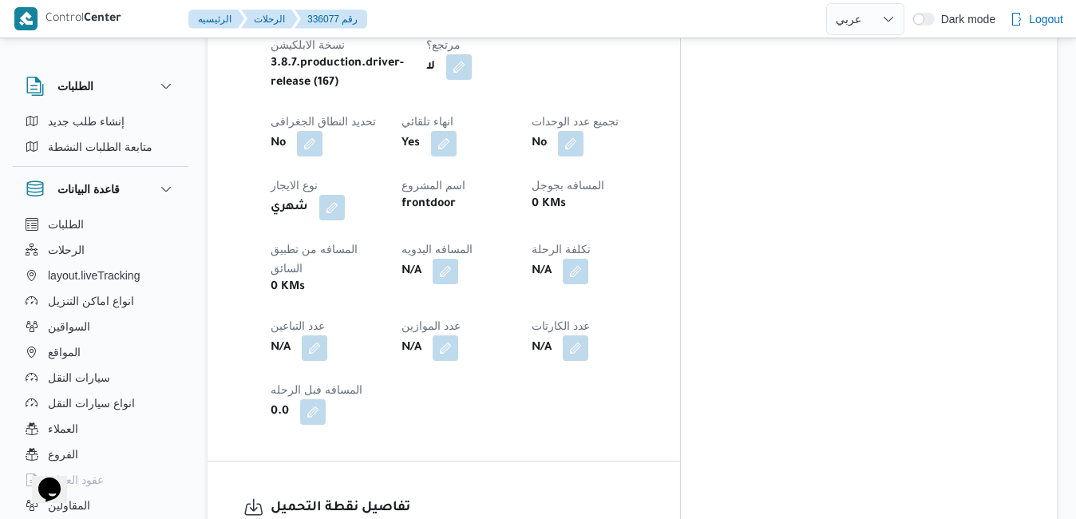
scroll to position [836, 0]
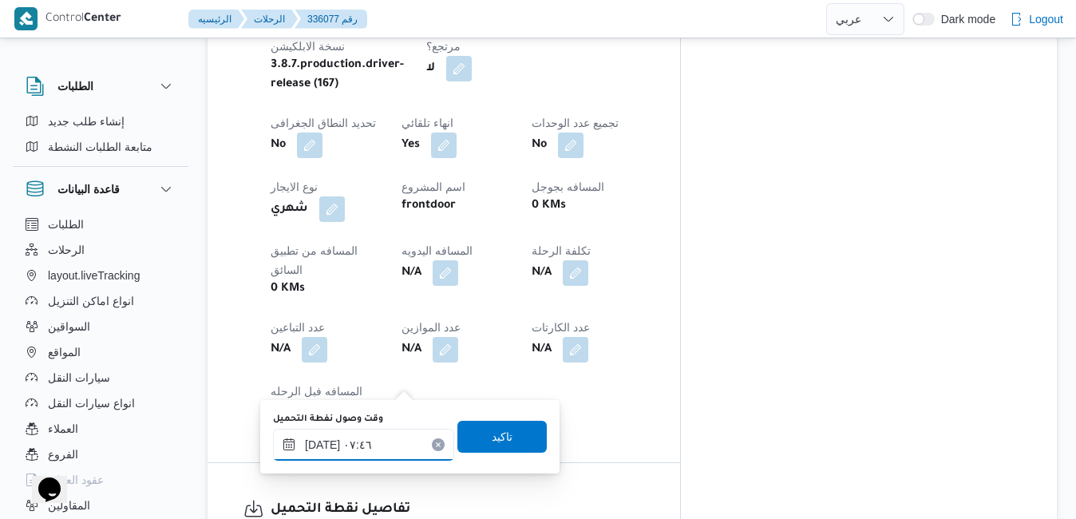
click at [362, 440] on input "٠٨/٠٩/٢٠٢٥ ٠٧:٤٦" at bounding box center [363, 445] width 181 height 32
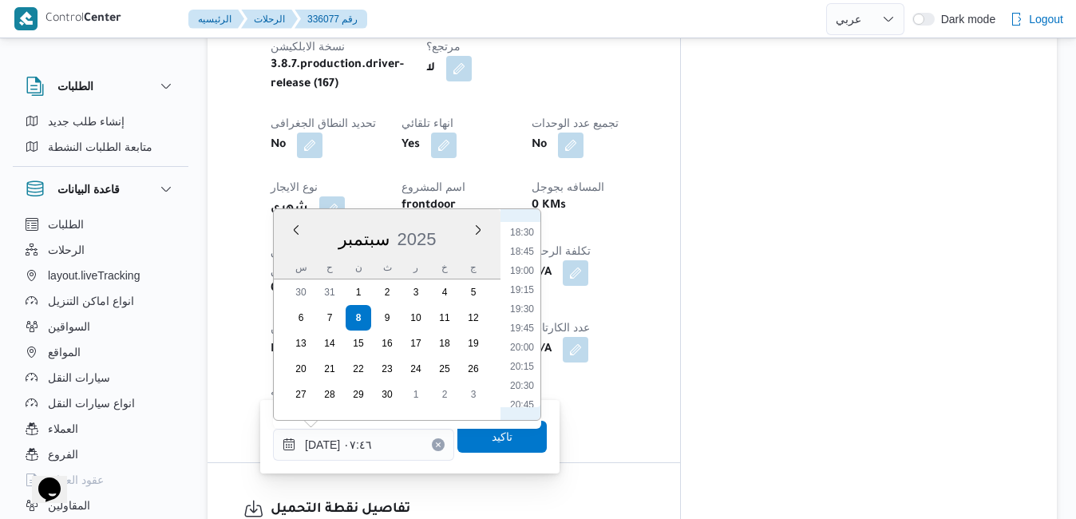
scroll to position [1577, 0]
click at [530, 265] on li "21:00" at bounding box center [522, 262] width 37 height 16
type input "٠٨/٠٩/٢٠٢٥ ٢١:٠٠"
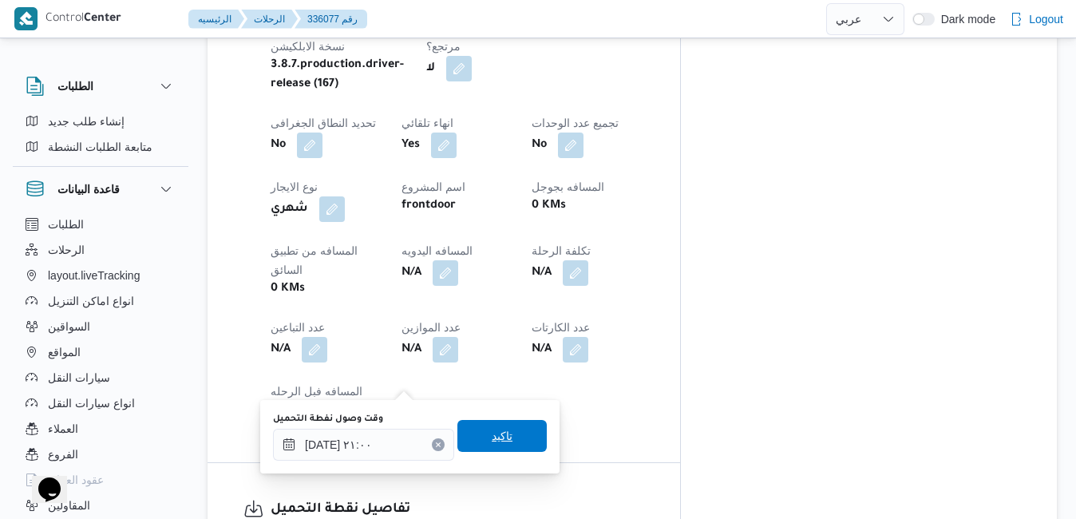
click at [492, 437] on span "تاكيد" at bounding box center [502, 435] width 21 height 19
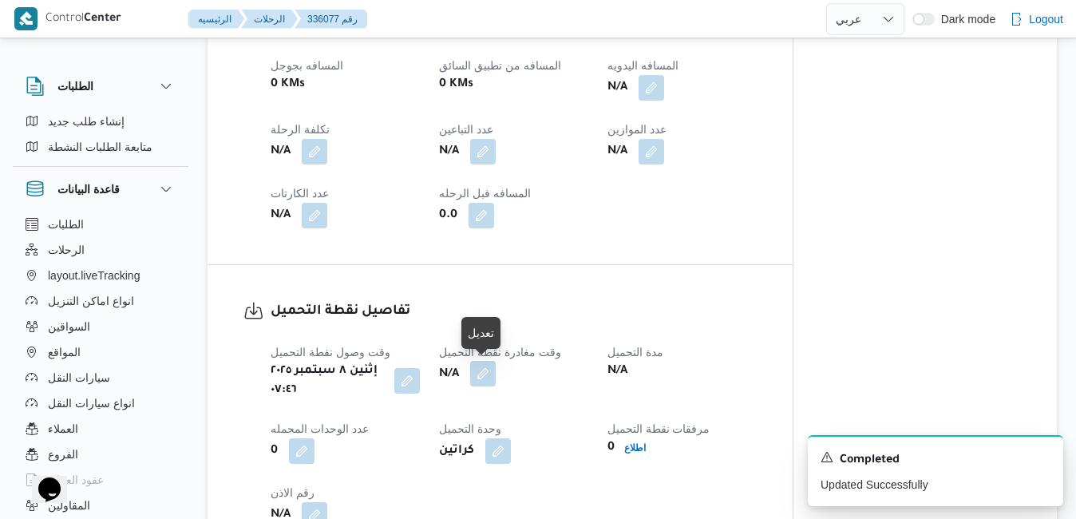
click at [481, 375] on button "button" at bounding box center [483, 374] width 26 height 26
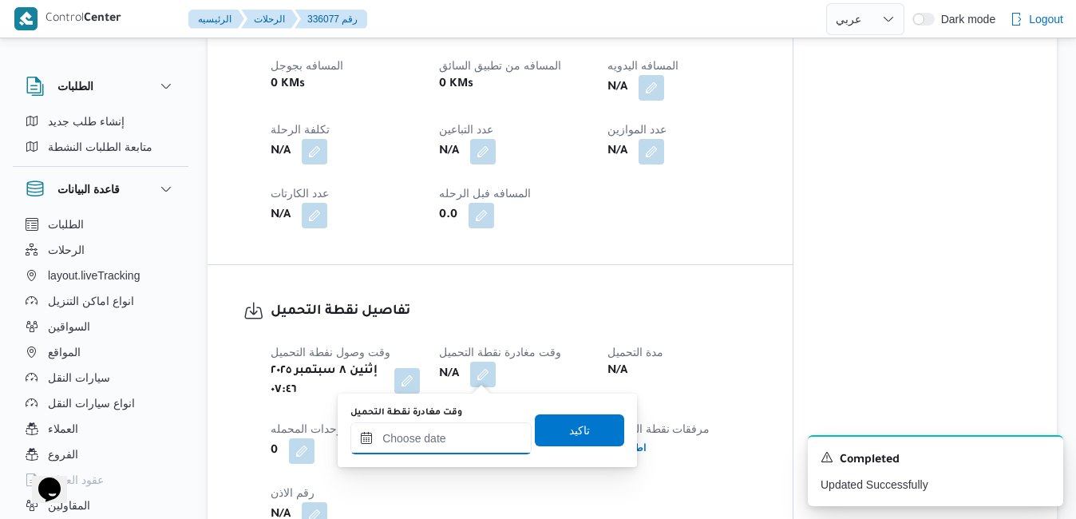
click at [438, 436] on input "وقت مغادرة نقطة التحميل" at bounding box center [440, 438] width 181 height 32
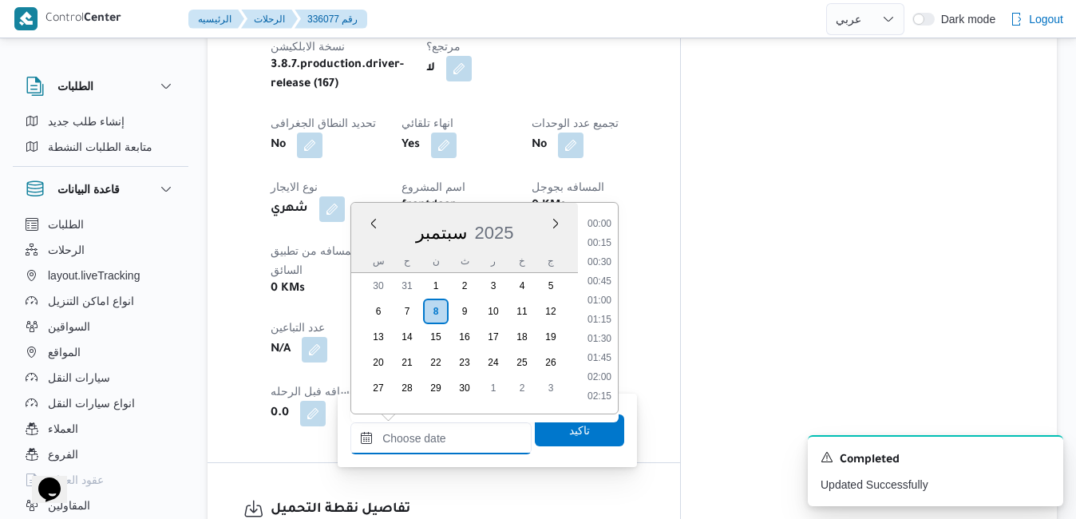
scroll to position [1654, 0]
click at [599, 219] on li "21:30" at bounding box center [599, 217] width 37 height 16
type input "٠٨/٠٩/٢٠٢٥ ٢١:٣٠"
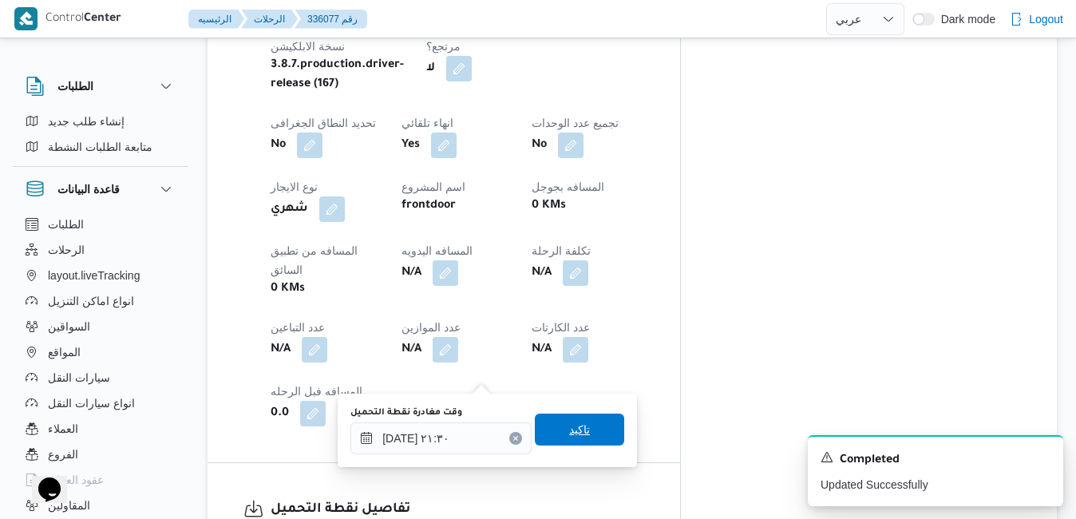
click at [553, 435] on span "تاكيد" at bounding box center [579, 429] width 89 height 32
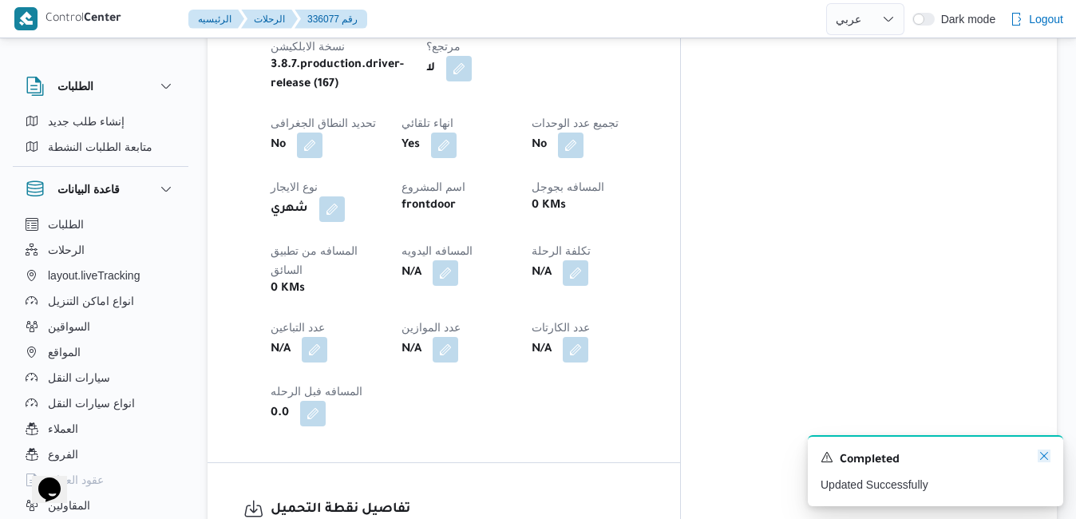
click at [1039, 460] on icon "Dismiss toast" at bounding box center [1044, 455] width 13 height 13
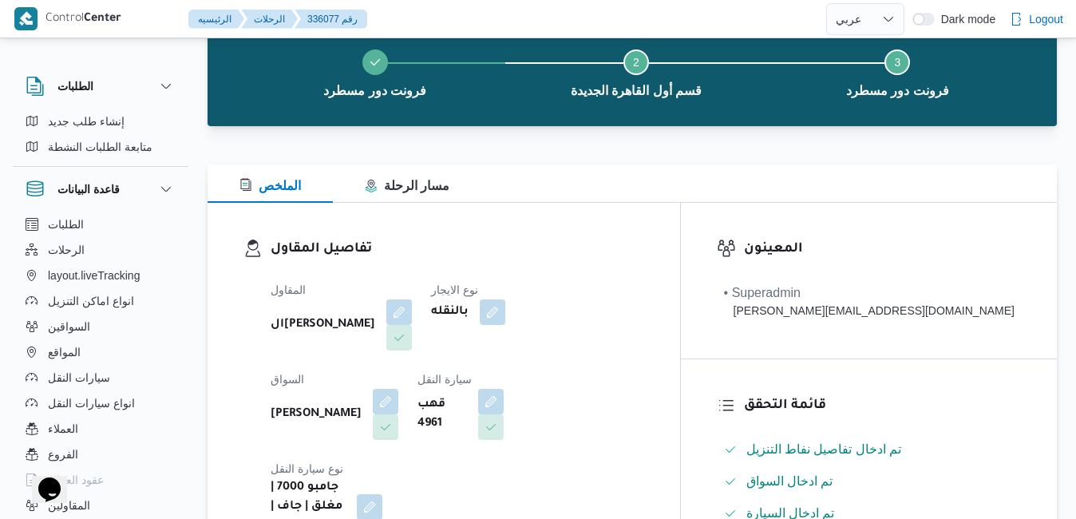
scroll to position [0, 0]
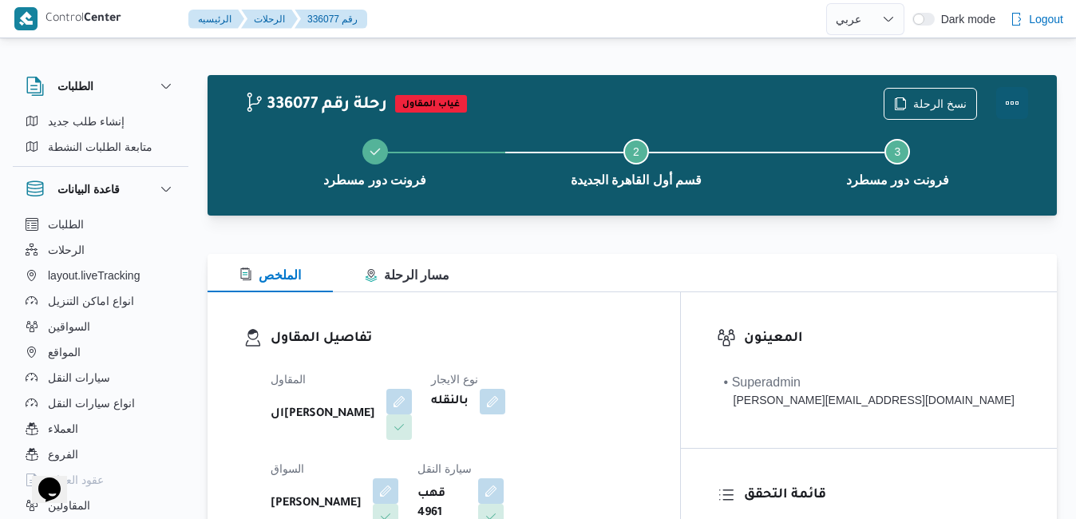
click at [1012, 96] on button "Actions" at bounding box center [1012, 103] width 32 height 32
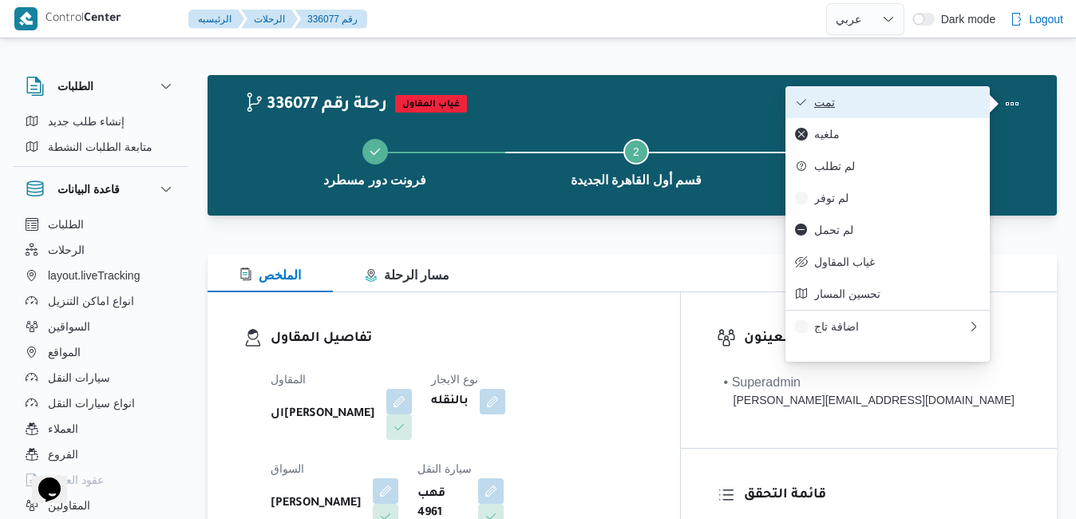
click at [875, 106] on span "تمت" at bounding box center [897, 102] width 166 height 13
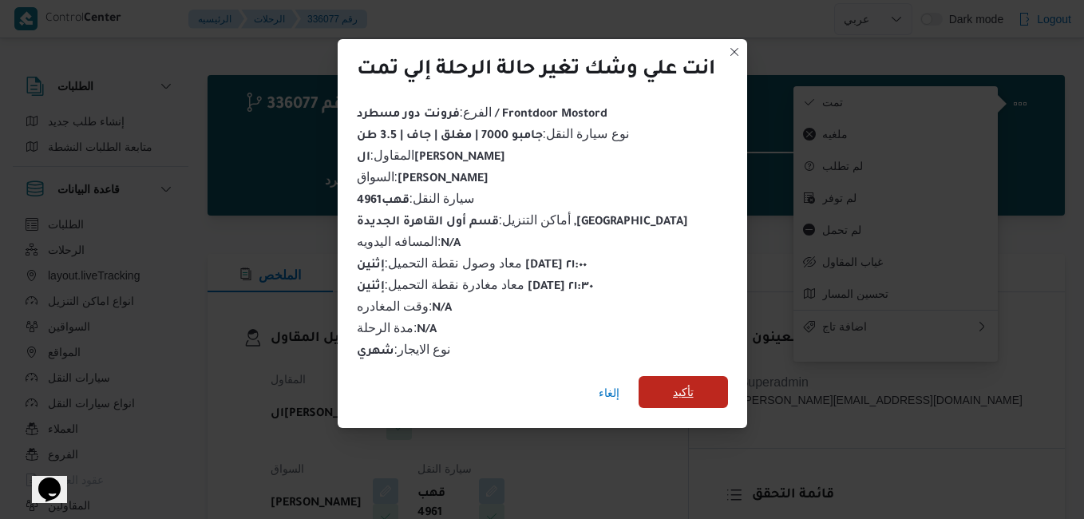
click at [682, 382] on span "تأكيد" at bounding box center [683, 391] width 21 height 19
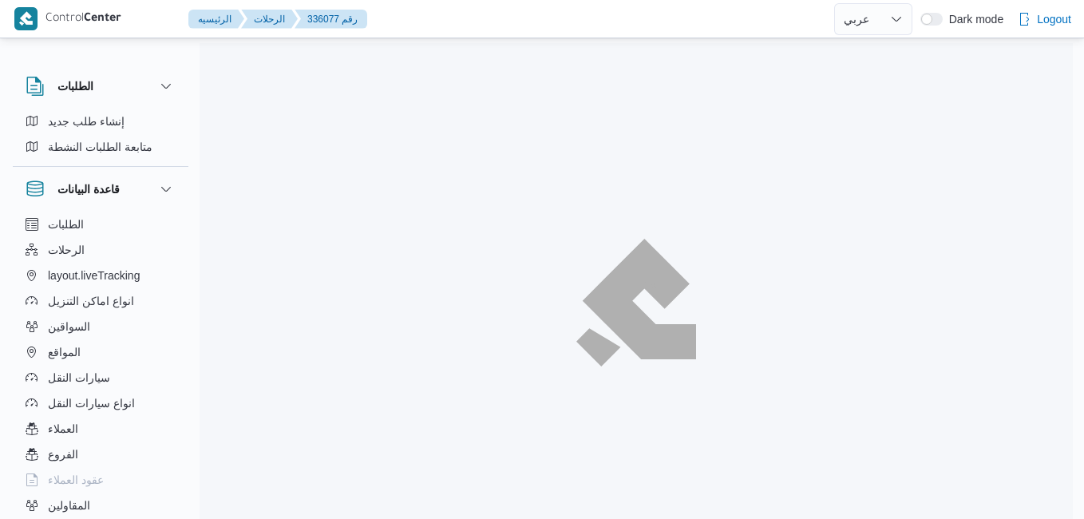
select select "ar"
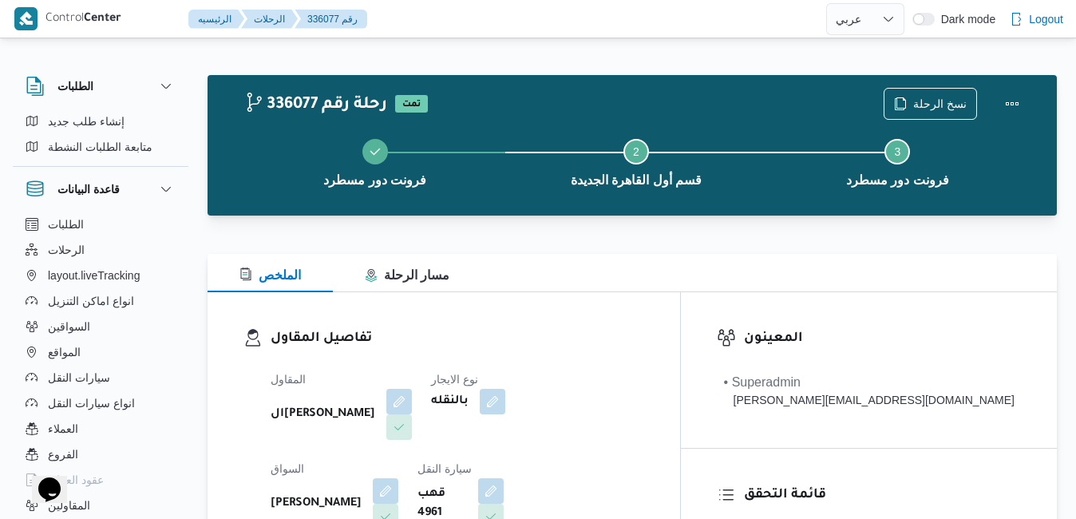
click at [680, 314] on div "تفاصيل المقاول المقاول ال[PERSON_NAME] نوع الايجار بالنقله السواق [PERSON_NAME]…" at bounding box center [444, 476] width 472 height 369
